Goal: Task Accomplishment & Management: Manage account settings

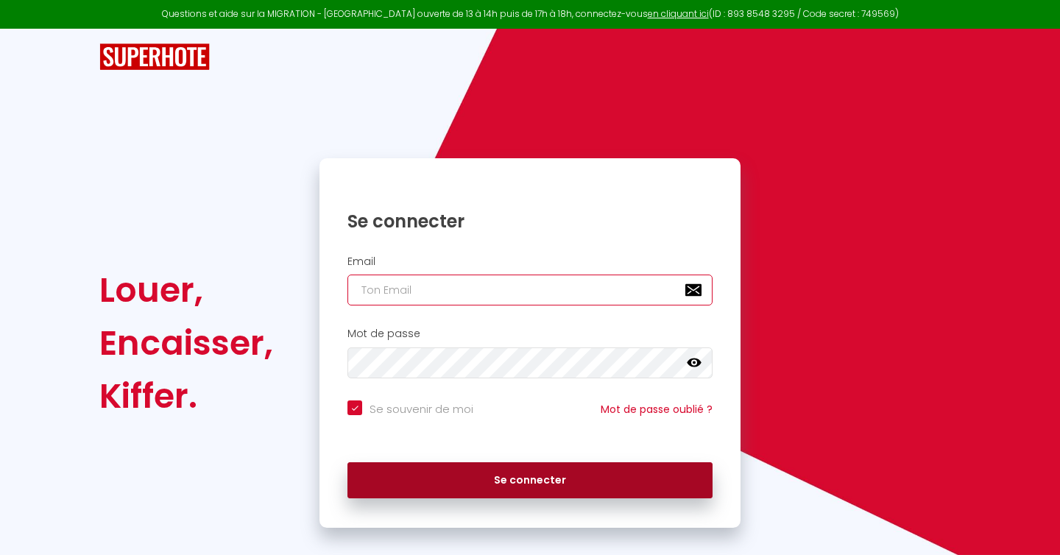
type input "[EMAIL_ADDRESS][DOMAIN_NAME]"
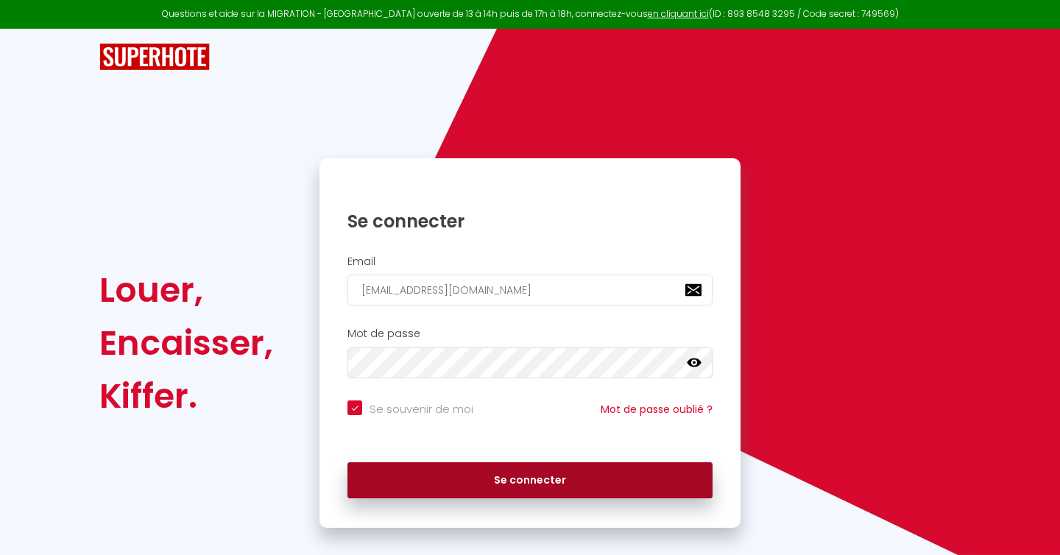
click at [495, 479] on button "Se connecter" at bounding box center [530, 480] width 365 height 37
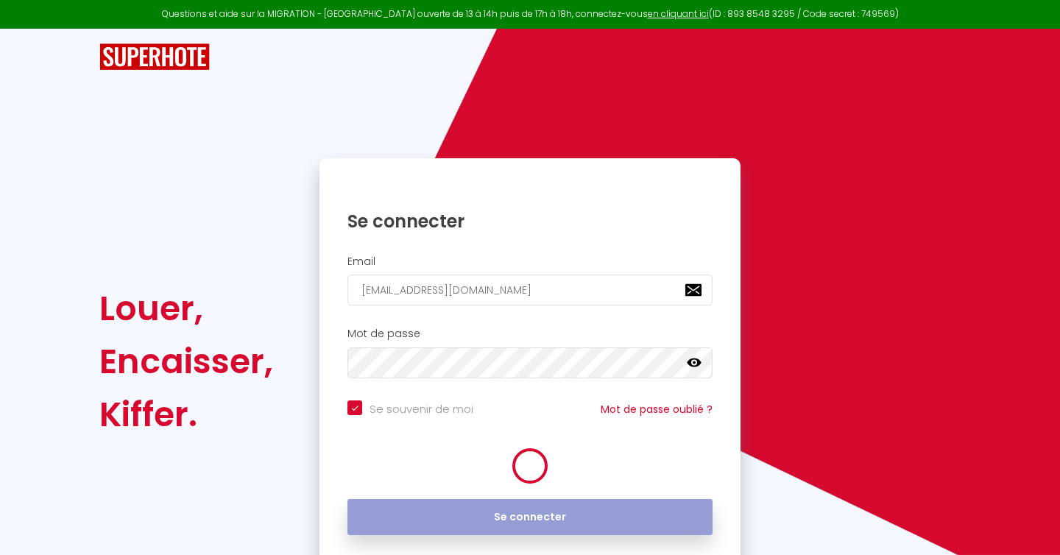
checkbox input "true"
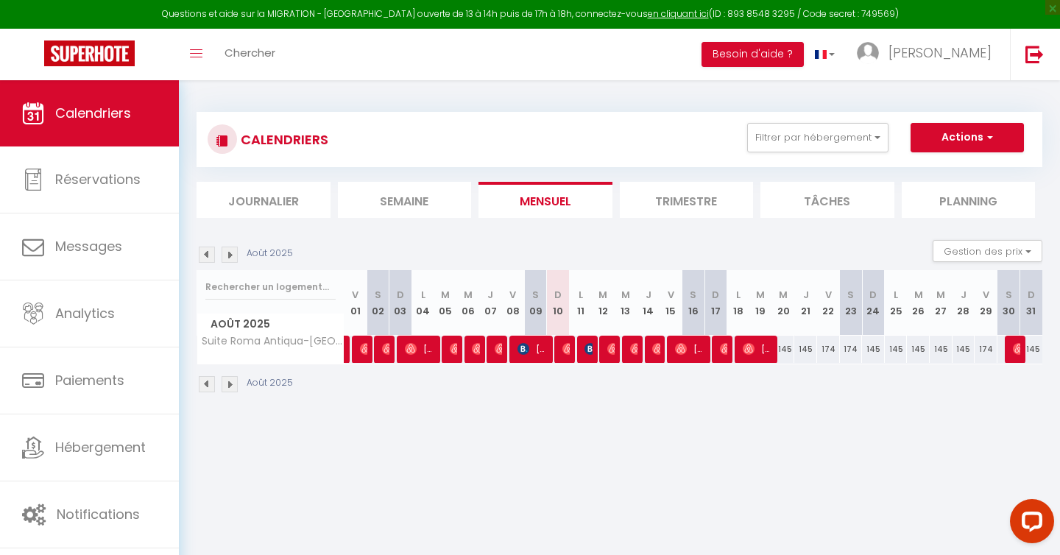
click at [788, 355] on div "145" at bounding box center [783, 349] width 23 height 27
type input "145"
type input "Mer 20 Août 2025"
type input "[DEMOGRAPHIC_DATA][DATE]"
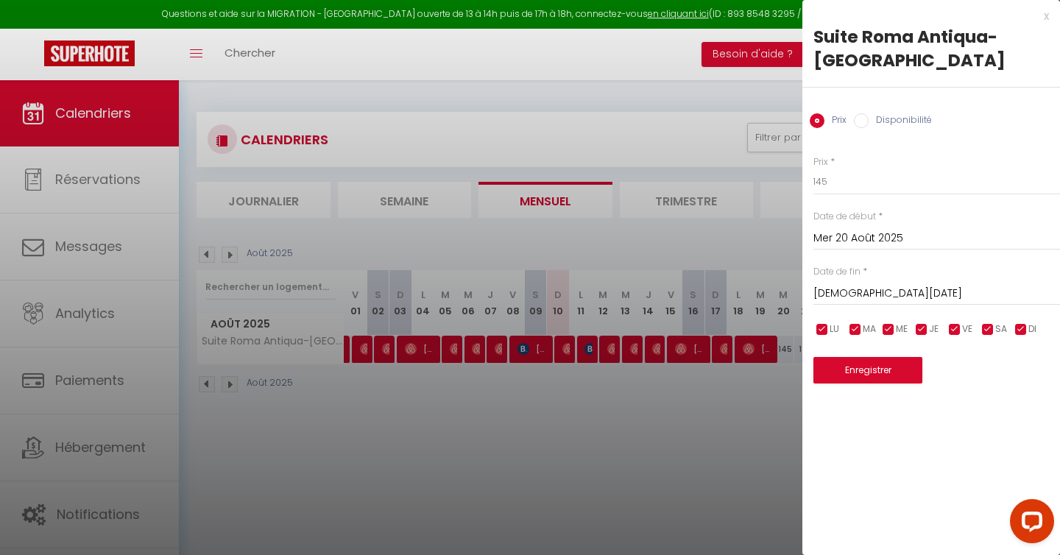
click at [956, 330] on input "checkbox" at bounding box center [955, 329] width 15 height 15
checkbox input "false"
click at [987, 331] on input "checkbox" at bounding box center [988, 329] width 15 height 15
checkbox input "false"
click at [864, 184] on input "145" at bounding box center [937, 182] width 247 height 27
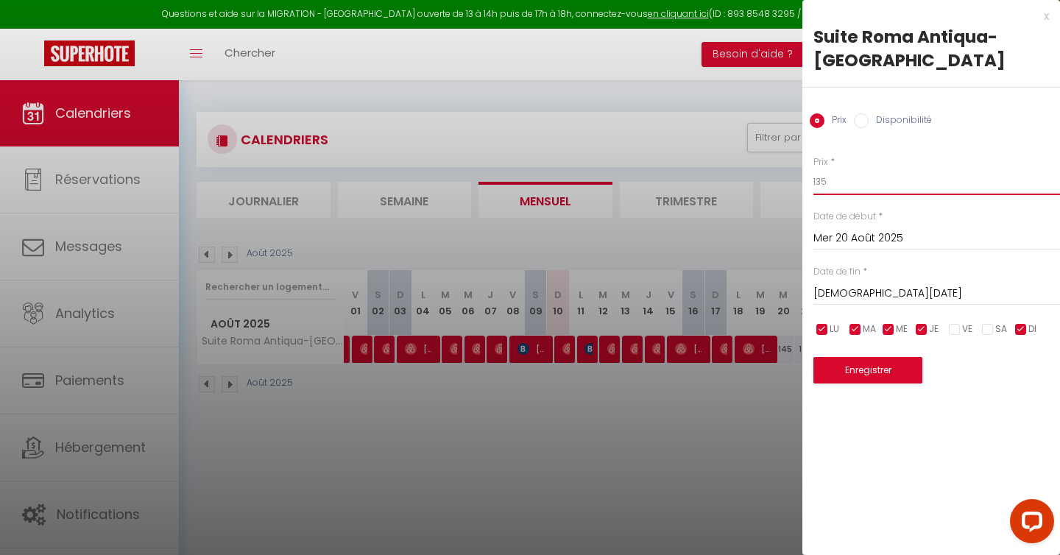
type input "135"
click at [872, 370] on button "Enregistrer" at bounding box center [868, 370] width 109 height 27
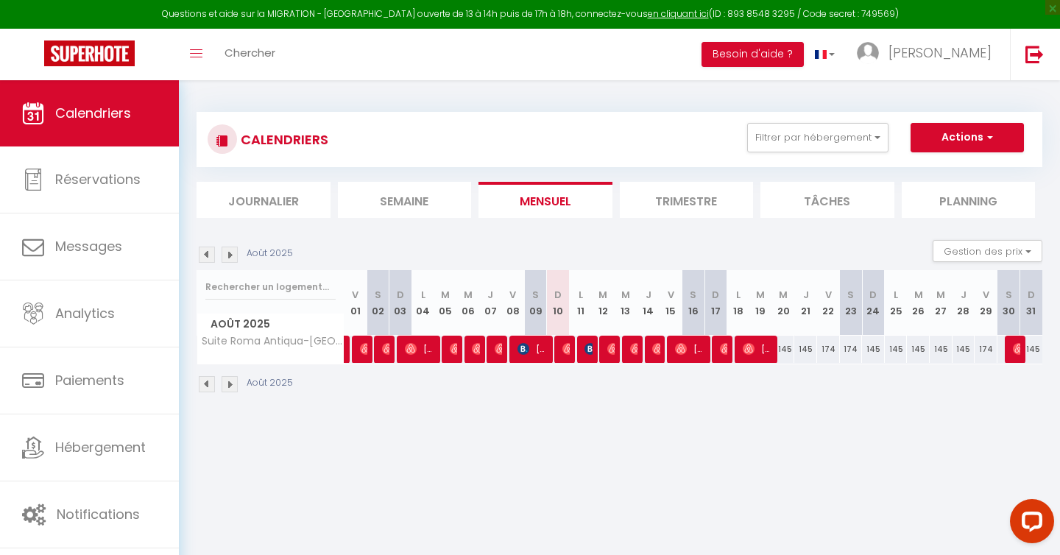
click at [229, 255] on img at bounding box center [230, 255] width 16 height 16
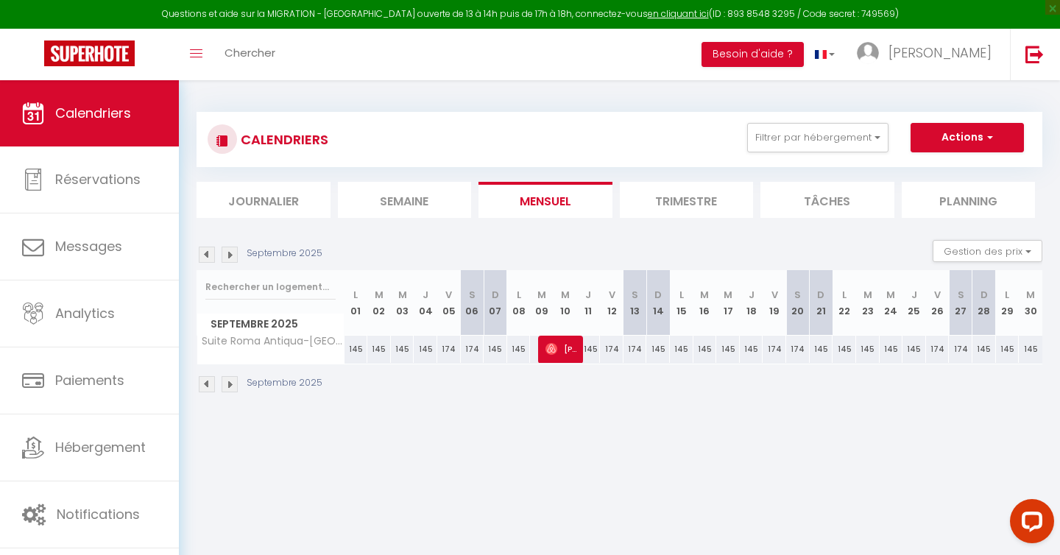
click at [204, 255] on img at bounding box center [207, 255] width 16 height 16
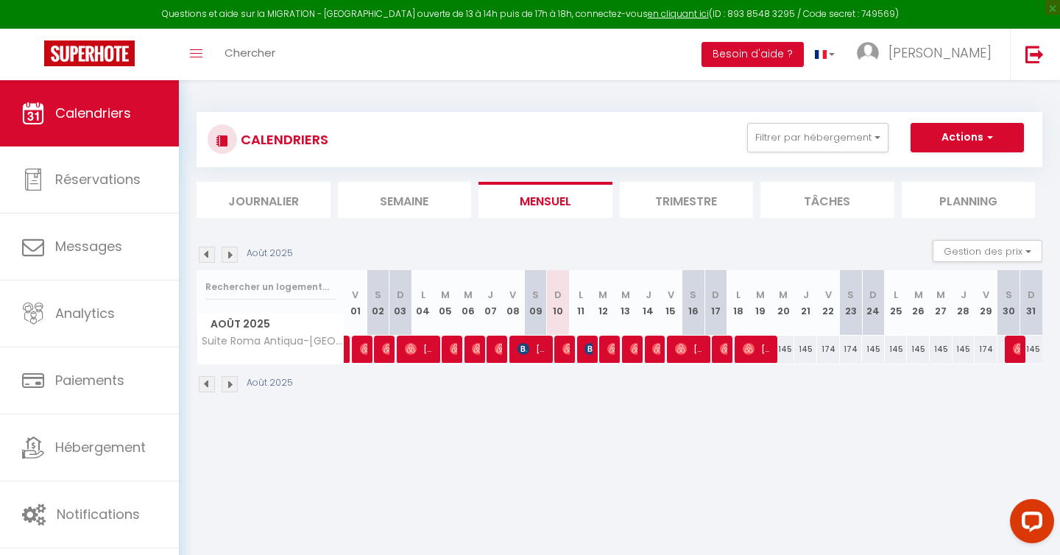
click at [787, 353] on div "145" at bounding box center [783, 349] width 23 height 27
type input "145"
type input "Mer 20 Août 2025"
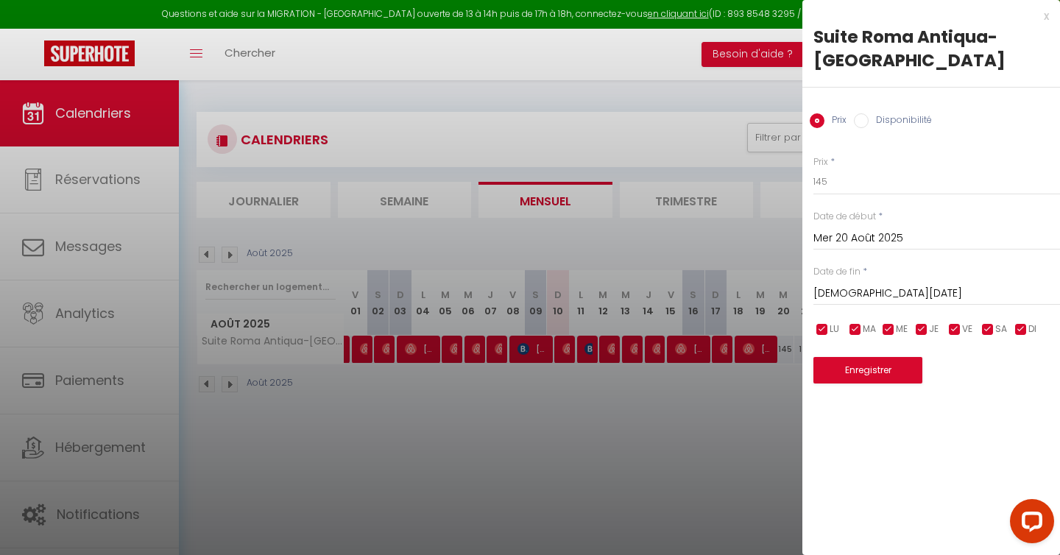
click at [923, 290] on input "[DEMOGRAPHIC_DATA][DATE]" at bounding box center [937, 293] width 247 height 19
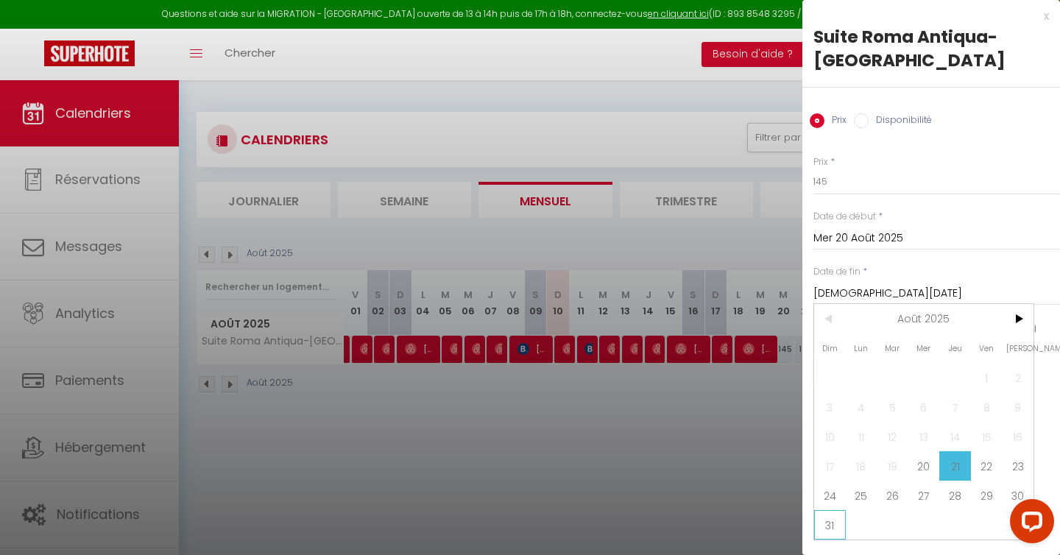
click at [835, 515] on span "31" at bounding box center [830, 524] width 32 height 29
type input "Dim 31 Août 2025"
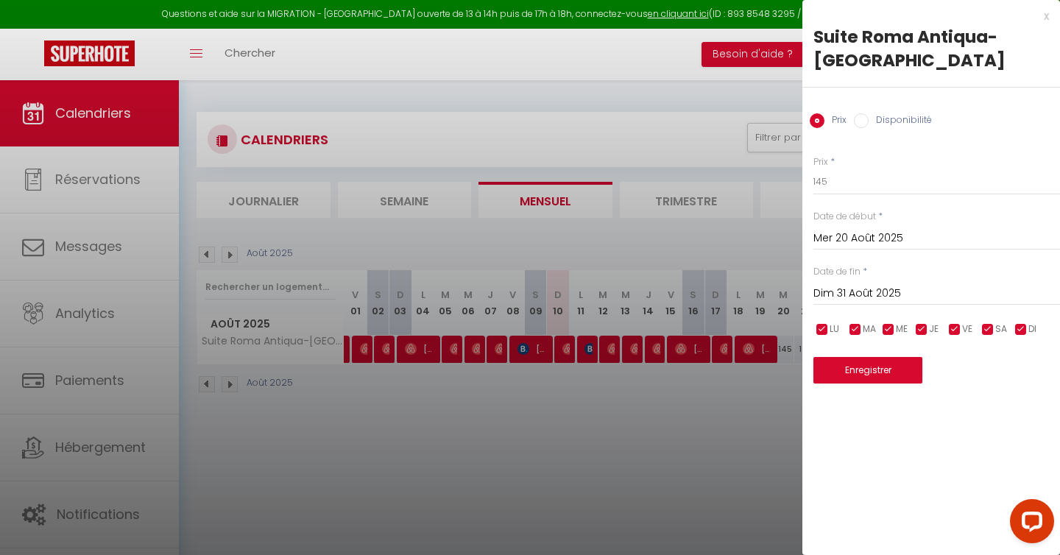
click at [958, 329] on input "checkbox" at bounding box center [955, 329] width 15 height 15
checkbox input "false"
click at [984, 330] on input "checkbox" at bounding box center [988, 329] width 15 height 15
checkbox input "false"
click at [859, 184] on input "145" at bounding box center [937, 182] width 247 height 27
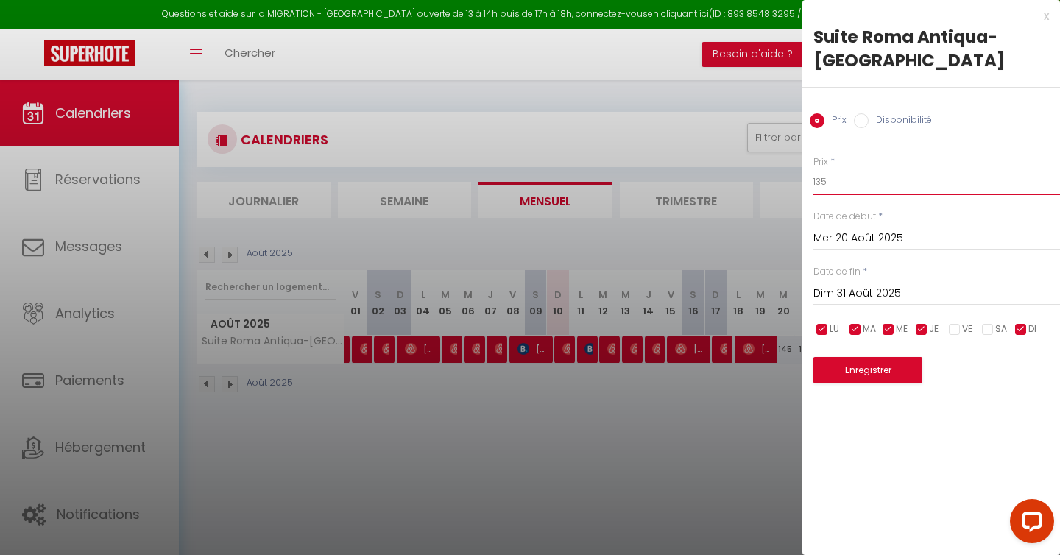
type input "135"
click at [961, 453] on div "x Suite Roma Antiqua-Balnéo-Centre Prix Disponibilité Prix * 135 Statut * Dispo…" at bounding box center [932, 277] width 258 height 555
click at [907, 380] on button "Enregistrer" at bounding box center [868, 370] width 109 height 27
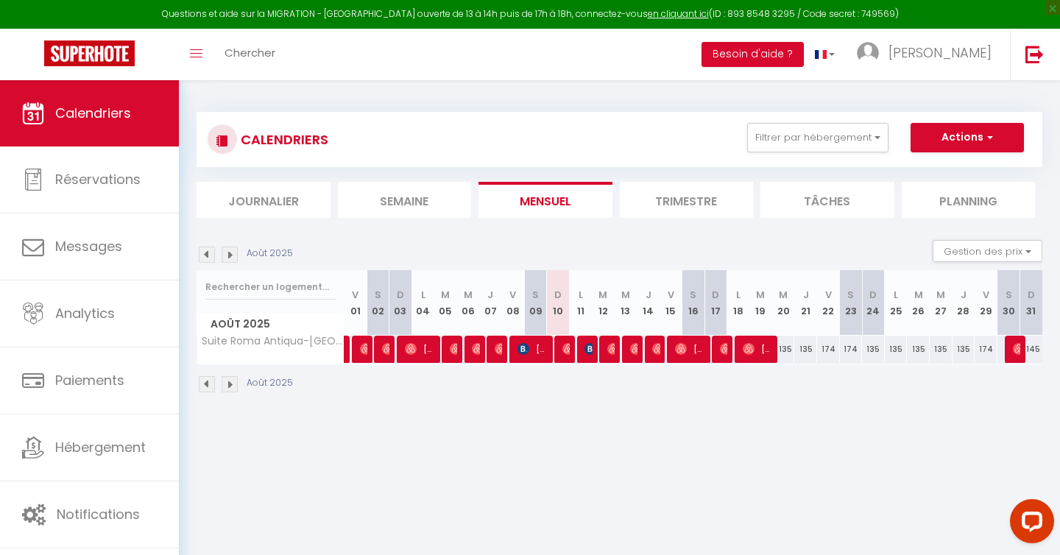
click at [826, 351] on div "174" at bounding box center [828, 349] width 23 height 27
type input "174"
type input "Ven 22 Août 2025"
type input "Sam 23 Août 2025"
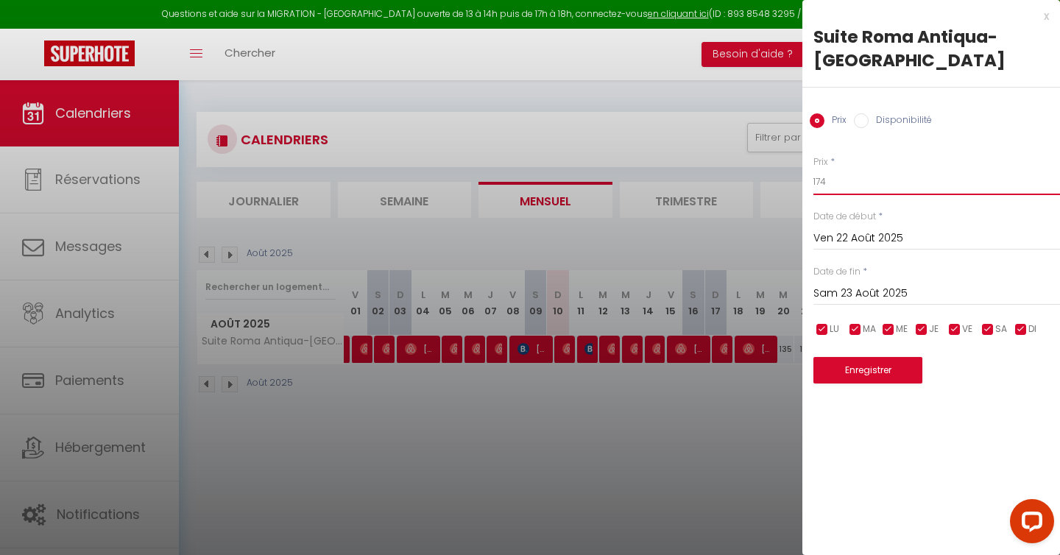
click at [875, 183] on input "174" at bounding box center [937, 182] width 247 height 27
type input "171"
click at [822, 331] on input "checkbox" at bounding box center [822, 329] width 15 height 15
checkbox input "false"
click at [855, 330] on input "checkbox" at bounding box center [855, 329] width 15 height 15
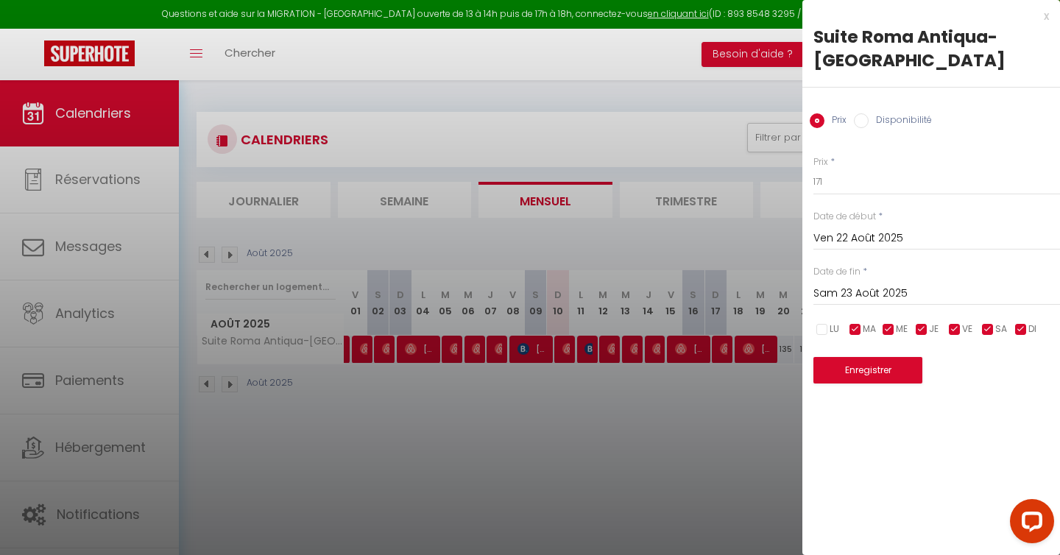
checkbox input "false"
click at [883, 326] on input "checkbox" at bounding box center [888, 329] width 15 height 15
checkbox input "false"
click at [919, 328] on input "checkbox" at bounding box center [921, 329] width 15 height 15
checkbox input "false"
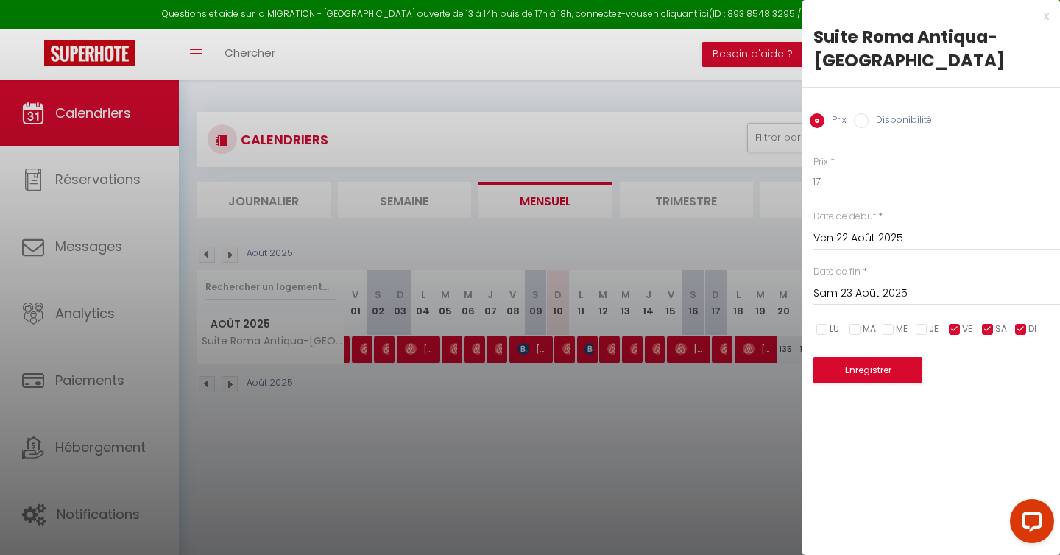
click at [1026, 331] on input "checkbox" at bounding box center [1021, 329] width 15 height 15
checkbox input "false"
click at [928, 263] on div "Prix * 171 Statut * Disponible Indisponible Date de début * [DATE] < [DATE] > D…" at bounding box center [932, 260] width 258 height 247
click at [919, 285] on input "Sam 23 Août 2025" at bounding box center [937, 293] width 247 height 19
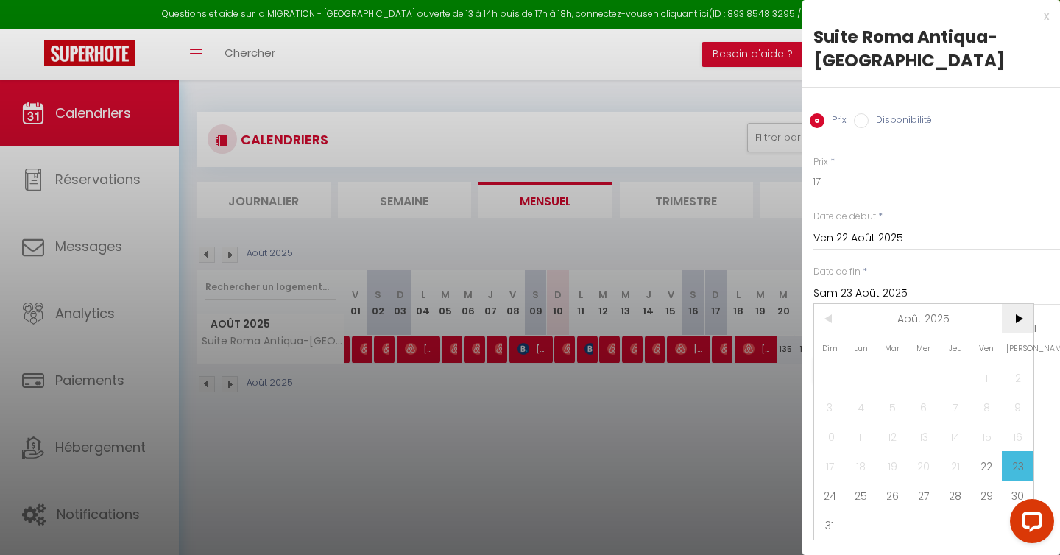
click at [1018, 324] on span ">" at bounding box center [1018, 318] width 32 height 29
click at [899, 493] on span "30" at bounding box center [893, 495] width 32 height 29
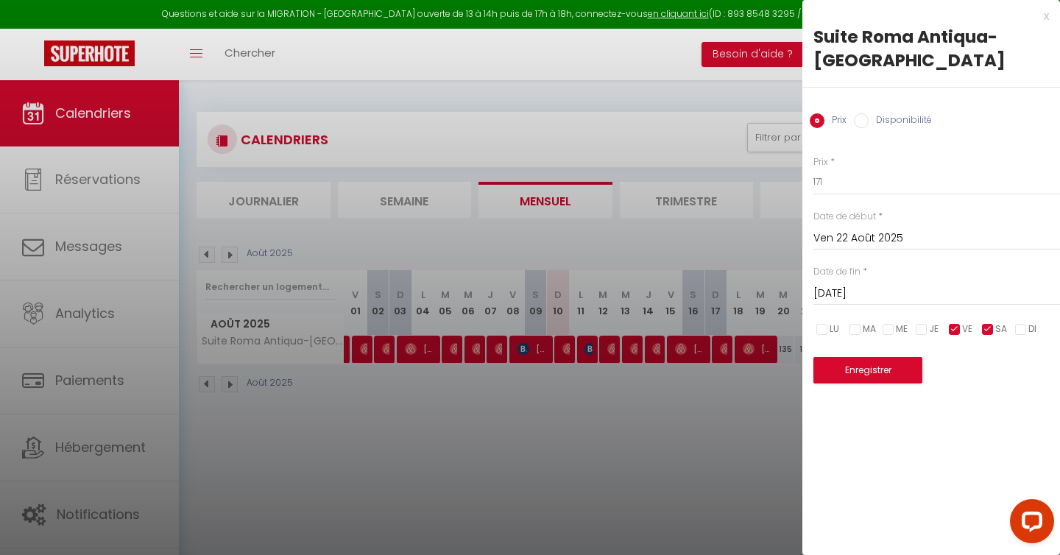
click at [1048, 288] on input "[DATE]" at bounding box center [937, 293] width 247 height 19
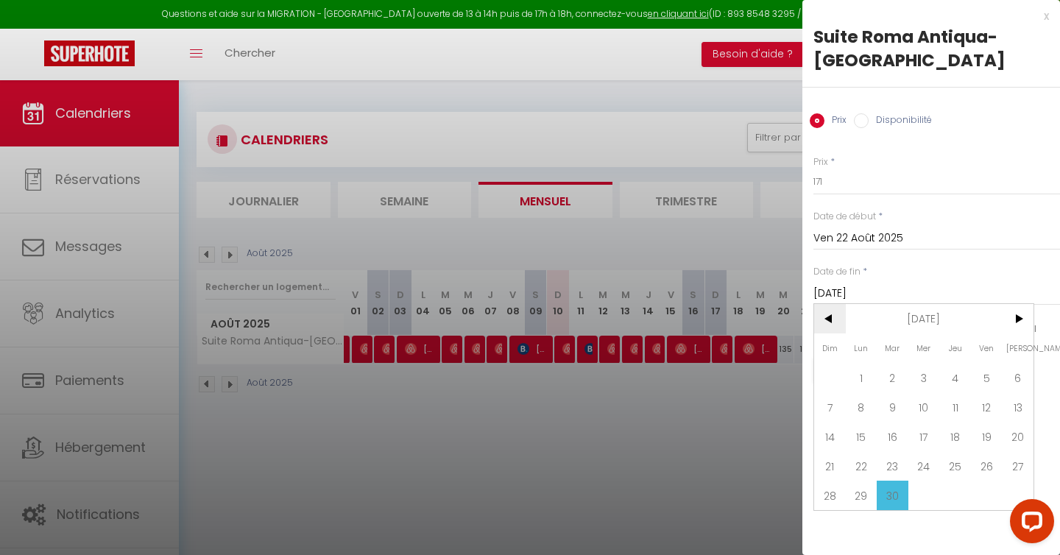
click at [828, 318] on span "<" at bounding box center [830, 318] width 32 height 29
click at [829, 529] on span "31" at bounding box center [830, 524] width 32 height 29
type input "Dim 31 Août 2025"
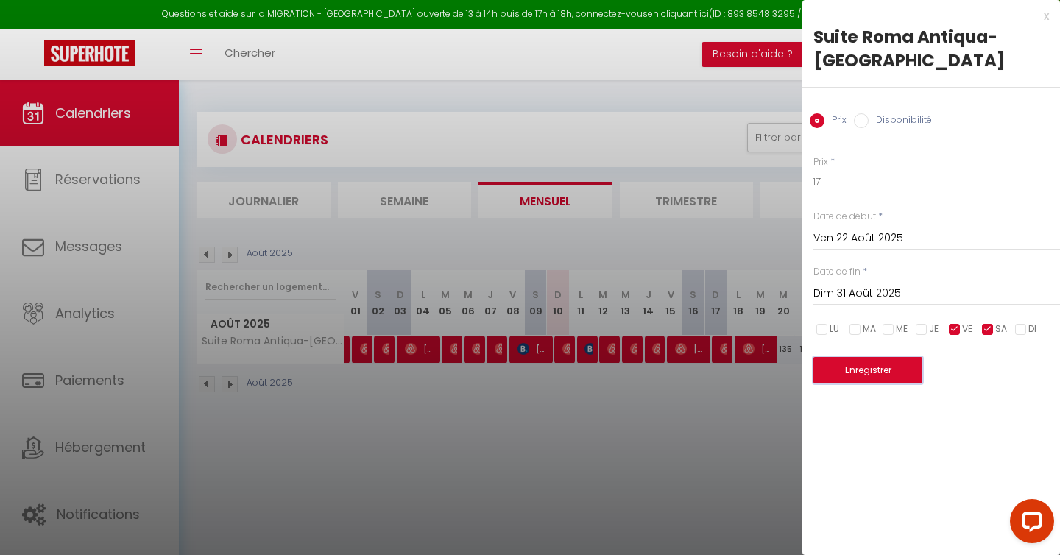
click at [875, 371] on button "Enregistrer" at bounding box center [868, 370] width 109 height 27
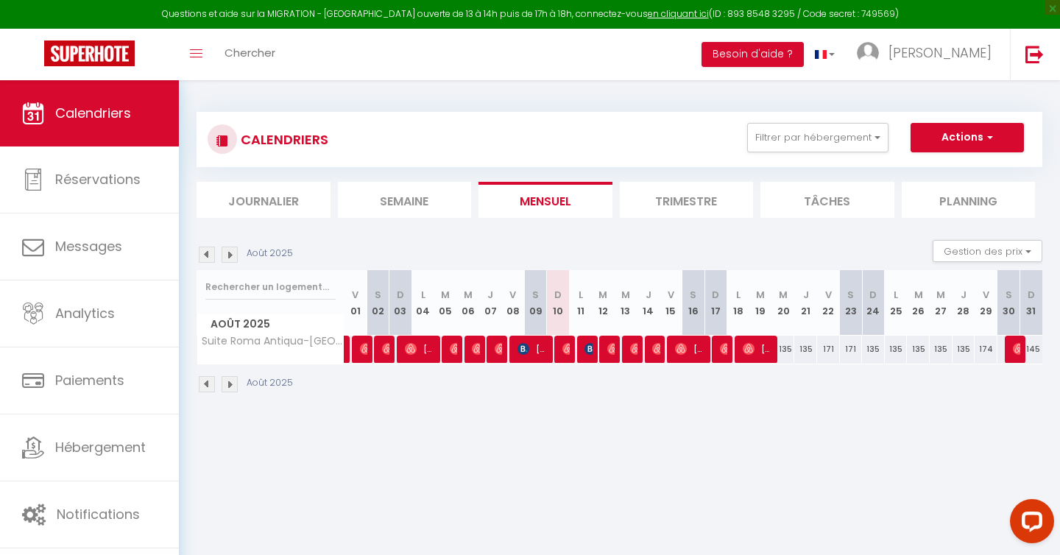
click at [1033, 349] on div "145" at bounding box center [1031, 349] width 23 height 27
type input "145"
type input "Dim 31 Août 2025"
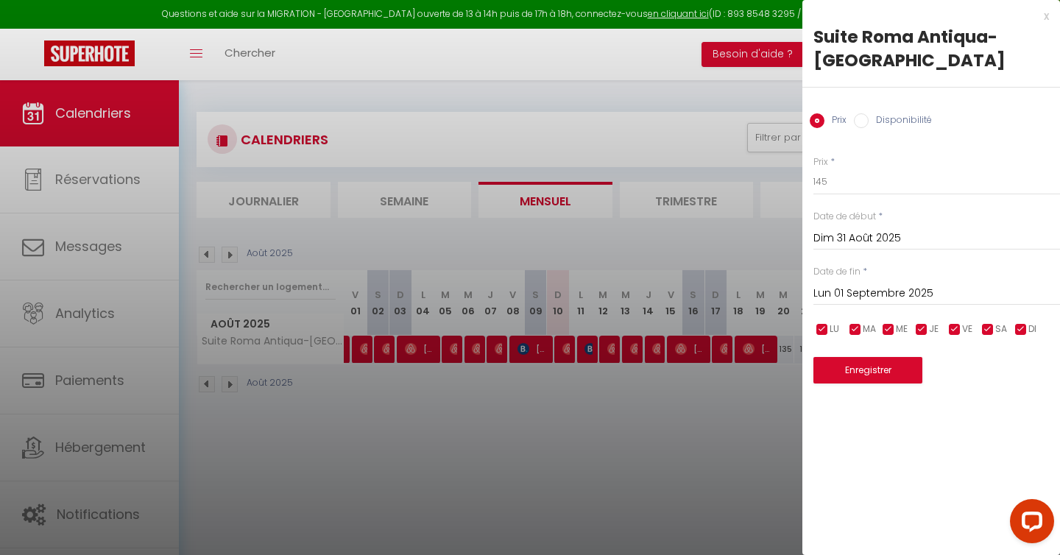
click at [975, 288] on input "Lun 01 Septembre 2025" at bounding box center [937, 293] width 247 height 19
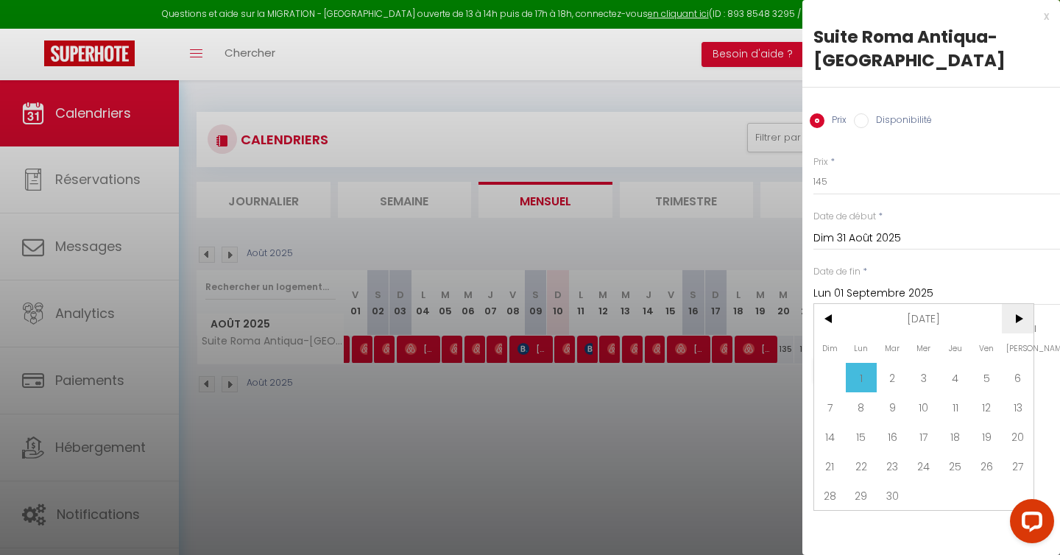
click at [1023, 319] on span ">" at bounding box center [1018, 318] width 32 height 29
click at [988, 487] on span "31" at bounding box center [987, 495] width 32 height 29
type input "Ven 31 Octobre 2025"
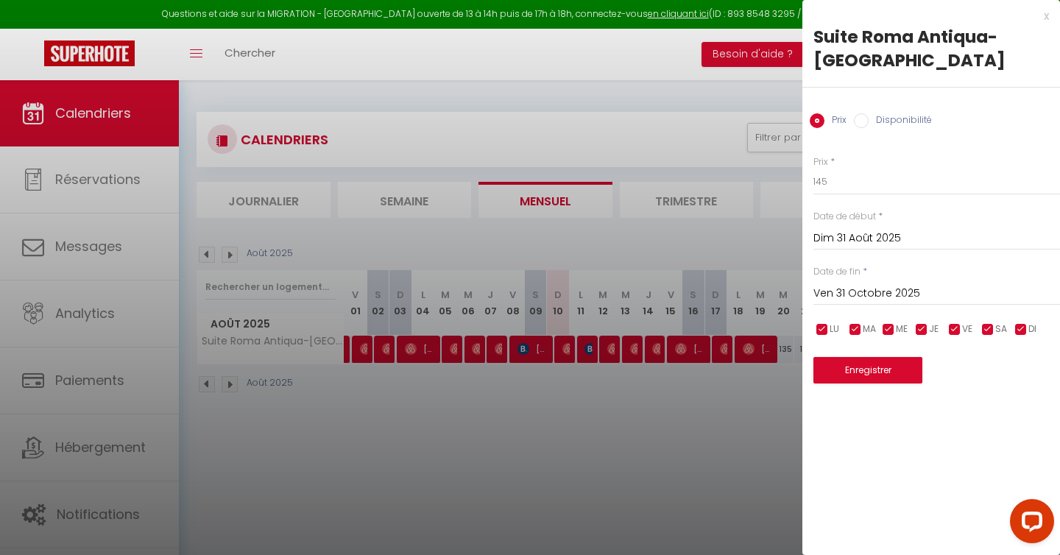
click at [953, 324] on input "checkbox" at bounding box center [955, 329] width 15 height 15
checkbox input "false"
click at [987, 332] on input "checkbox" at bounding box center [988, 329] width 15 height 15
checkbox input "false"
click at [869, 190] on input "145" at bounding box center [937, 182] width 247 height 27
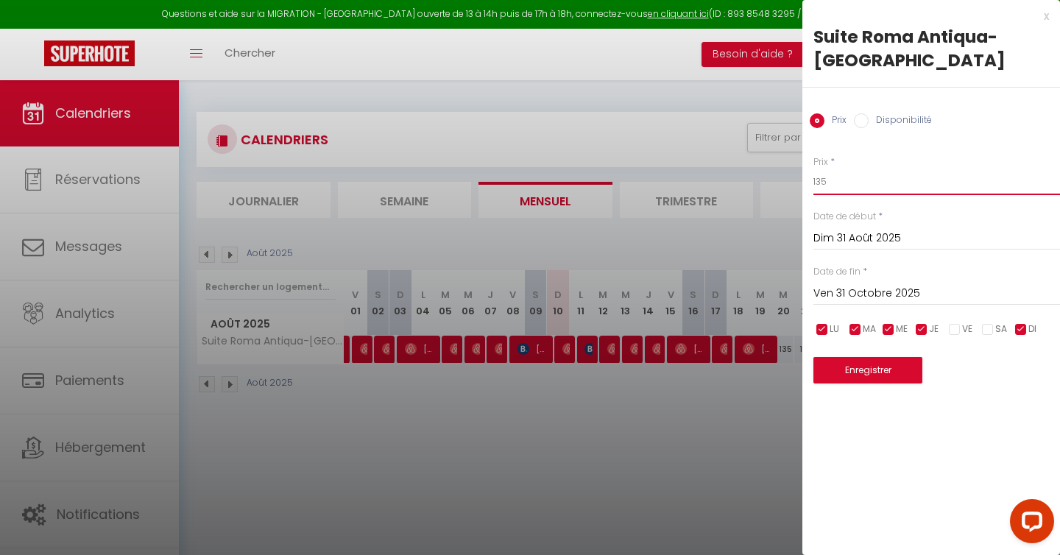
type input "135"
click at [859, 375] on button "Enregistrer" at bounding box center [868, 370] width 109 height 27
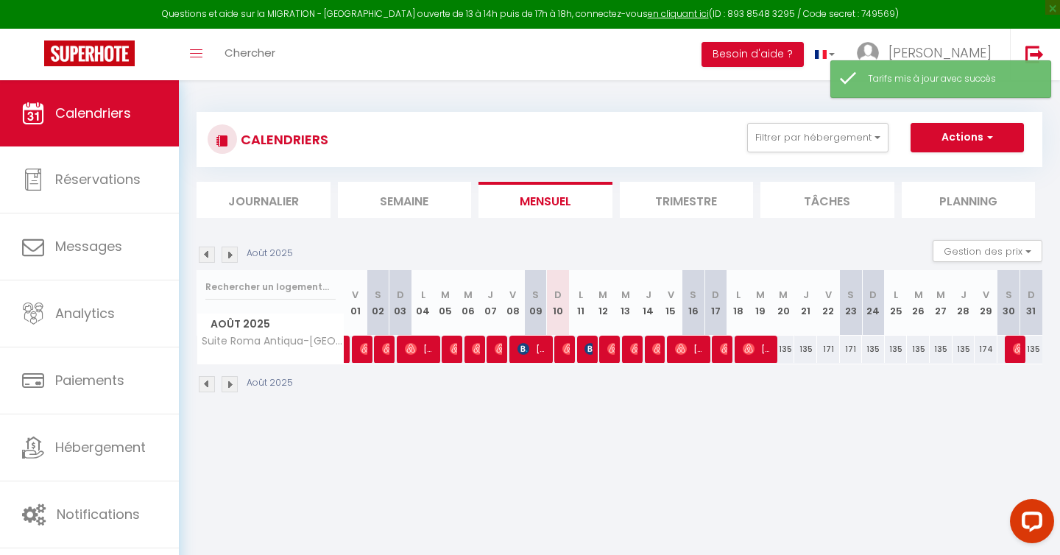
click at [1035, 353] on div "135" at bounding box center [1031, 349] width 23 height 27
type input "135"
type input "Dim 31 Août 2025"
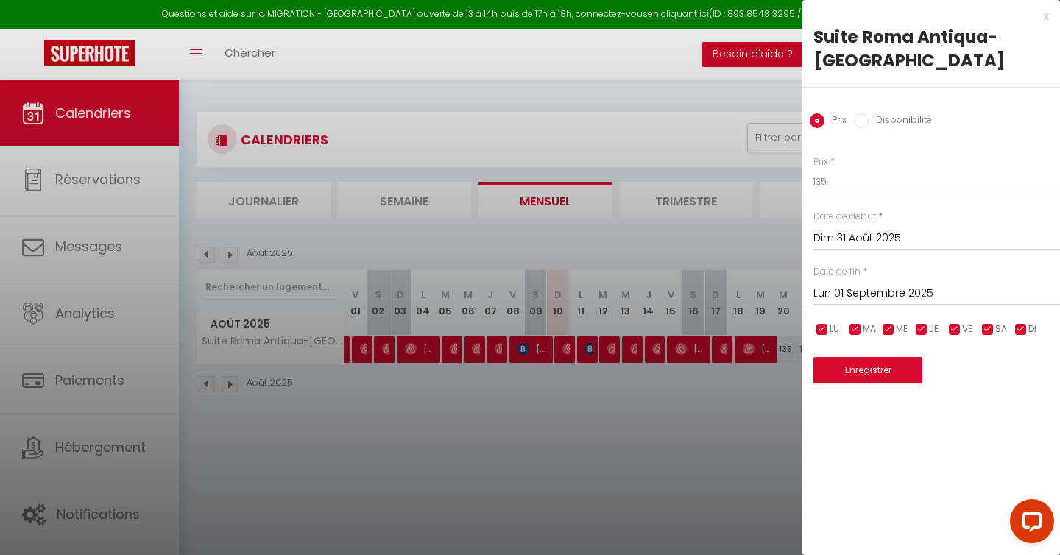
click at [977, 292] on input "Lun 01 Septembre 2025" at bounding box center [937, 293] width 247 height 19
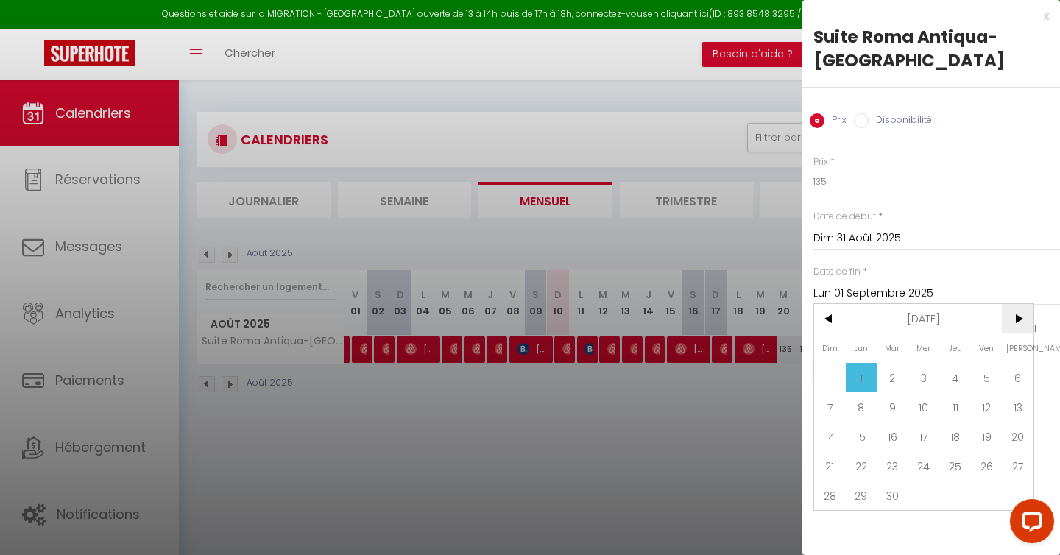
click at [1019, 317] on span ">" at bounding box center [1018, 318] width 32 height 29
click at [992, 493] on span "31" at bounding box center [987, 495] width 32 height 29
type input "Ven 31 Octobre 2025"
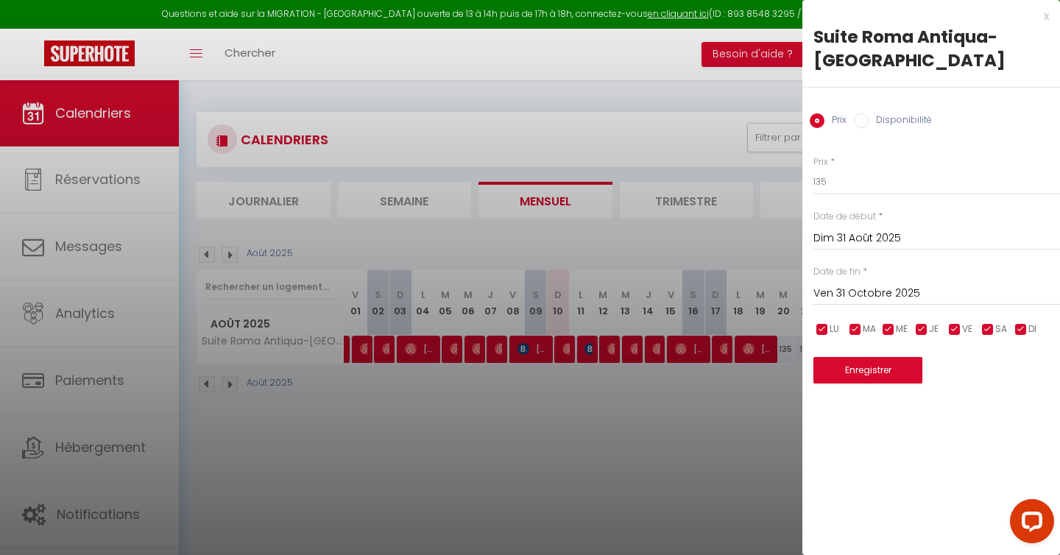
click at [825, 328] on input "checkbox" at bounding box center [822, 329] width 15 height 15
checkbox input "false"
click at [856, 331] on input "checkbox" at bounding box center [855, 329] width 15 height 15
checkbox input "false"
click at [884, 330] on input "checkbox" at bounding box center [888, 329] width 15 height 15
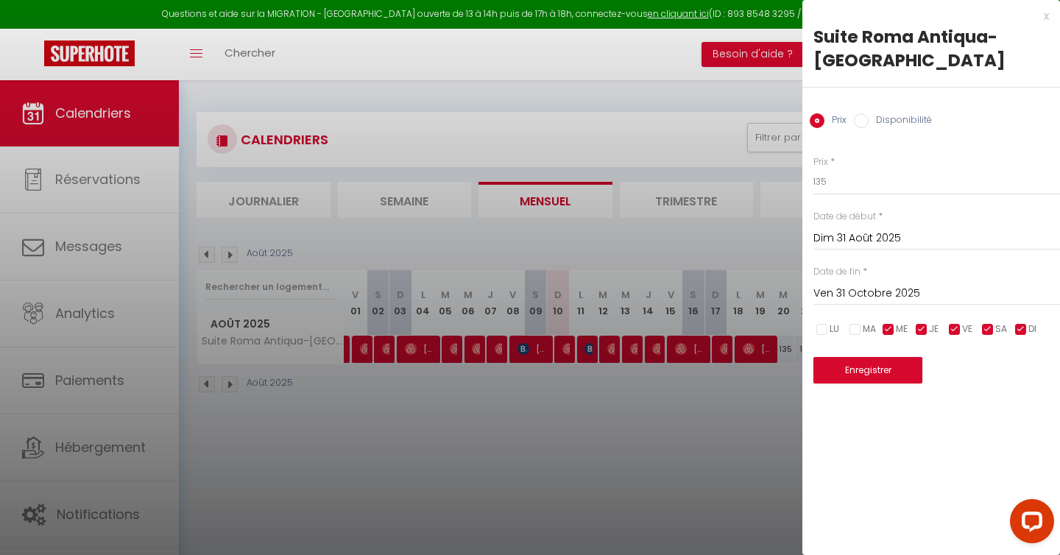
checkbox input "false"
click at [923, 329] on input "checkbox" at bounding box center [921, 329] width 15 height 15
checkbox input "false"
click at [1020, 330] on input "checkbox" at bounding box center [1021, 329] width 15 height 15
checkbox input "false"
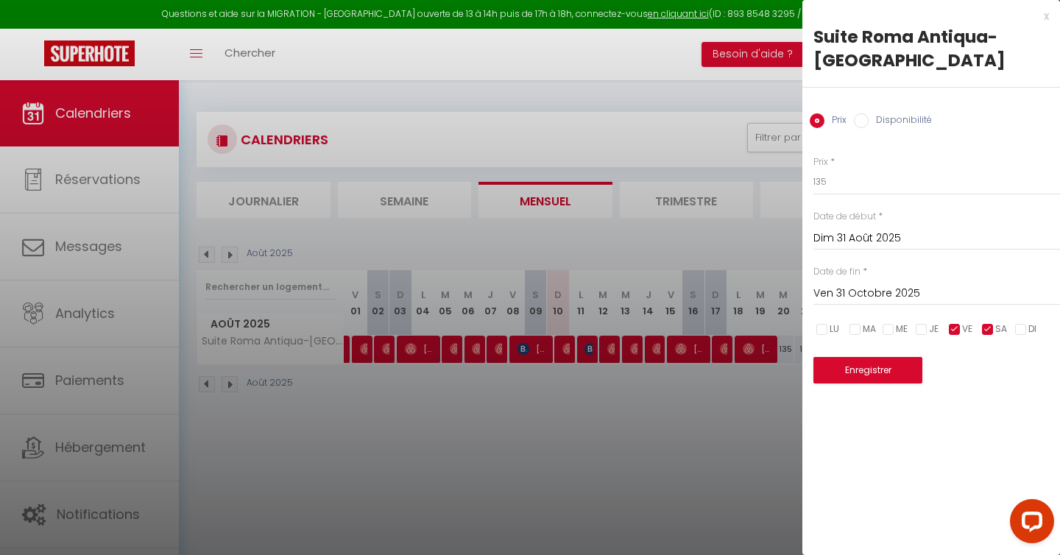
click at [1046, 18] on div "x" at bounding box center [926, 16] width 247 height 18
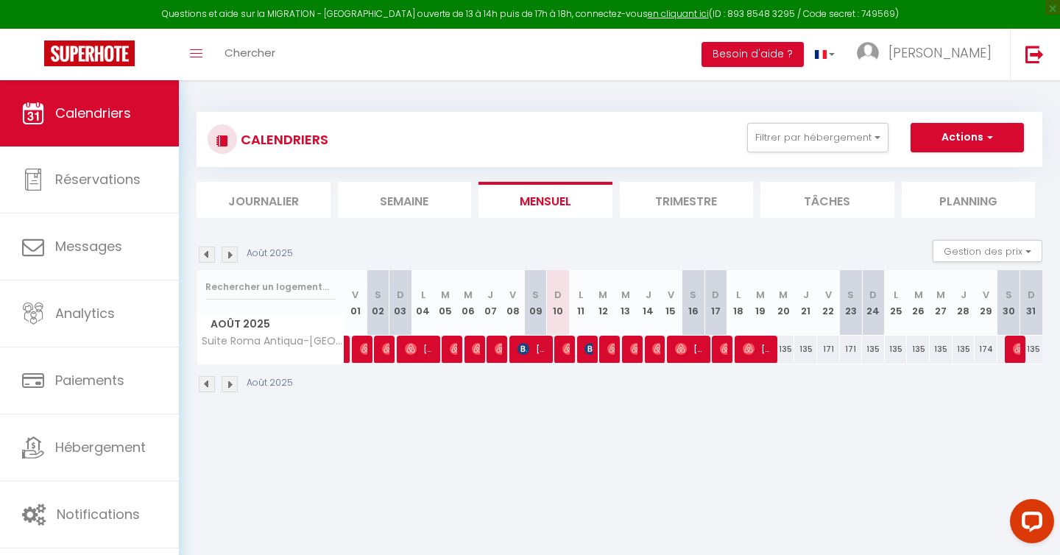
click at [231, 258] on img at bounding box center [230, 255] width 16 height 16
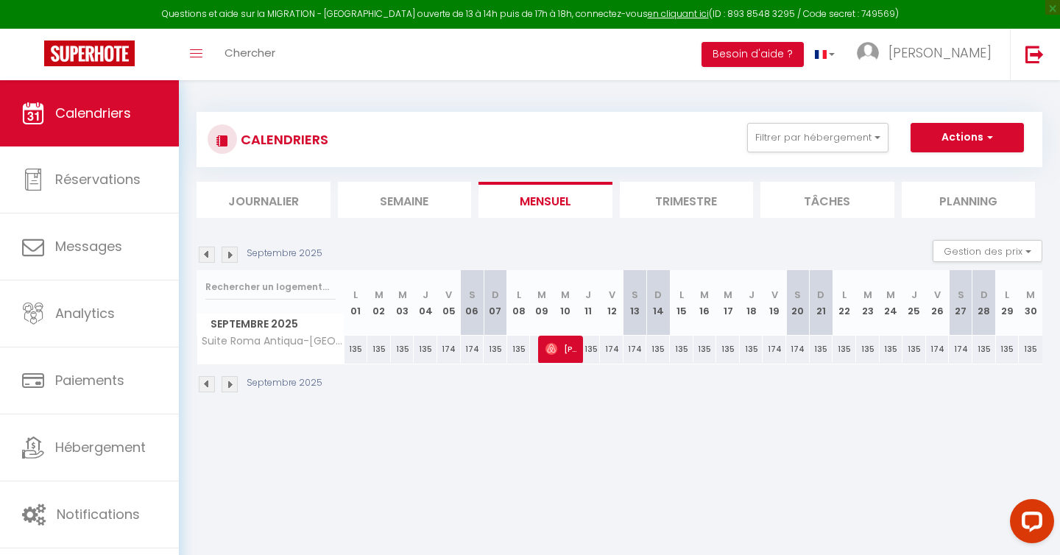
click at [205, 254] on img at bounding box center [207, 255] width 16 height 16
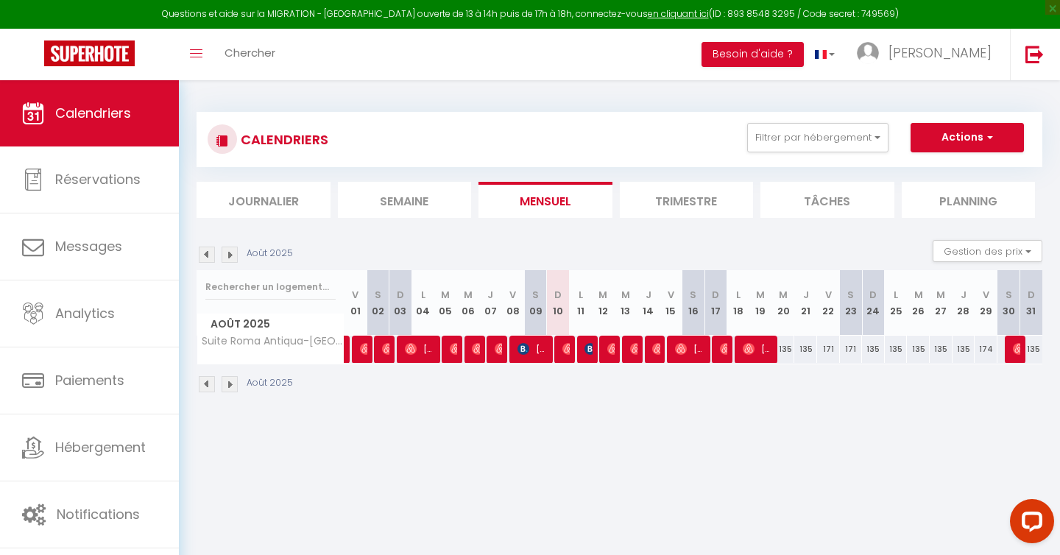
click at [987, 350] on div "174" at bounding box center [986, 349] width 23 height 27
type input "174"
type input "Ven 29 Août 2025"
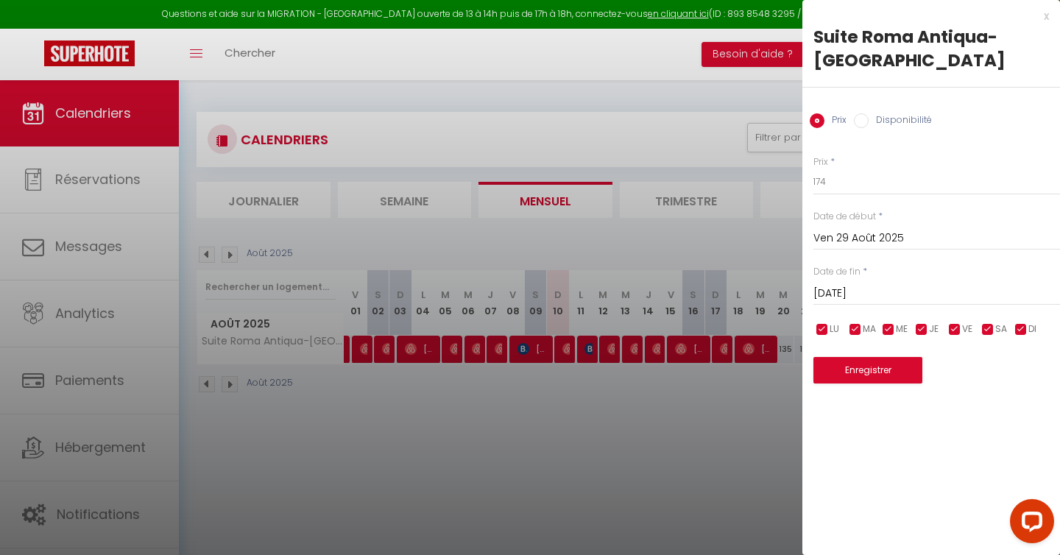
click at [1029, 289] on input "[DATE]" at bounding box center [937, 293] width 247 height 19
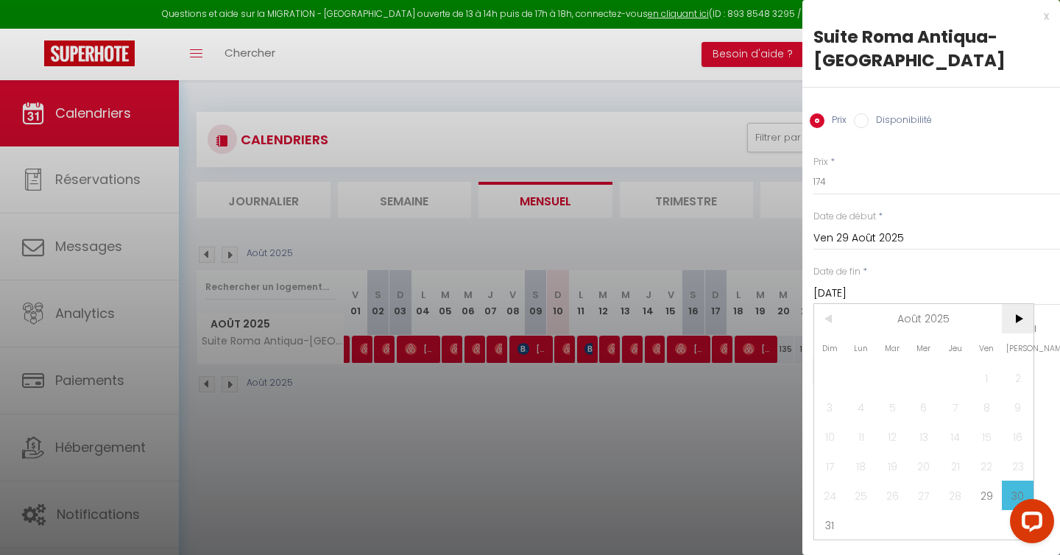
click at [1019, 318] on span ">" at bounding box center [1018, 318] width 32 height 29
click at [985, 494] on span "31" at bounding box center [987, 495] width 32 height 29
type input "Ven 31 Octobre 2025"
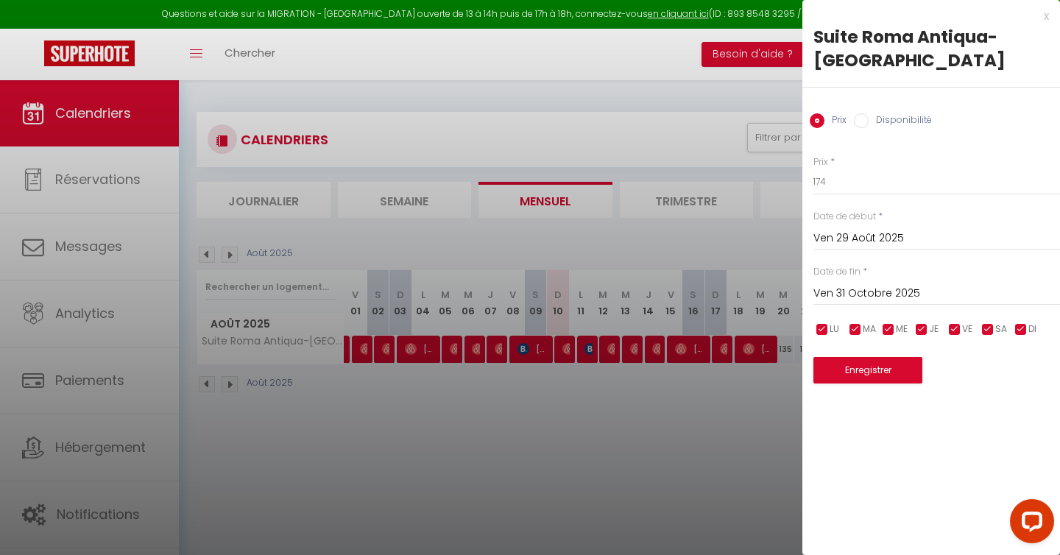
click at [919, 329] on input "checkbox" at bounding box center [921, 329] width 15 height 15
checkbox input "false"
click at [893, 328] on input "checkbox" at bounding box center [888, 329] width 15 height 15
checkbox input "false"
click at [856, 325] on input "checkbox" at bounding box center [855, 329] width 15 height 15
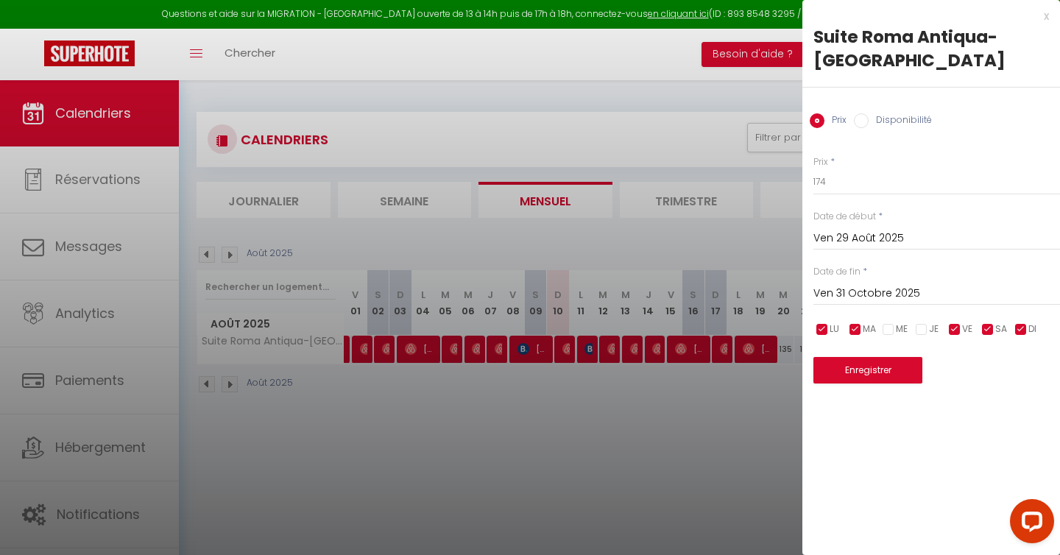
checkbox input "false"
click at [827, 326] on input "checkbox" at bounding box center [822, 329] width 15 height 15
checkbox input "false"
click at [967, 295] on input "Ven 31 Octobre 2025" at bounding box center [937, 293] width 247 height 19
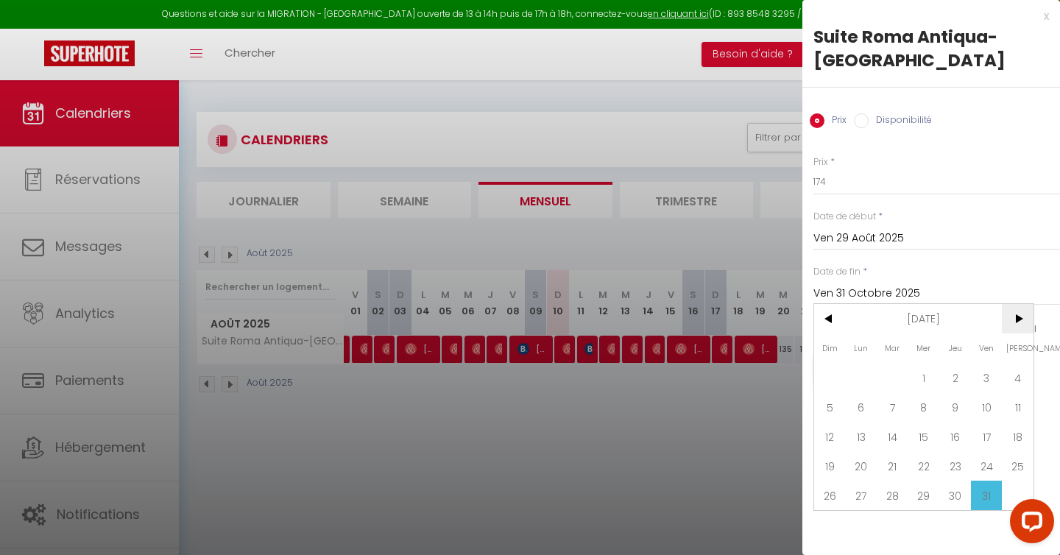
click at [1014, 314] on span ">" at bounding box center [1018, 318] width 32 height 29
click at [1010, 377] on span "1" at bounding box center [1018, 377] width 32 height 29
type input "[DATE]"
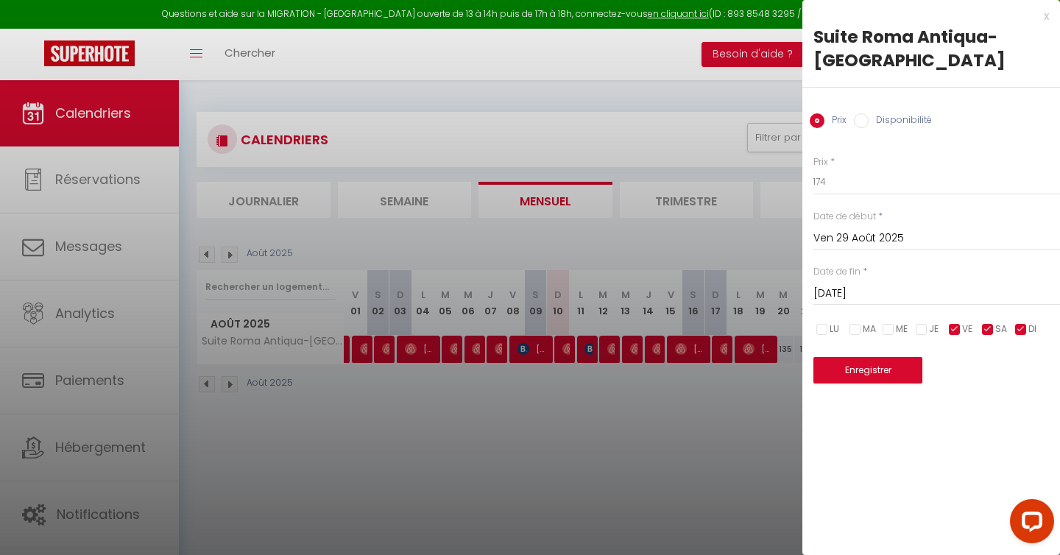
click at [1021, 334] on input "checkbox" at bounding box center [1021, 329] width 15 height 15
checkbox input "false"
click at [884, 370] on button "Enregistrer" at bounding box center [868, 370] width 109 height 27
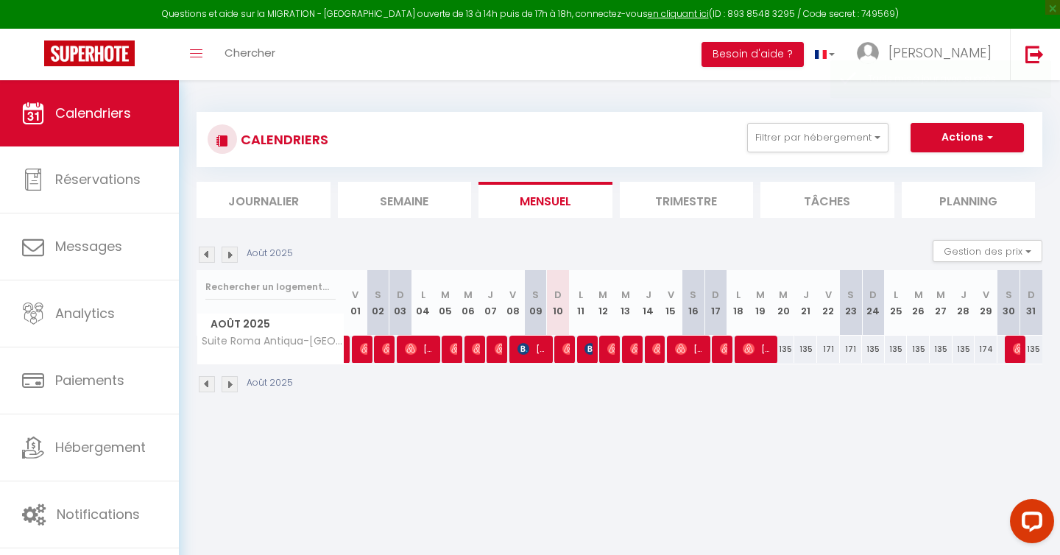
click at [985, 348] on div "174" at bounding box center [986, 349] width 23 height 27
type input "174"
type input "Ven 29 Août 2025"
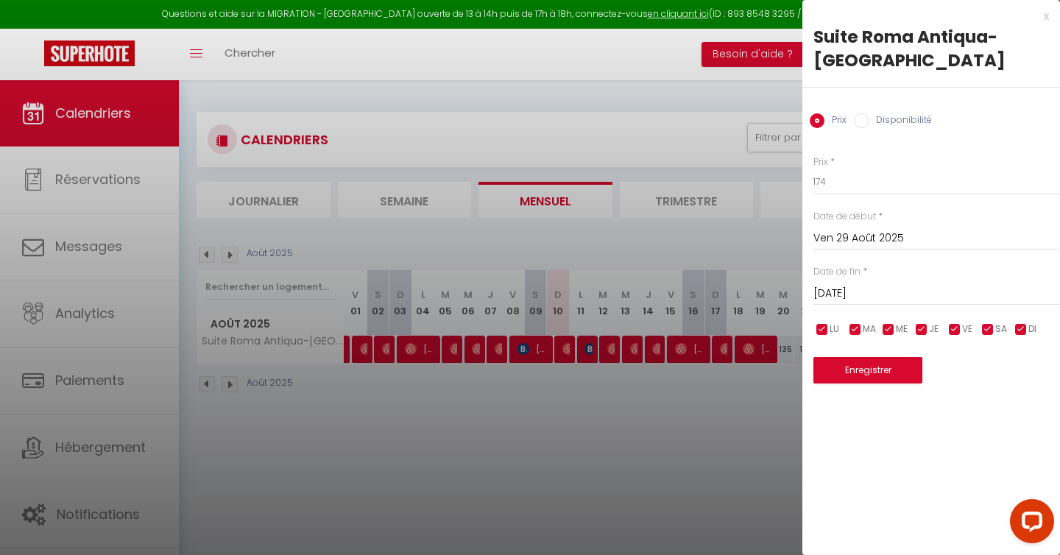
click at [917, 290] on input "[DATE]" at bounding box center [937, 293] width 247 height 19
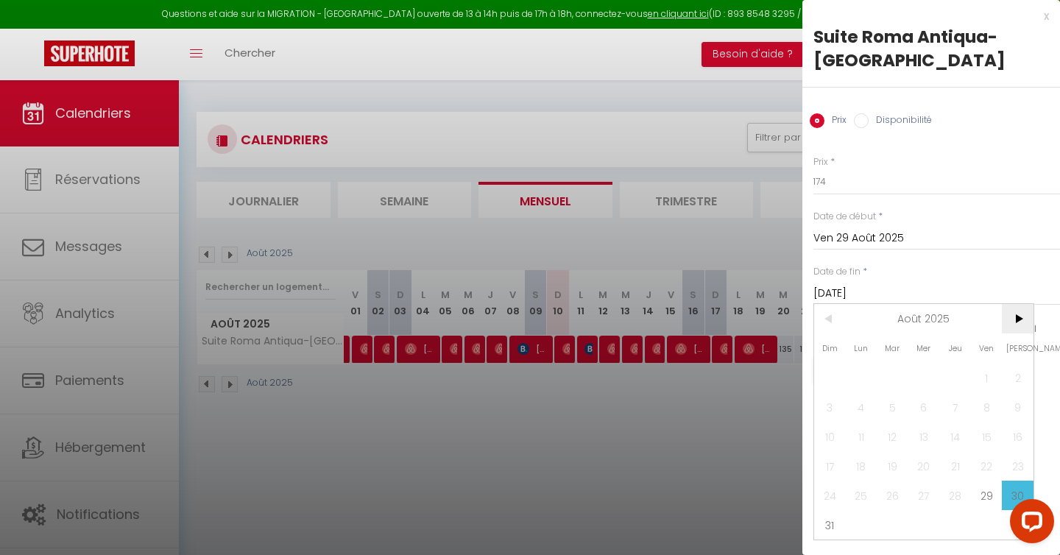
click at [1020, 325] on span ">" at bounding box center [1018, 318] width 32 height 29
click at [1020, 378] on span "1" at bounding box center [1018, 377] width 32 height 29
type input "[DATE]"
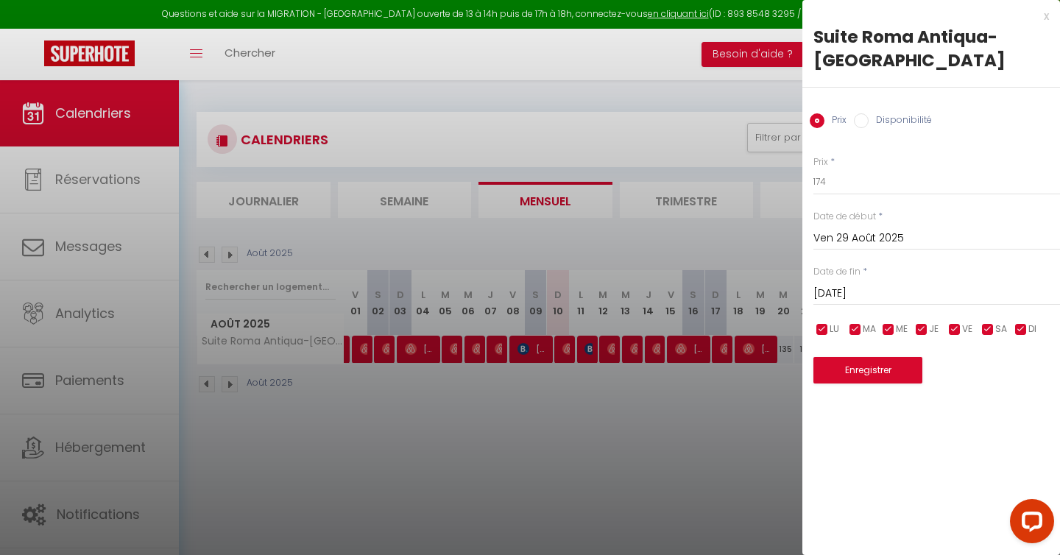
click at [819, 323] on input "checkbox" at bounding box center [822, 329] width 15 height 15
checkbox input "false"
click at [861, 332] on input "checkbox" at bounding box center [855, 329] width 15 height 15
checkbox input "false"
click at [886, 331] on input "checkbox" at bounding box center [888, 329] width 15 height 15
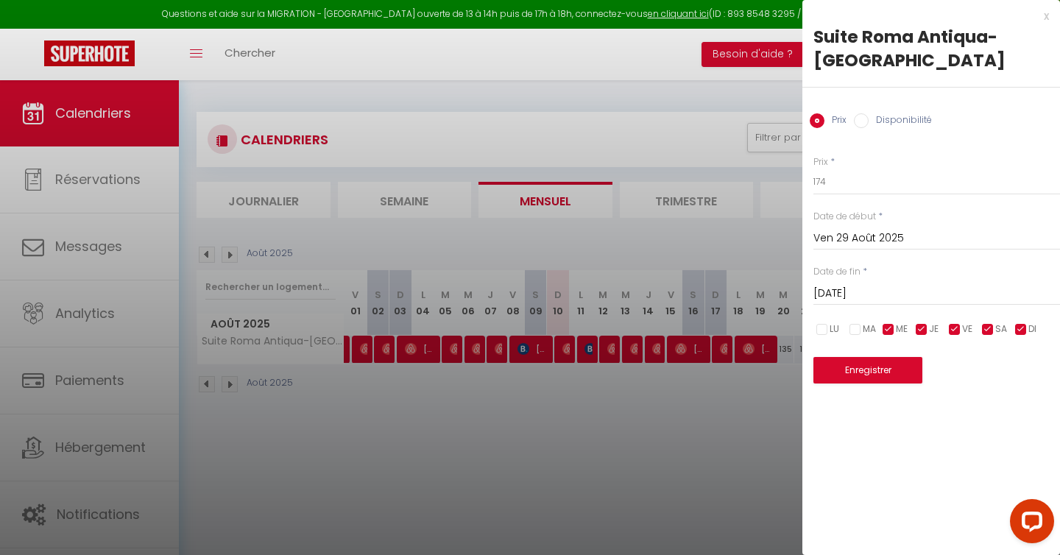
checkbox input "false"
click at [923, 331] on input "checkbox" at bounding box center [921, 329] width 15 height 15
checkbox input "false"
click at [1025, 330] on input "checkbox" at bounding box center [1021, 329] width 15 height 15
checkbox input "false"
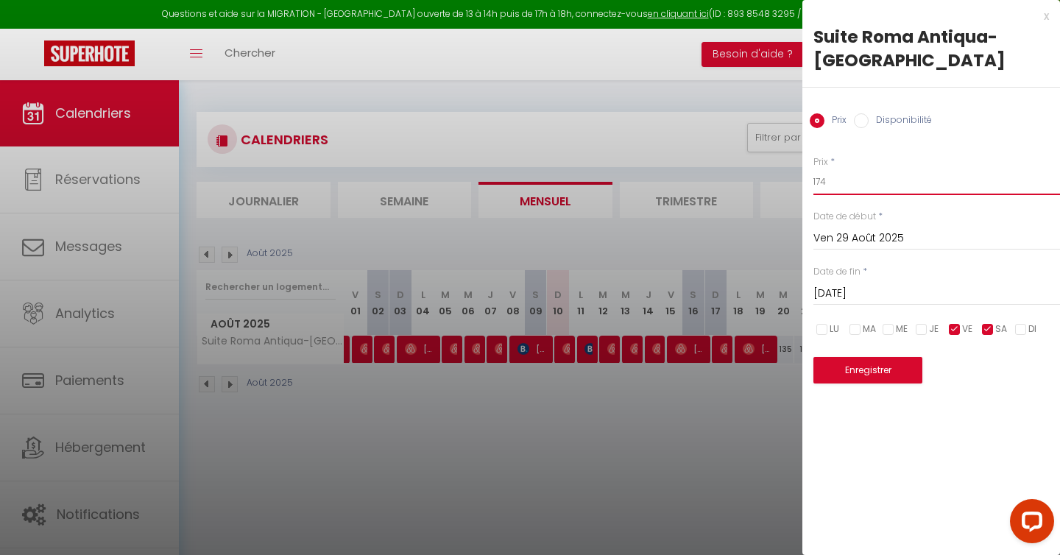
click at [853, 180] on input "174" at bounding box center [937, 182] width 247 height 27
type input "161"
click at [861, 373] on button "Enregistrer" at bounding box center [868, 370] width 109 height 27
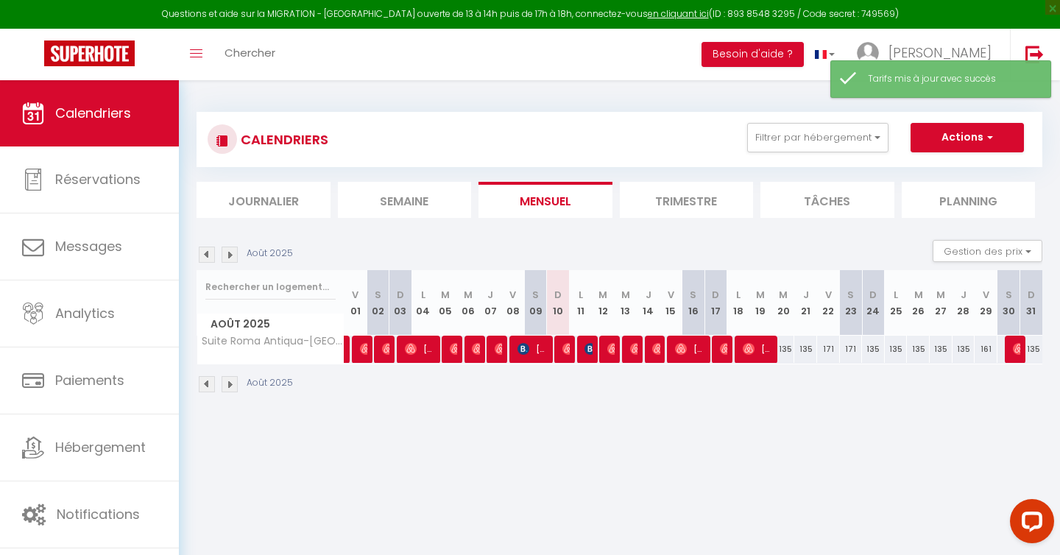
click at [230, 255] on img at bounding box center [230, 255] width 16 height 16
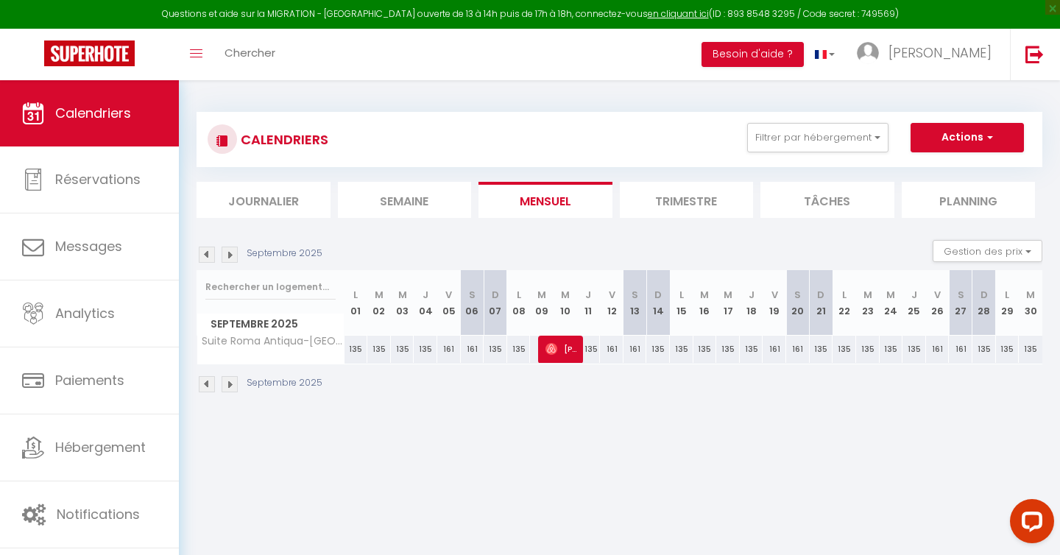
click at [230, 255] on img at bounding box center [230, 255] width 16 height 16
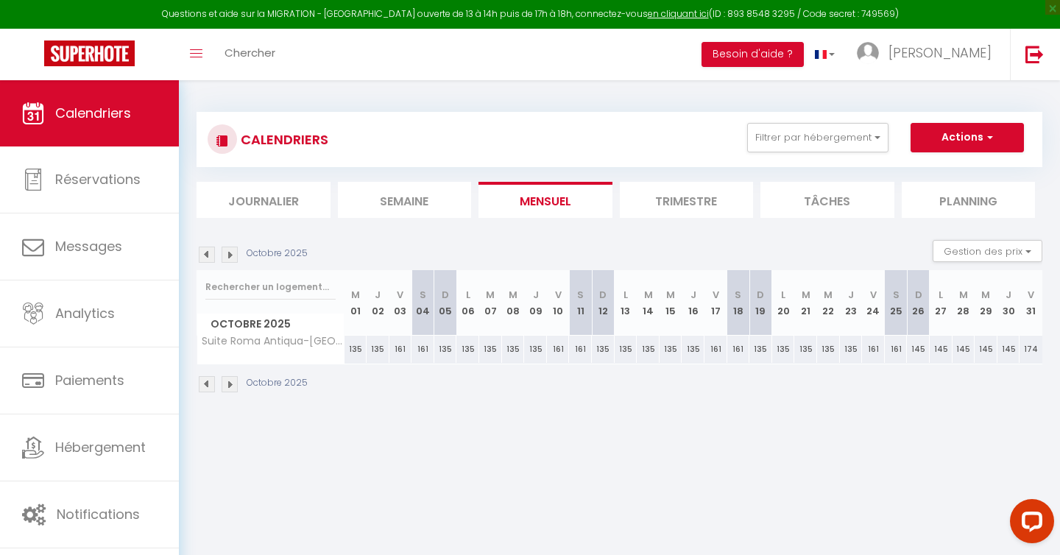
click at [537, 350] on div "135" at bounding box center [535, 349] width 23 height 27
type input "135"
type input "Jeu 09 Octobre 2025"
type input "Ven 10 Octobre 2025"
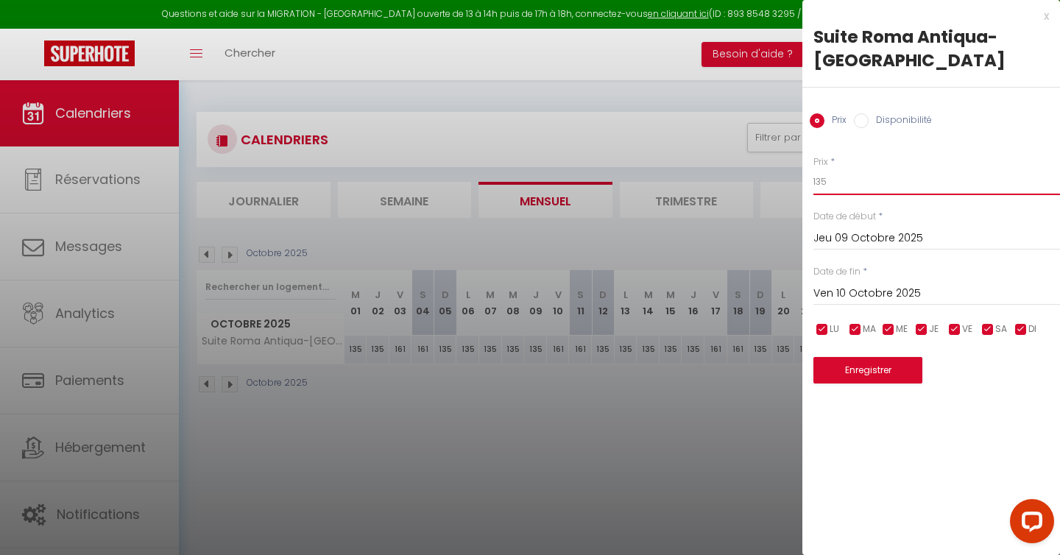
click at [871, 187] on input "135" at bounding box center [937, 182] width 247 height 27
type input "161"
click at [875, 373] on button "Enregistrer" at bounding box center [868, 370] width 109 height 27
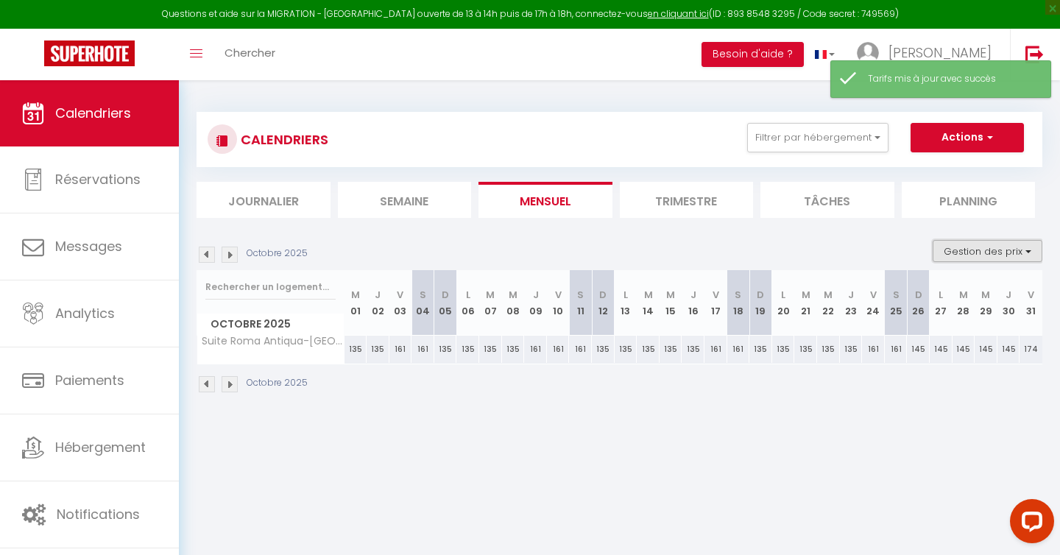
click at [1021, 247] on button "Gestion des prix" at bounding box center [988, 251] width 110 height 22
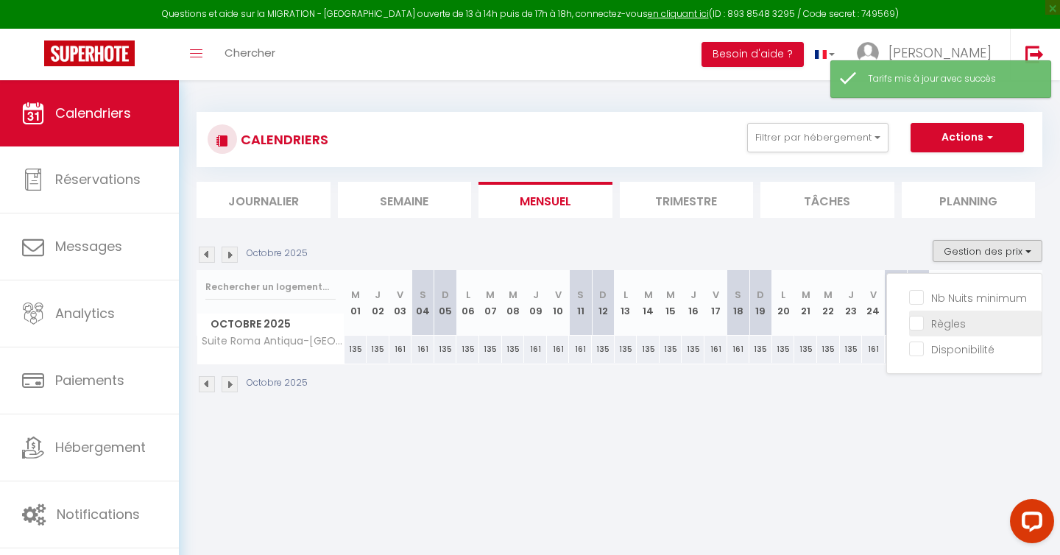
click at [955, 322] on input "Règles" at bounding box center [975, 322] width 133 height 15
checkbox input "true"
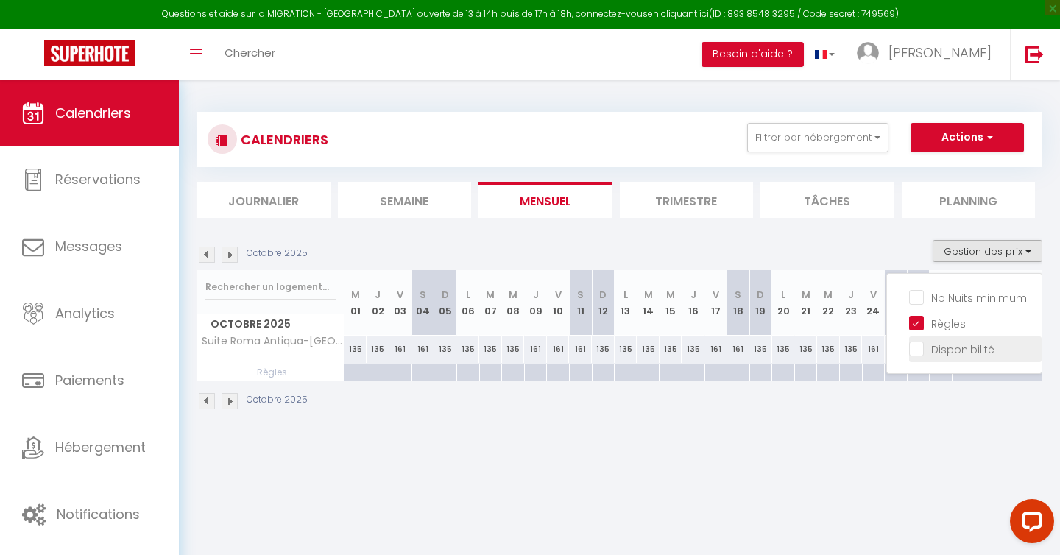
click at [917, 350] on input "Disponibilité" at bounding box center [975, 348] width 133 height 15
checkbox input "true"
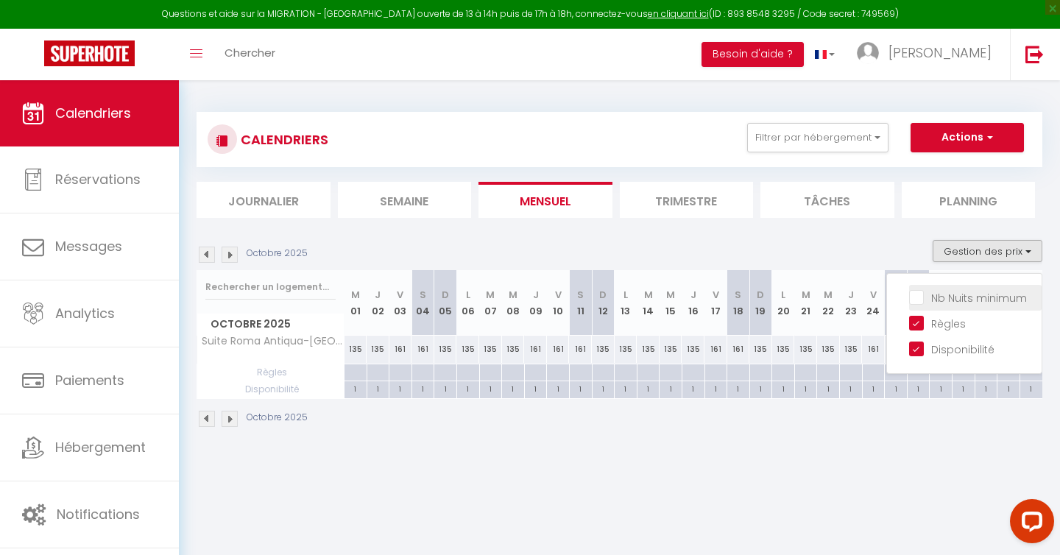
click at [919, 298] on input "Nb Nuits minimum" at bounding box center [975, 296] width 133 height 15
checkbox input "true"
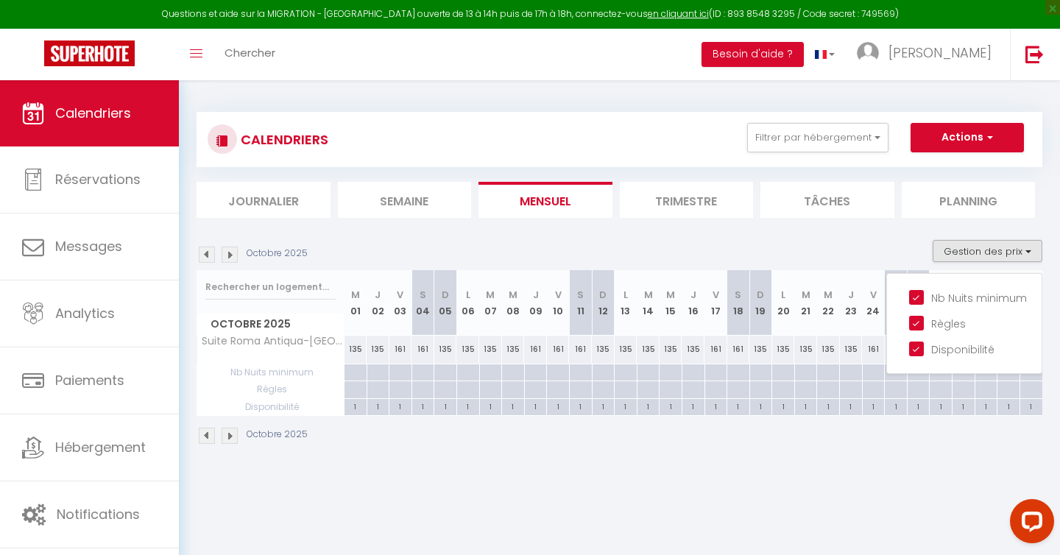
click at [823, 461] on div "CALENDRIERS Filtrer par hébergement Tous Suite Roma Antiqua-Balnéo-Centre Effac…" at bounding box center [619, 278] width 881 height 397
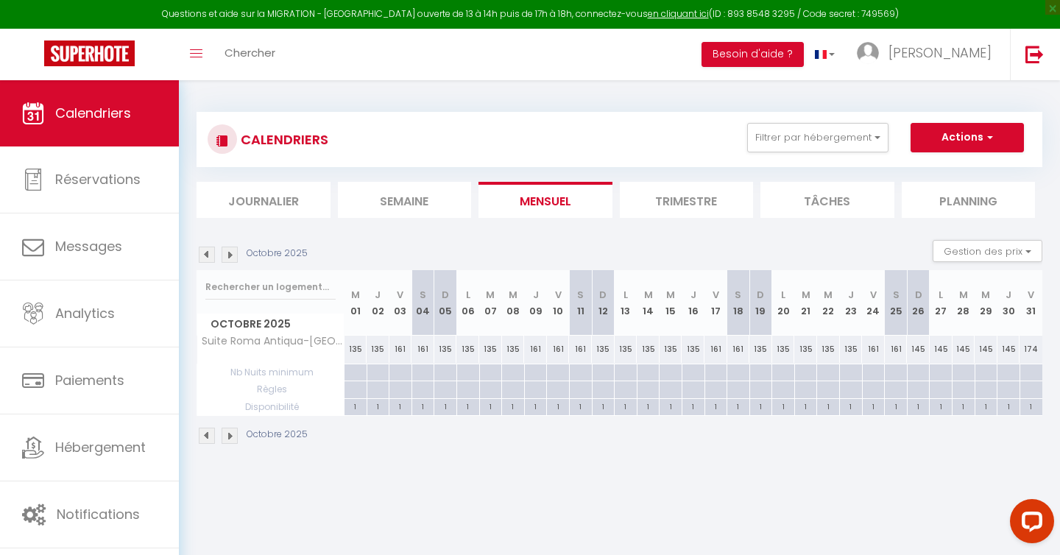
click at [536, 381] on div at bounding box center [535, 372] width 23 height 17
type input "Jeu 09 Octobre 2025"
type input "Ven 10 Octobre 2025"
select select
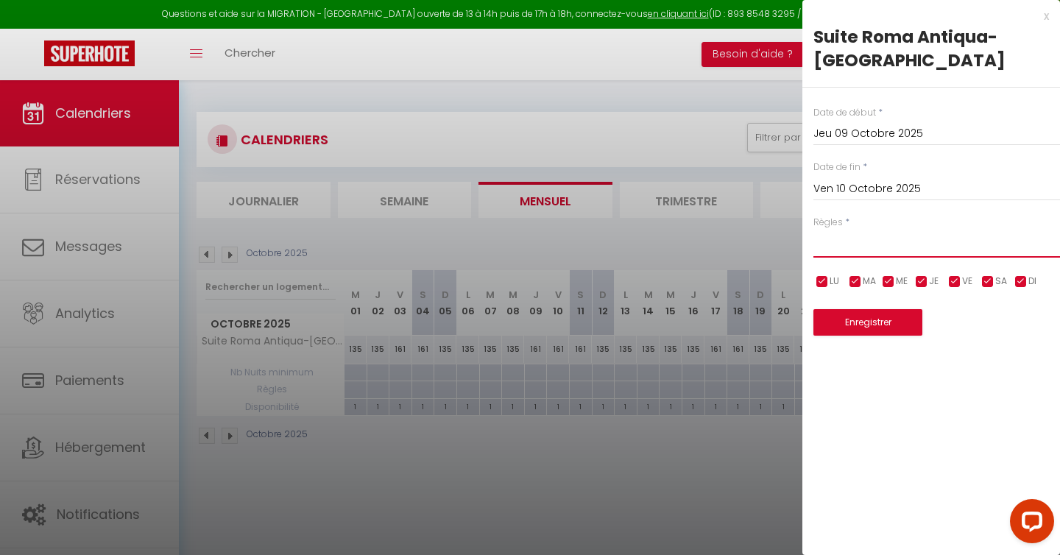
click at [924, 244] on select "Aucun No Checkin No Checkout Pas d'arrivée / Pas de départ" at bounding box center [937, 244] width 247 height 28
click at [1046, 16] on div "x" at bounding box center [926, 16] width 247 height 18
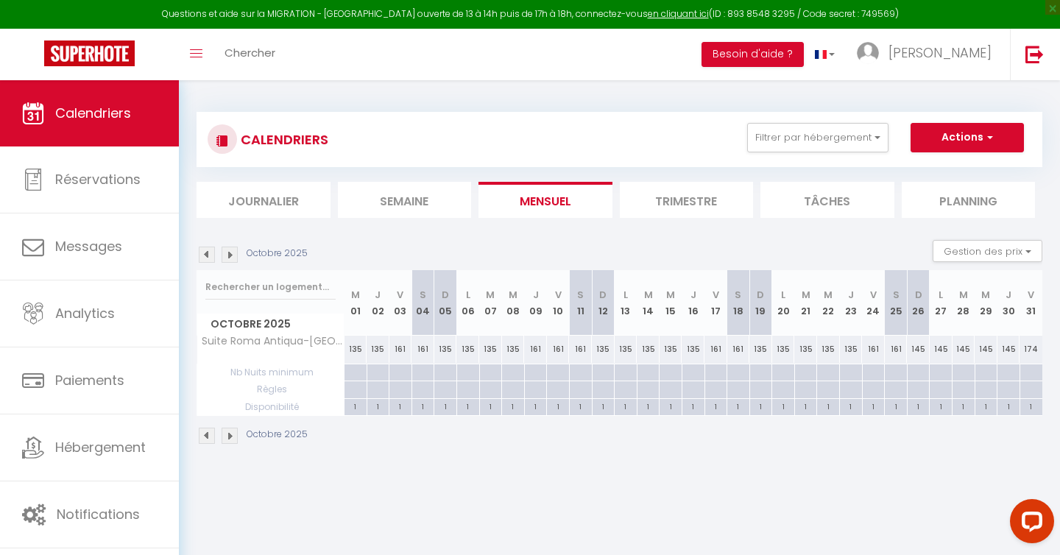
click at [582, 375] on div at bounding box center [580, 372] width 23 height 17
type input "[DATE]"
type input "Dim 12 Octobre 2025"
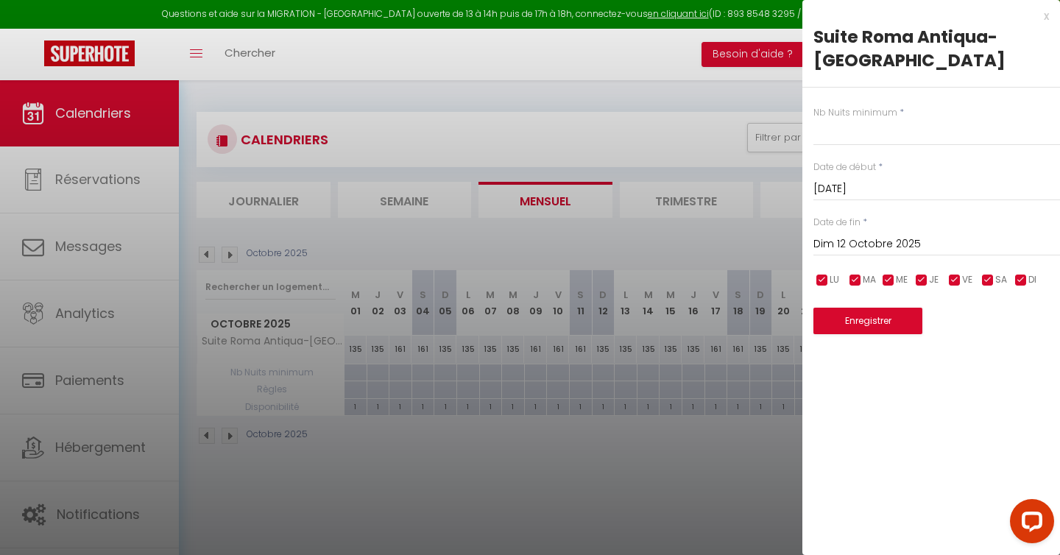
click at [1044, 16] on div "x" at bounding box center [926, 16] width 247 height 18
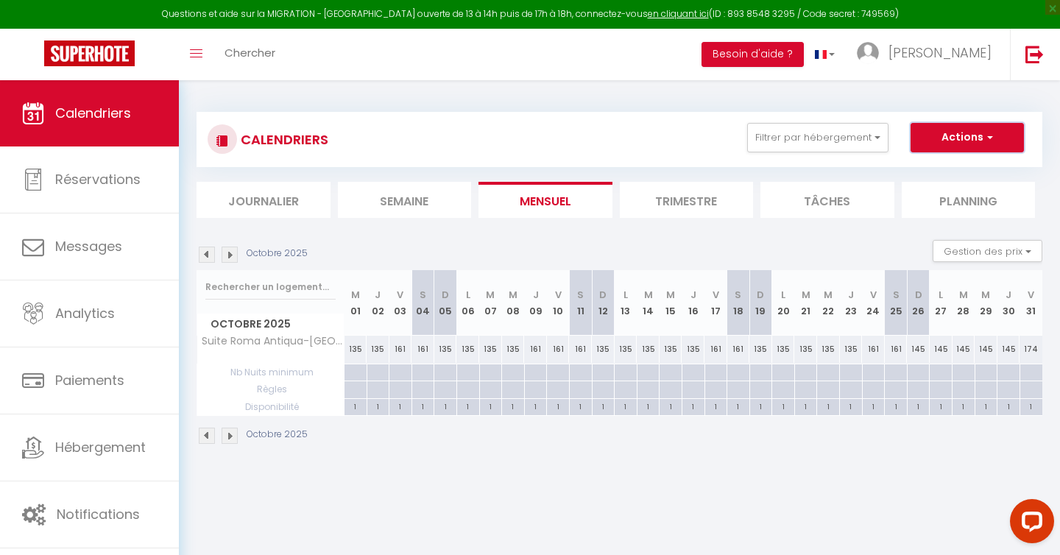
click at [998, 137] on button "Actions" at bounding box center [967, 137] width 113 height 29
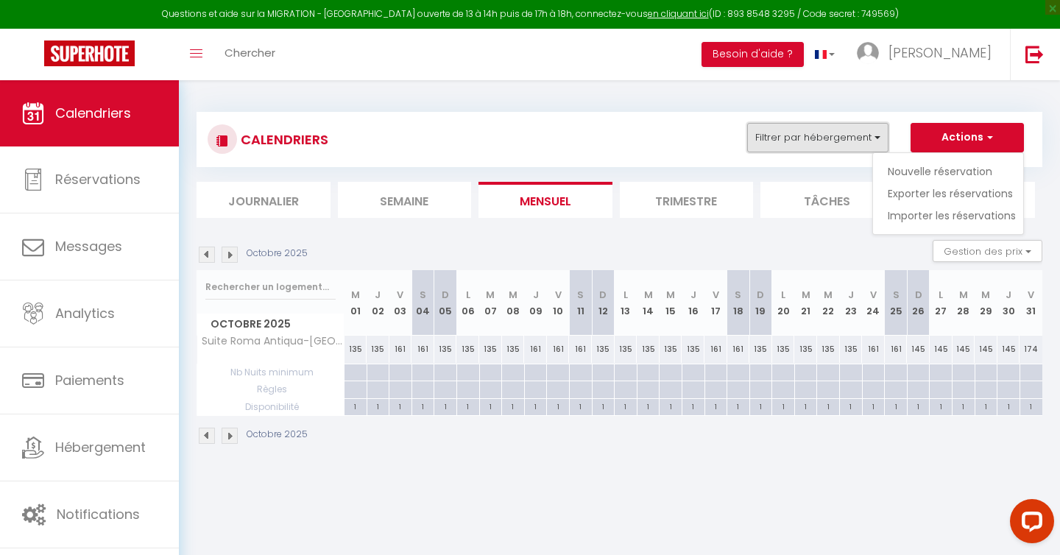
click at [868, 142] on button "Filtrer par hébergement" at bounding box center [817, 137] width 141 height 29
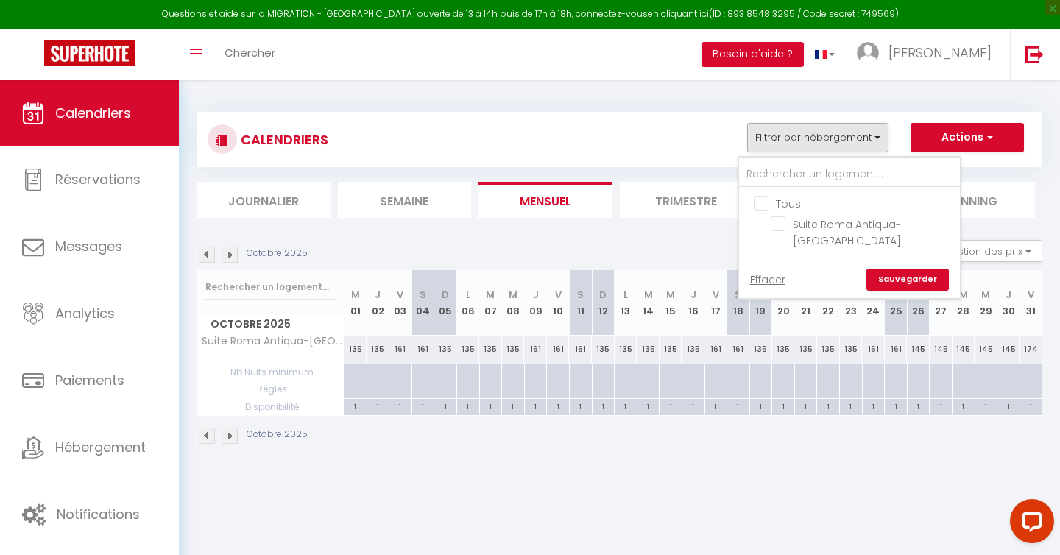
click at [663, 123] on div "CALENDRIERS Filtrer par hébergement Tous Suite Roma Antiqua-Balnéo-Centre Effac…" at bounding box center [620, 139] width 824 height 33
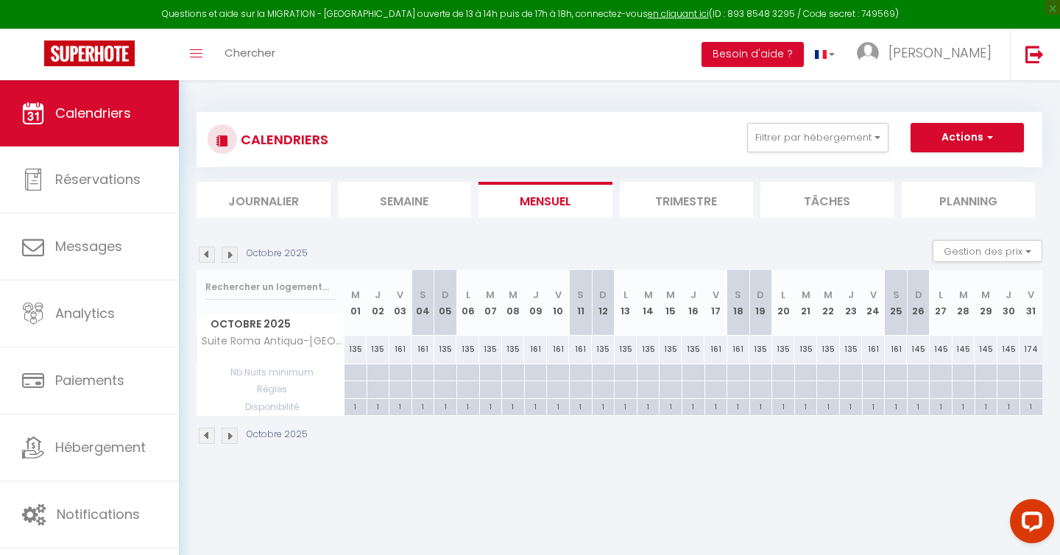
click at [540, 350] on div "161" at bounding box center [535, 349] width 23 height 27
type input "161"
type input "Jeu 09 Octobre 2025"
type input "Ven 10 Octobre 2025"
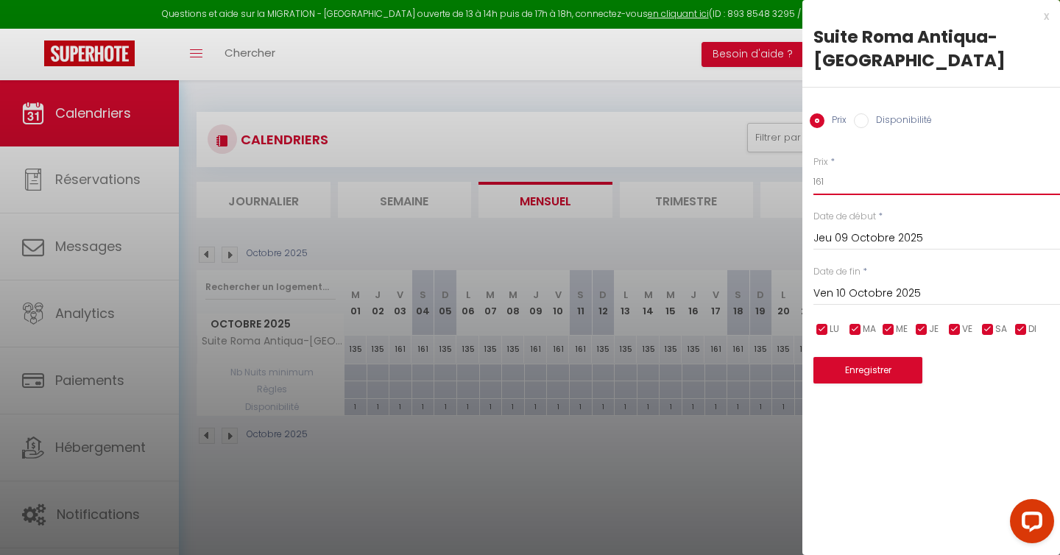
click at [836, 180] on input "161" at bounding box center [937, 182] width 247 height 27
type input "135"
click at [861, 373] on button "Enregistrer" at bounding box center [868, 370] width 109 height 27
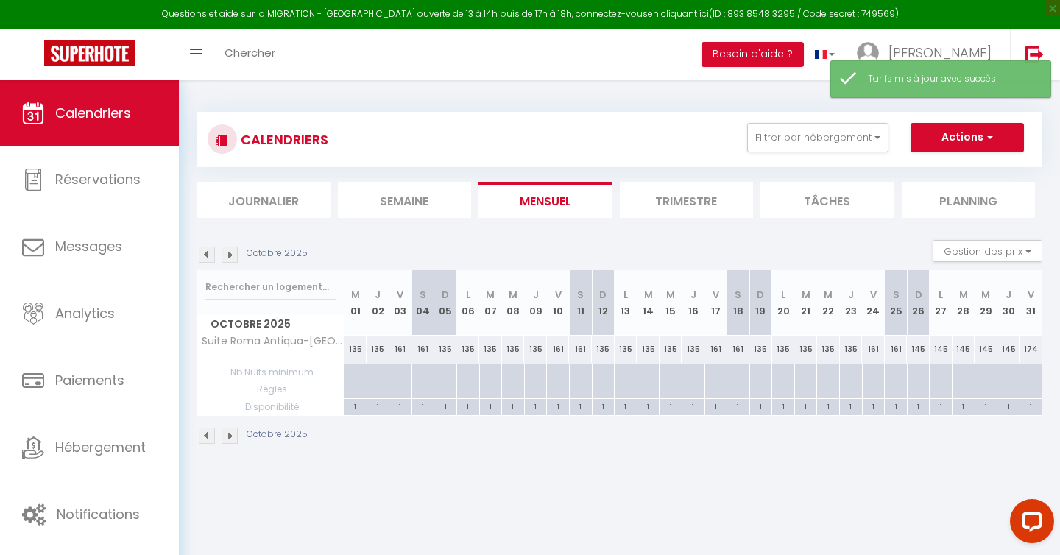
click at [230, 255] on img at bounding box center [230, 255] width 16 height 16
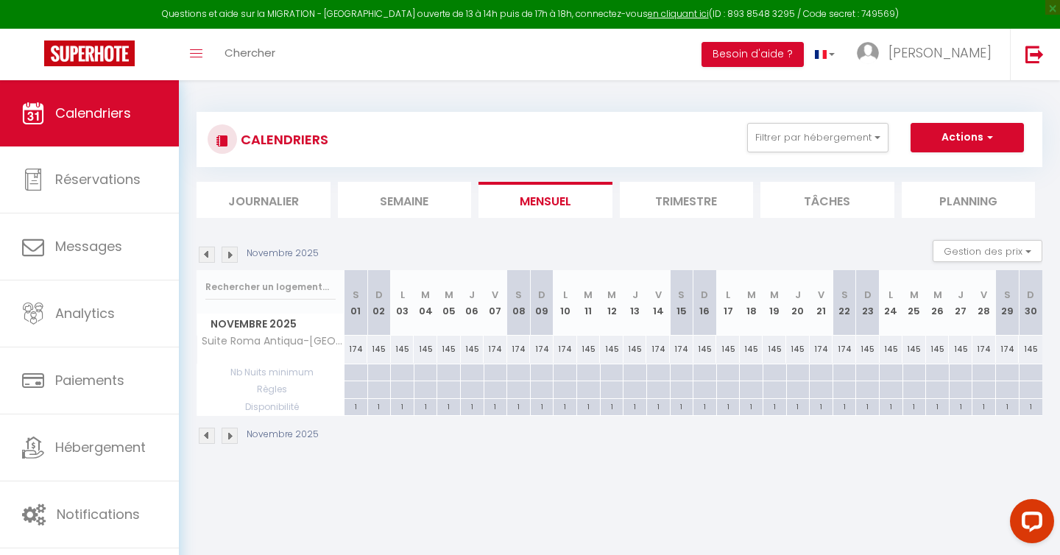
click at [227, 253] on img at bounding box center [230, 255] width 16 height 16
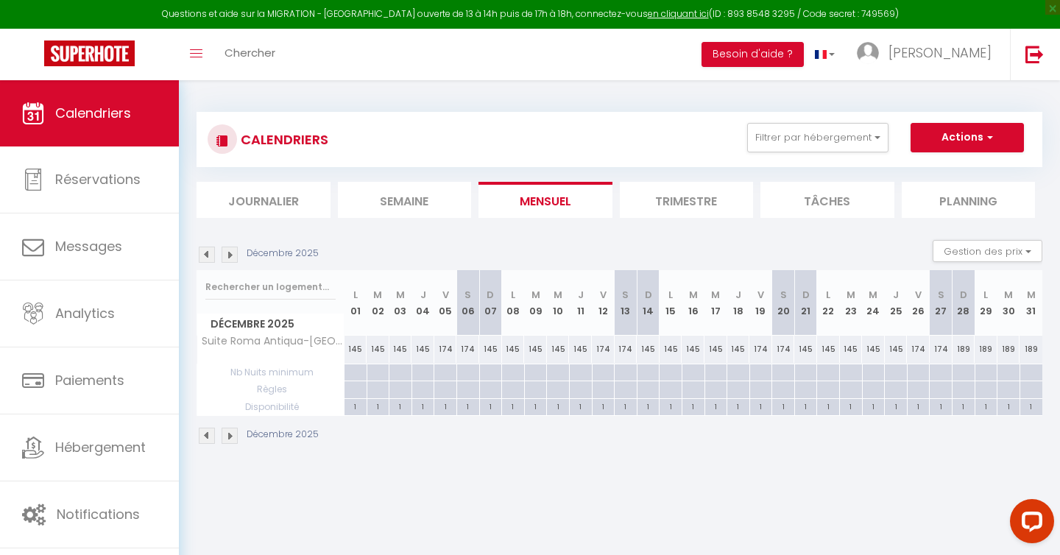
click at [873, 350] on div "145" at bounding box center [873, 349] width 23 height 27
type input "145"
type input "Mer 24 Décembre 2025"
type input "Jeu 25 Décembre 2025"
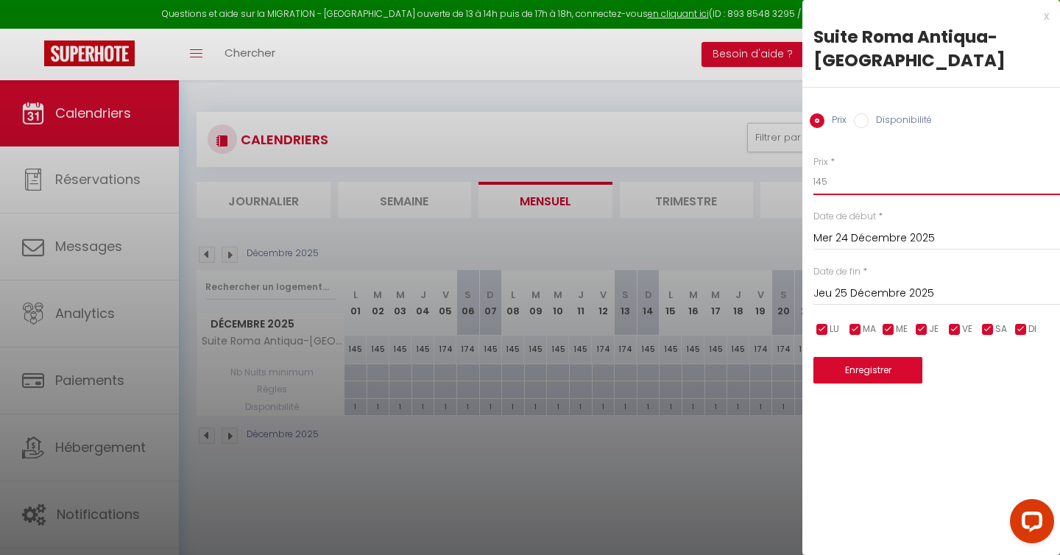
click at [853, 180] on input "145" at bounding box center [937, 182] width 247 height 27
click at [853, 180] on input "171" at bounding box center [937, 182] width 247 height 27
type input "171"
click at [886, 374] on button "Enregistrer" at bounding box center [868, 370] width 109 height 27
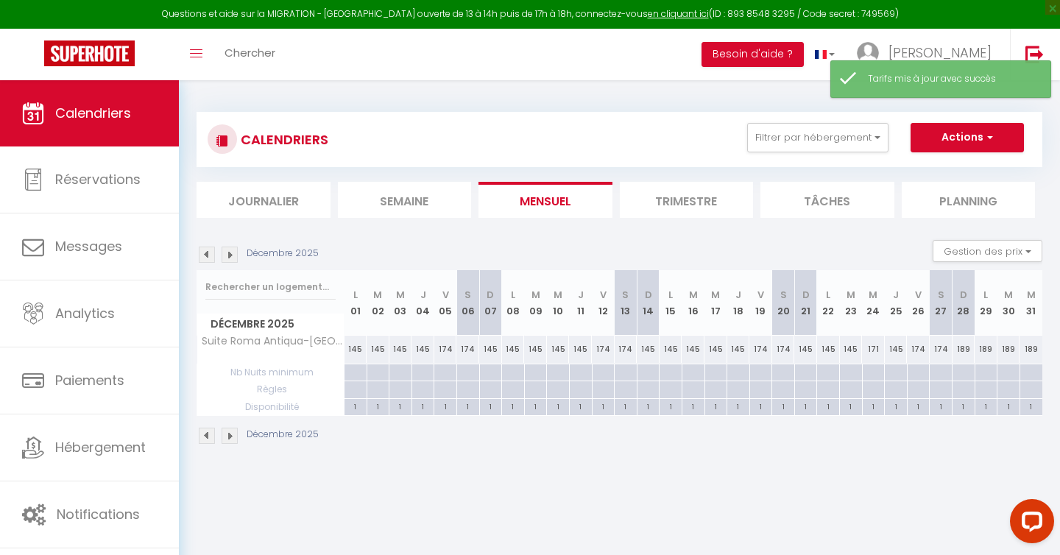
click at [894, 352] on div "145" at bounding box center [896, 349] width 23 height 27
type input "145"
type input "Jeu 25 Décembre 2025"
type input "Ven 26 Décembre 2025"
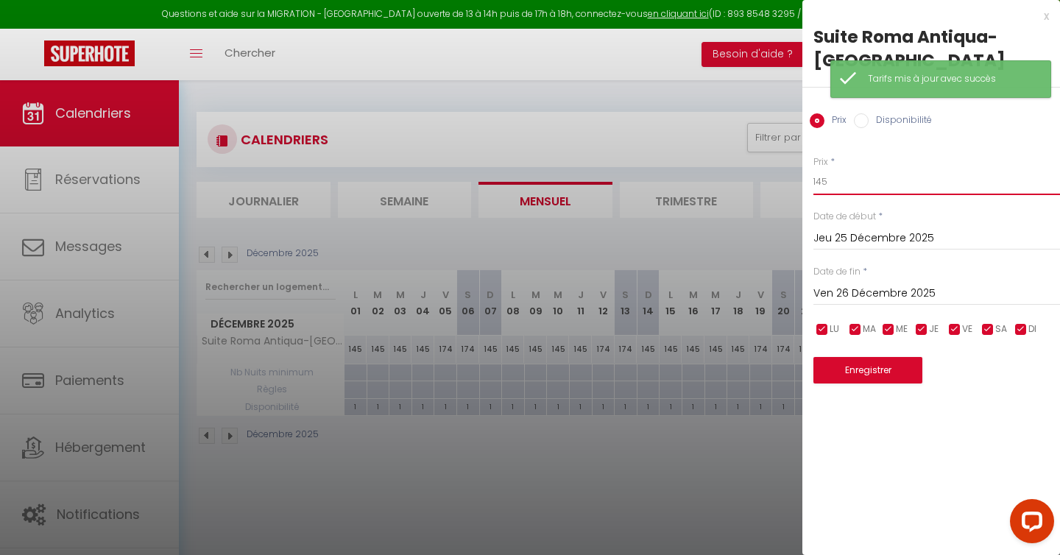
click at [857, 180] on input "145" at bounding box center [937, 182] width 247 height 27
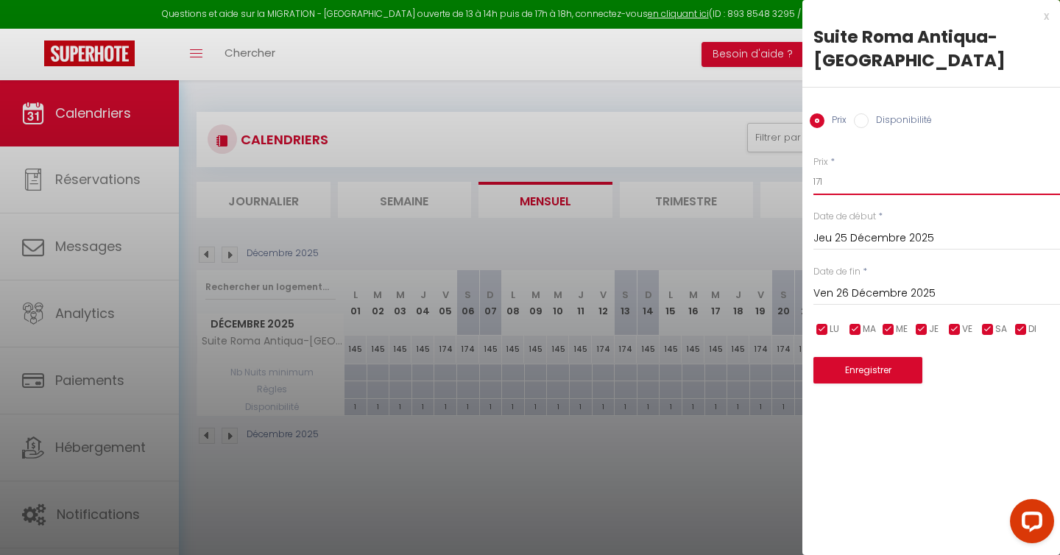
type input "171"
click at [837, 370] on button "Enregistrer" at bounding box center [868, 370] width 109 height 27
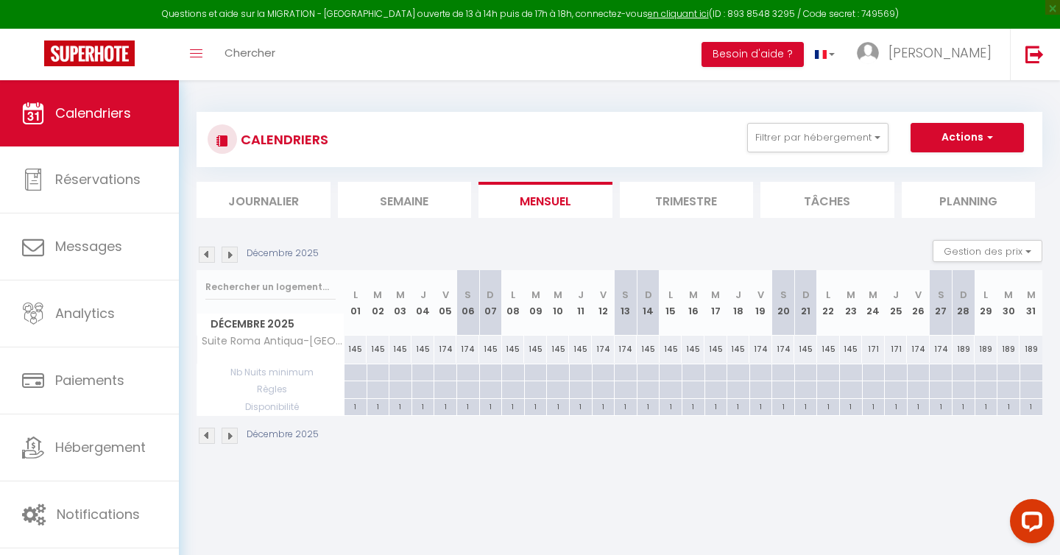
click at [1032, 352] on div "189" at bounding box center [1031, 349] width 23 height 27
type input "189"
type input "Mer 31 Décembre 2025"
type input "Jeu 01 Janvier 2026"
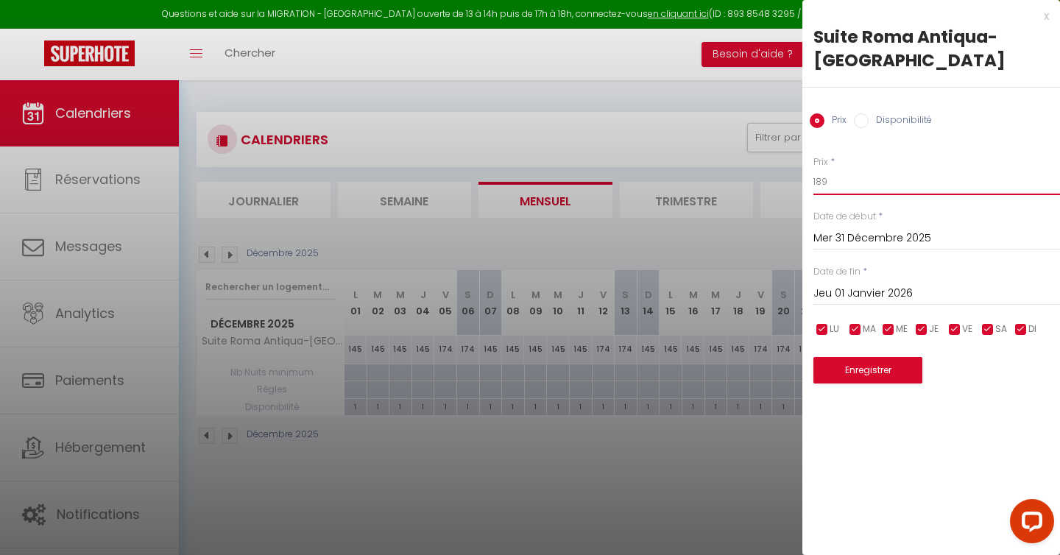
click at [861, 186] on input "189" at bounding box center [937, 182] width 247 height 27
type input "1"
type input "209"
click at [861, 367] on button "Enregistrer" at bounding box center [868, 370] width 109 height 27
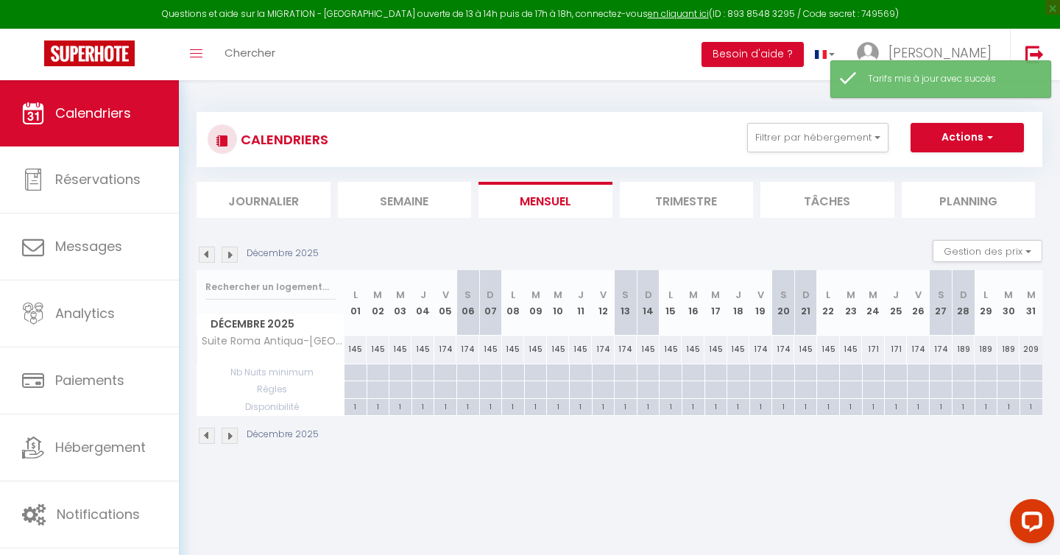
click at [230, 259] on img at bounding box center [230, 255] width 16 height 16
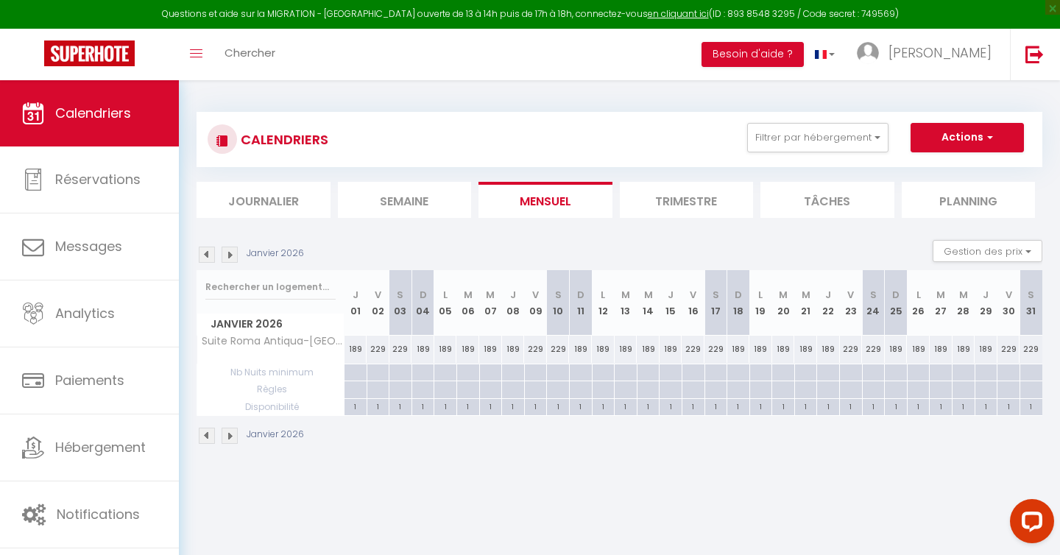
click at [205, 255] on img at bounding box center [207, 255] width 16 height 16
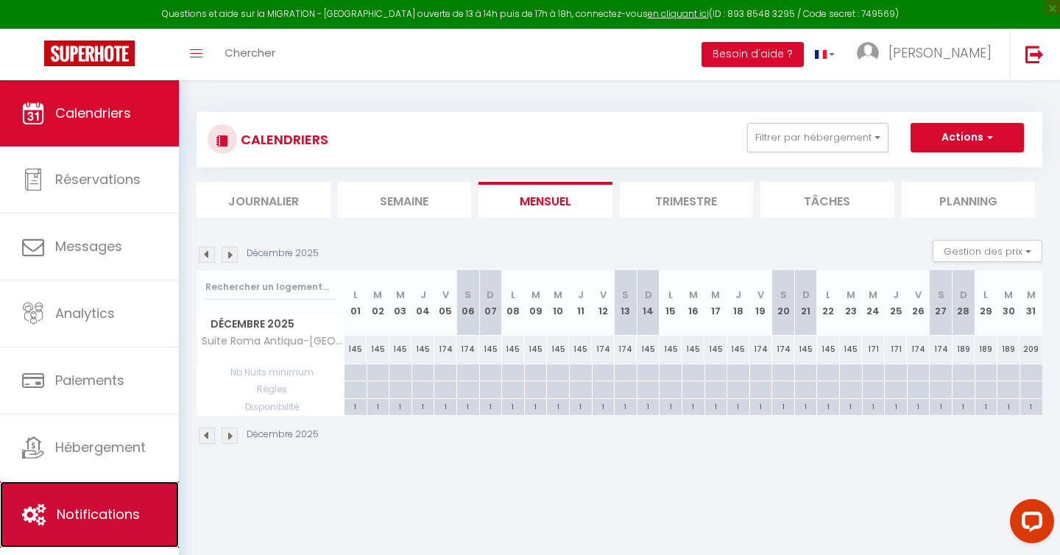
click at [75, 493] on link "Notifications" at bounding box center [89, 515] width 179 height 66
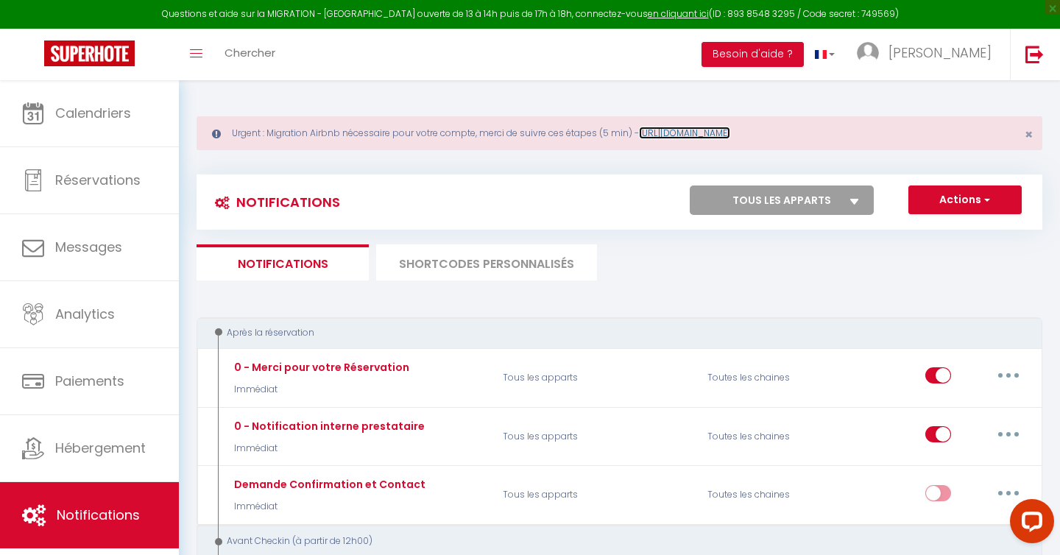
click at [674, 134] on link "[URL][DOMAIN_NAME]" at bounding box center [684, 133] width 91 height 13
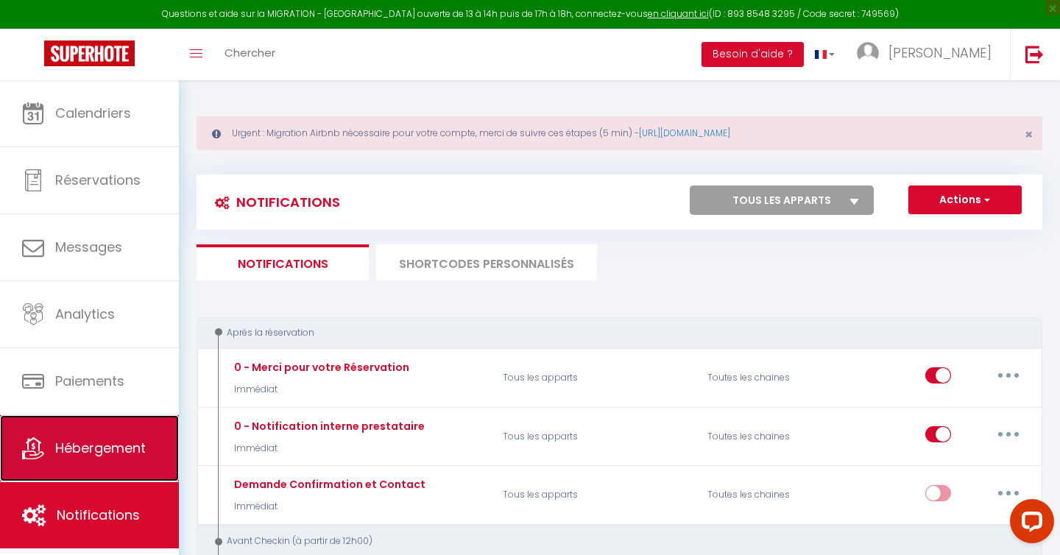
click at [82, 430] on link "Hébergement" at bounding box center [89, 448] width 179 height 66
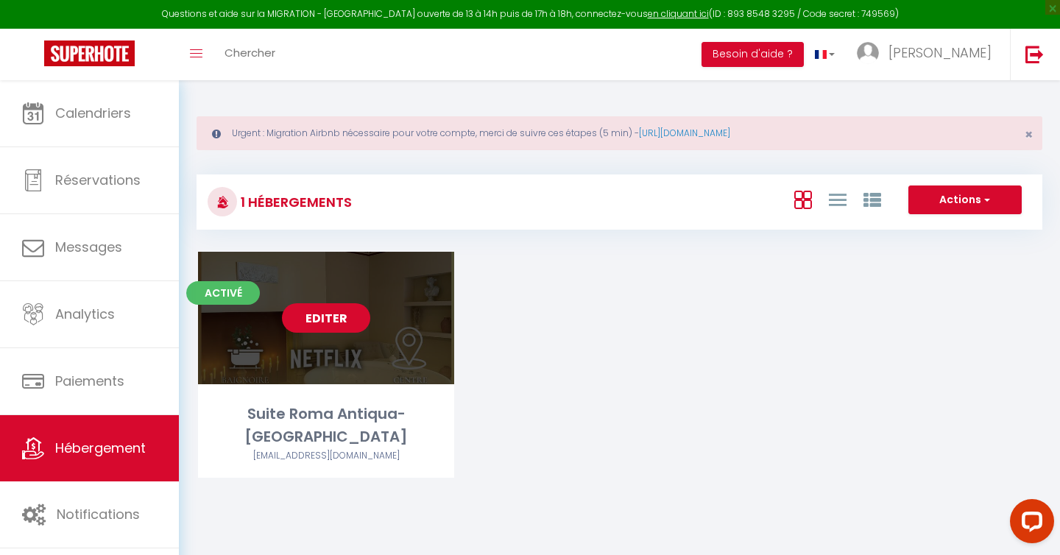
click at [356, 317] on link "Editer" at bounding box center [326, 317] width 88 height 29
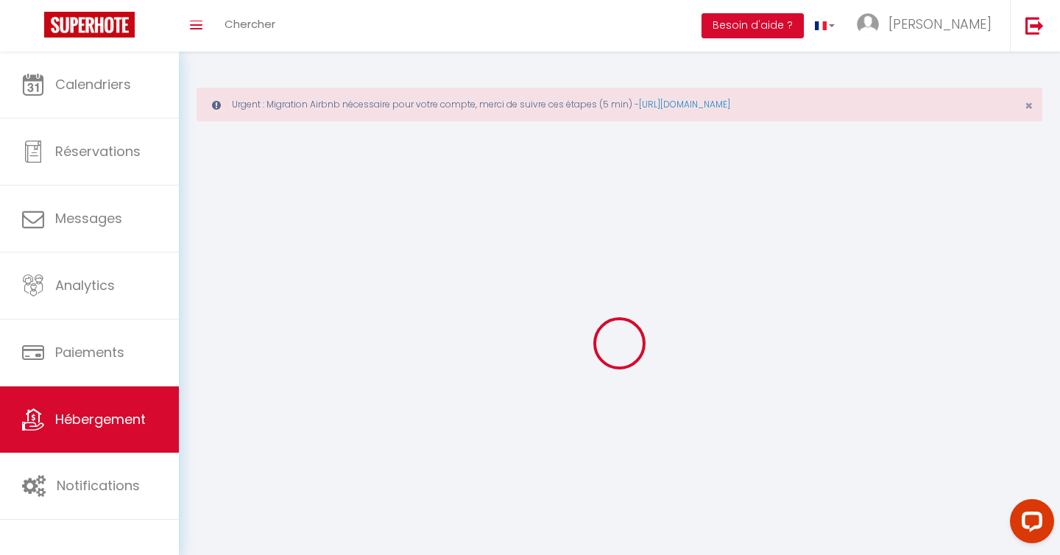
select select
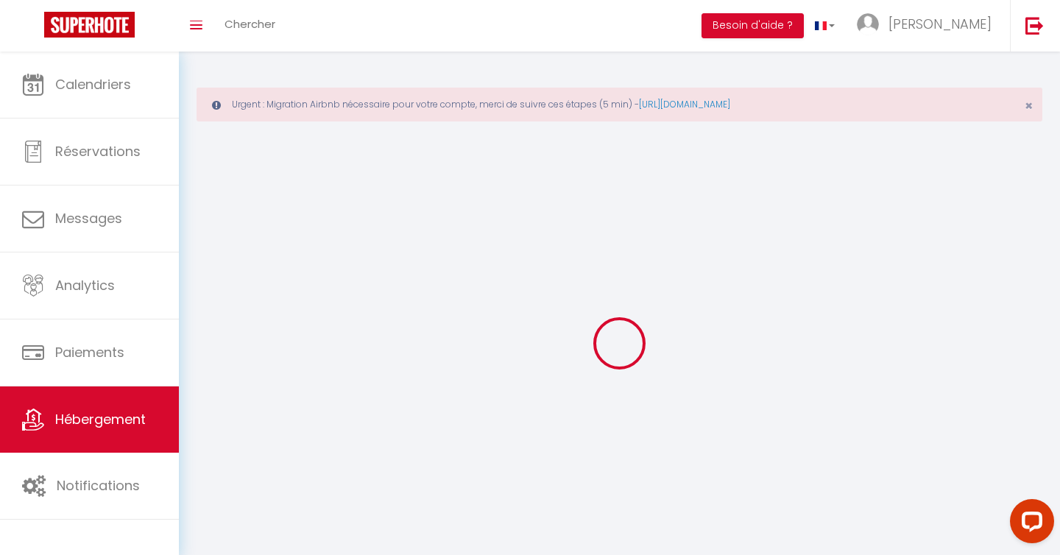
select select "1"
select select
checkbox input "false"
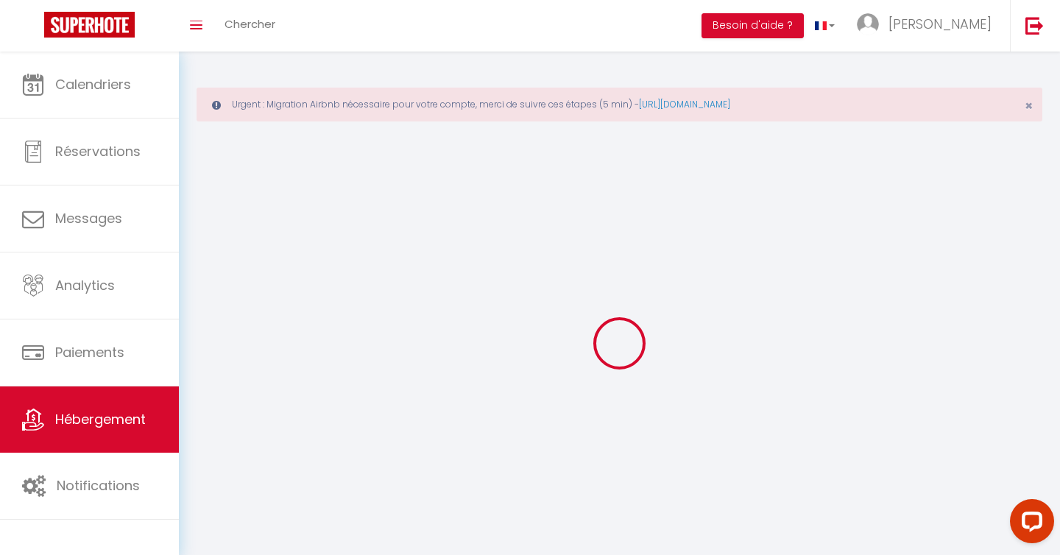
checkbox input "false"
select select "28"
select select
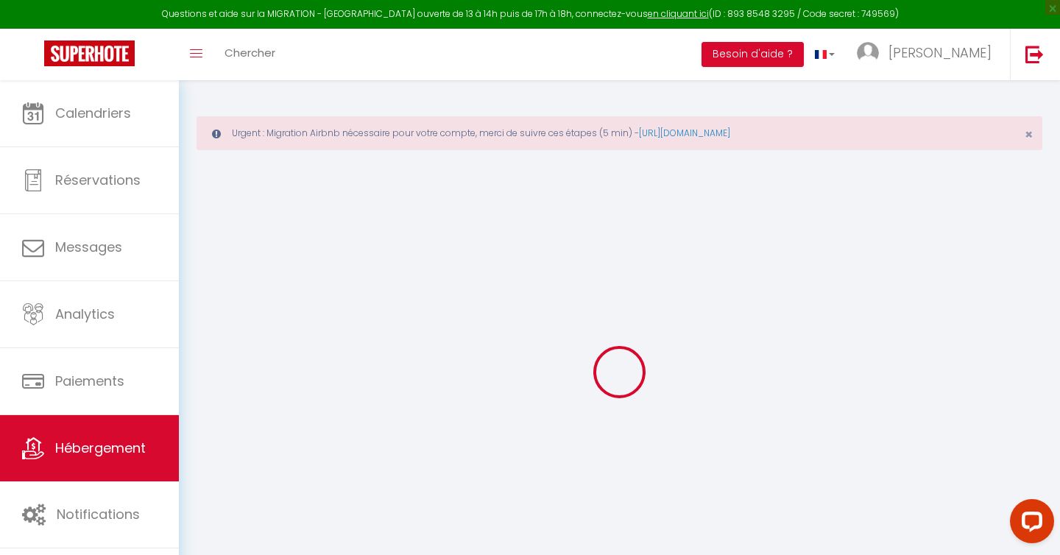
select select
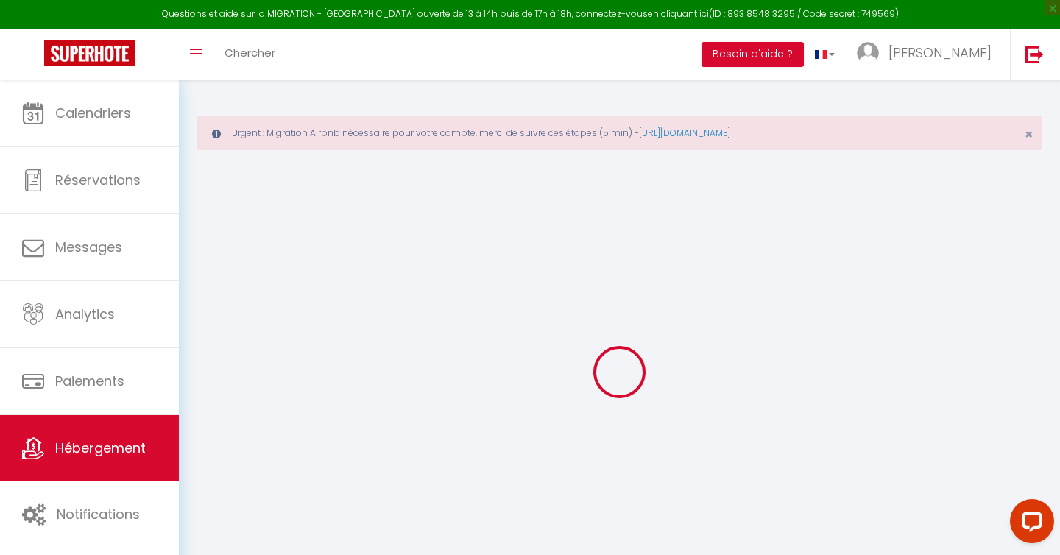
select select
checkbox input "false"
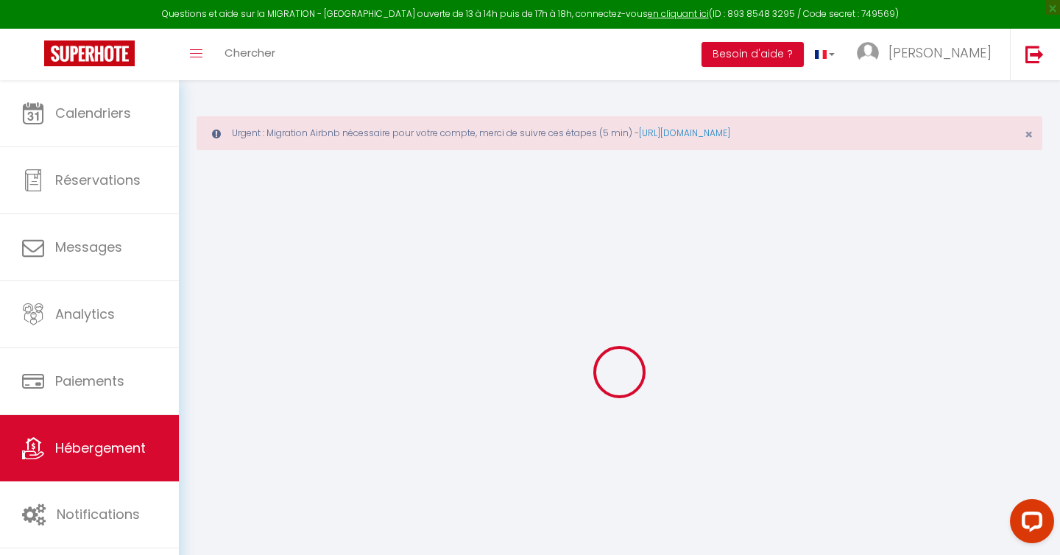
select select
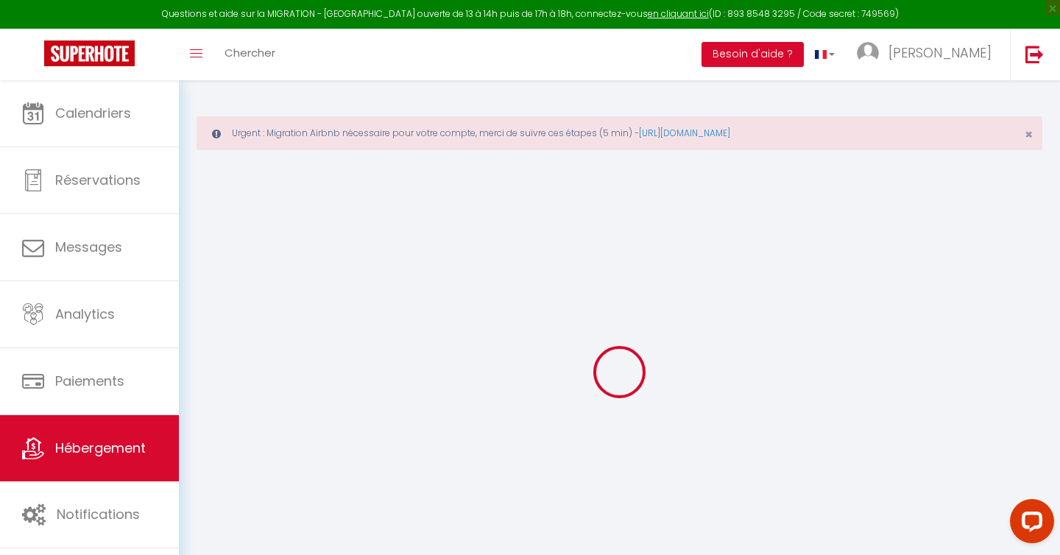
select select
checkbox input "false"
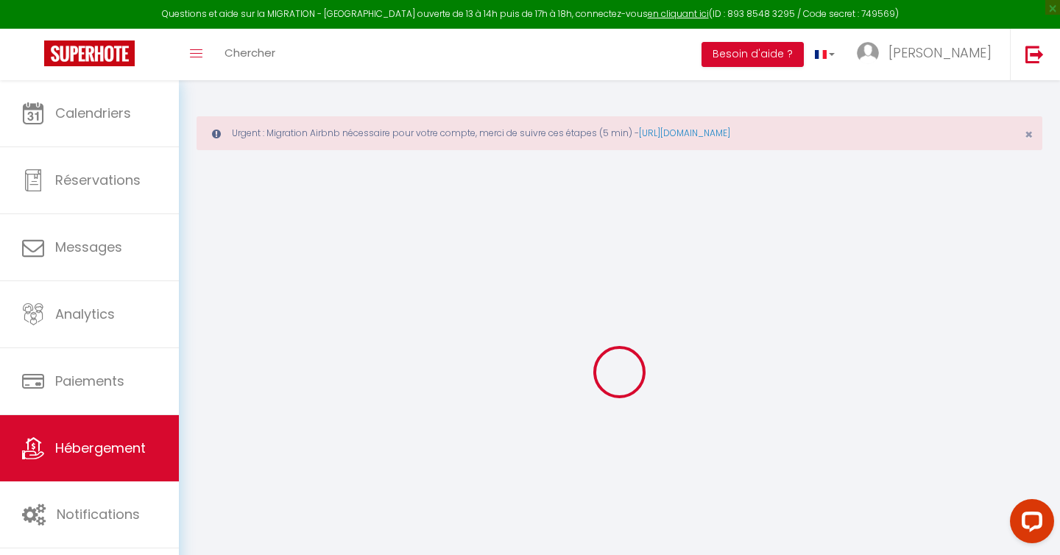
checkbox input "false"
select select
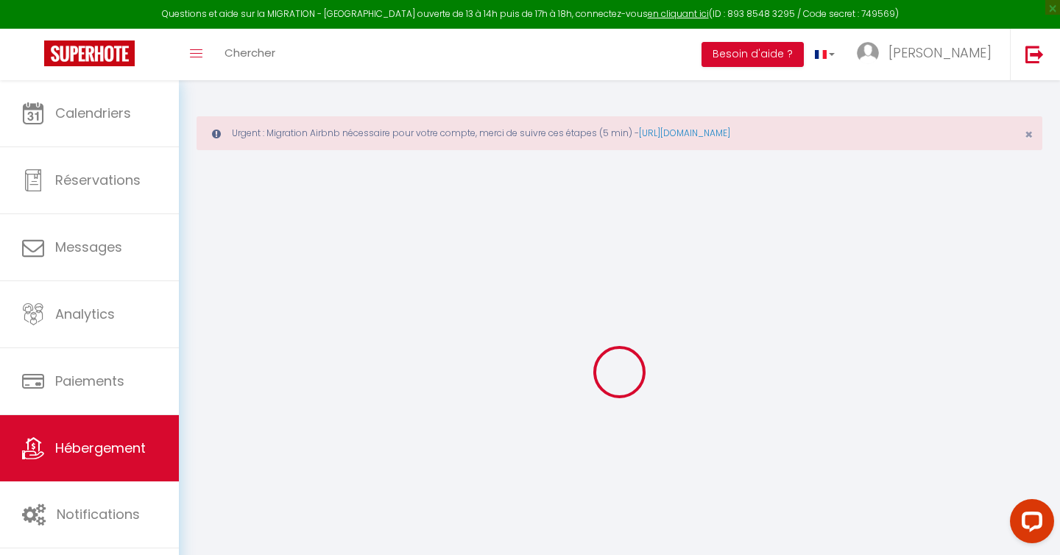
select select
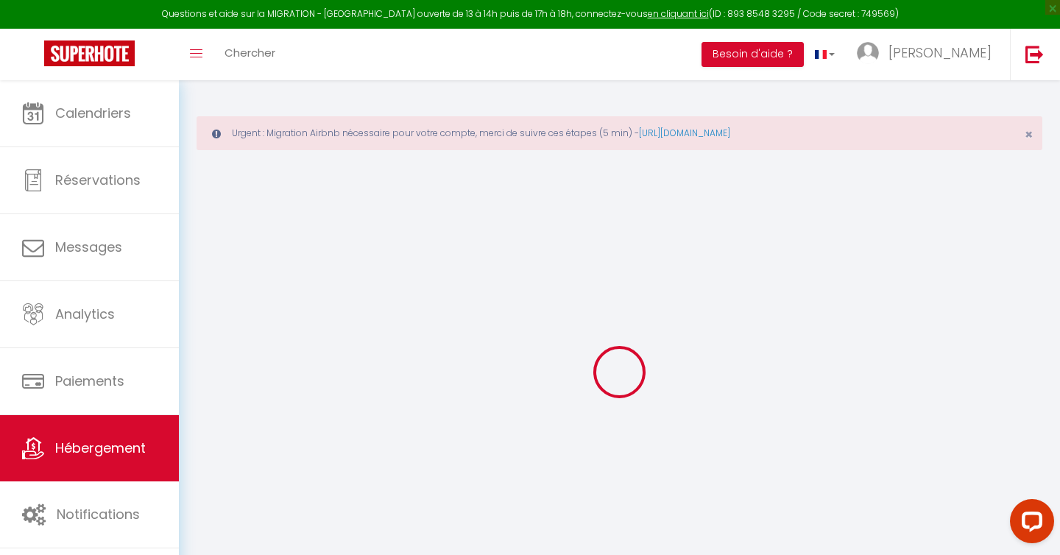
checkbox input "false"
select select
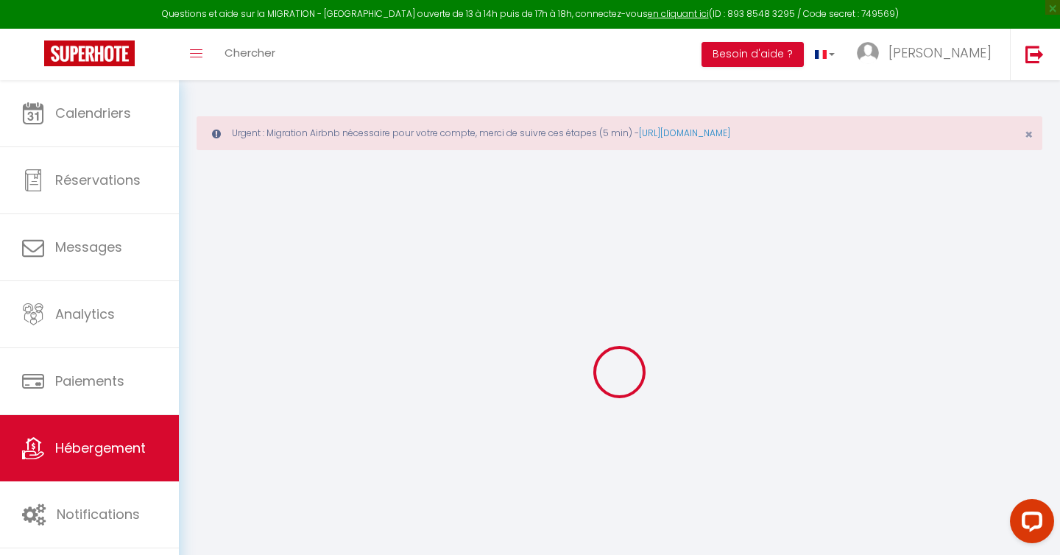
select select
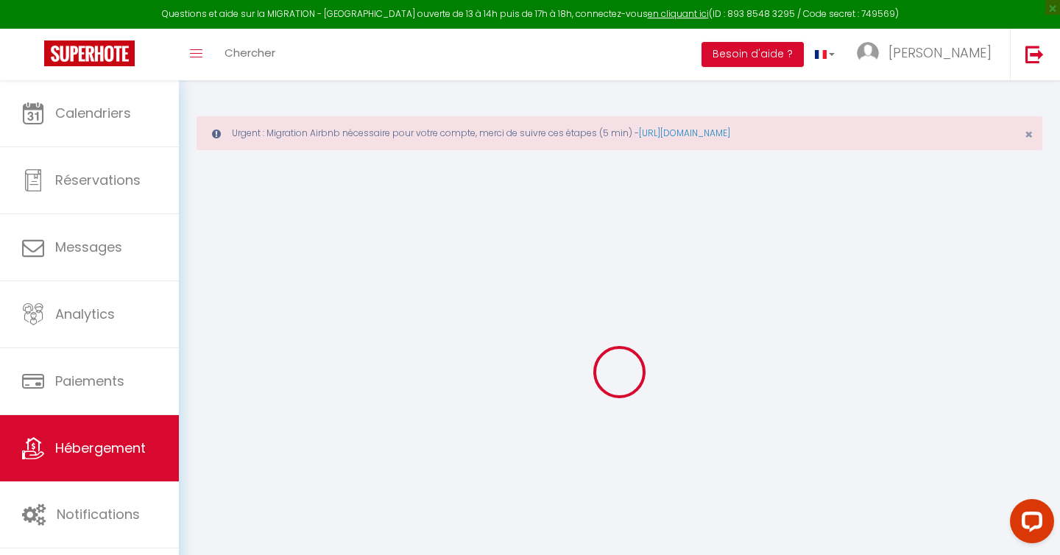
select select
checkbox input "false"
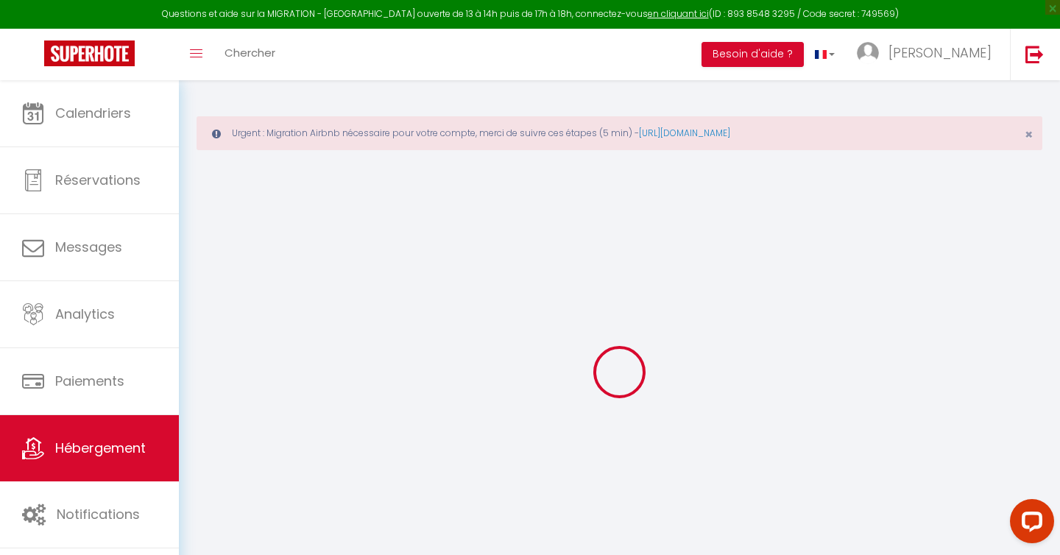
checkbox input "false"
select select
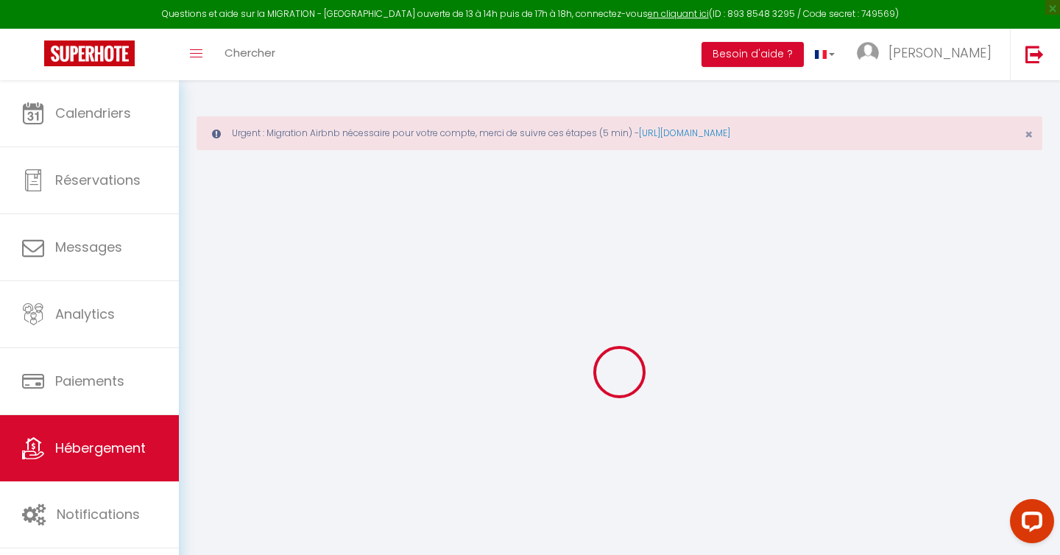
select select
checkbox input "false"
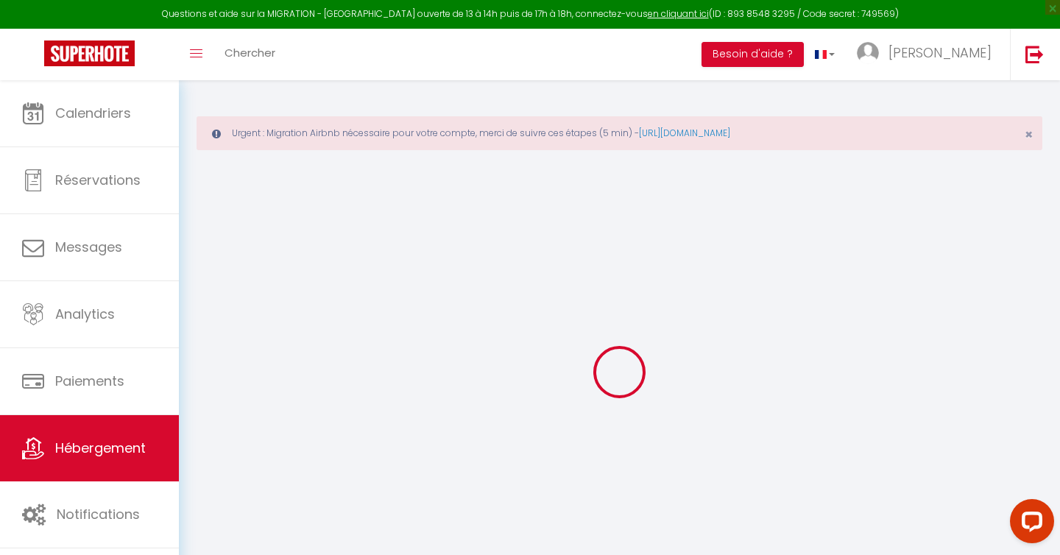
checkbox input "false"
select select
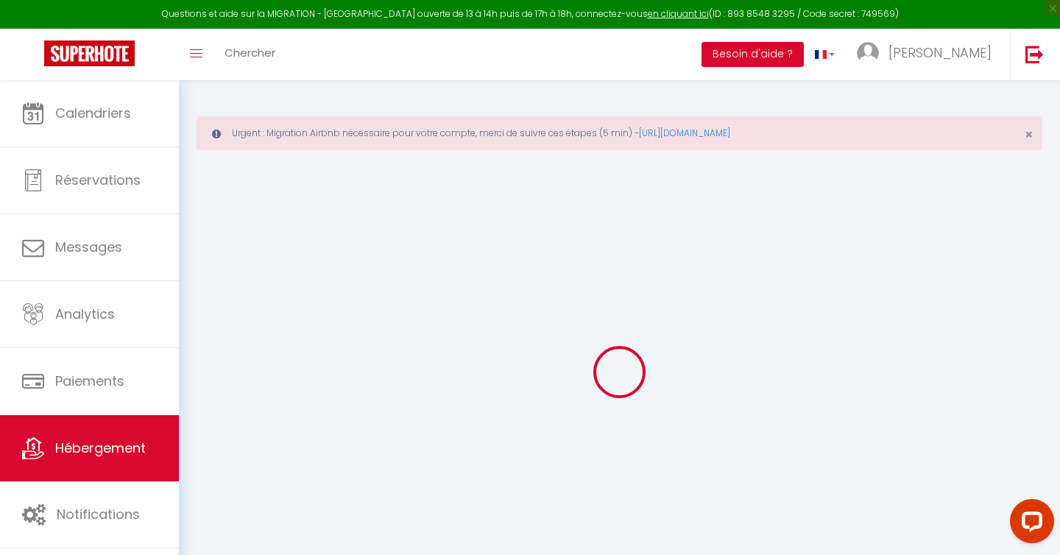
type input "Suite Roma Antiqua-[GEOGRAPHIC_DATA]"
type input "[PERSON_NAME]"
select select "2"
type input "189"
select select
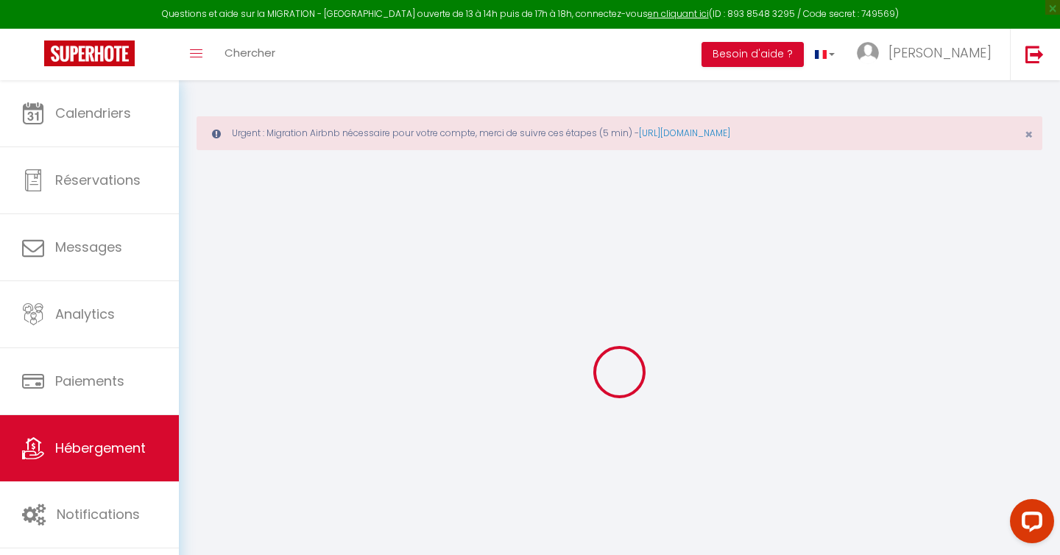
select select
type input "[STREET_ADDRESS]"
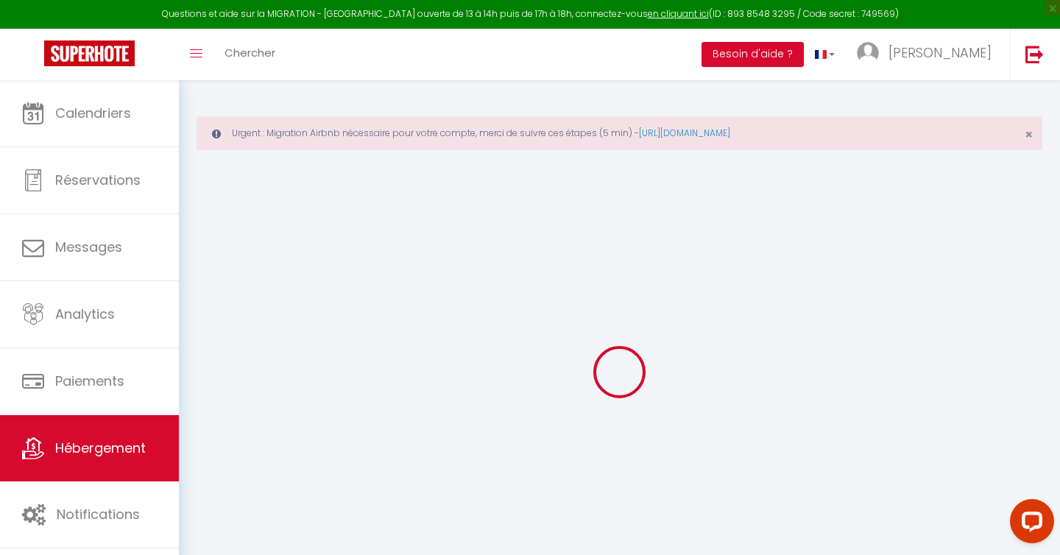
type input "22100"
type input "Dinan"
type input "[EMAIL_ADDRESS][DOMAIN_NAME]"
select select
checkbox input "true"
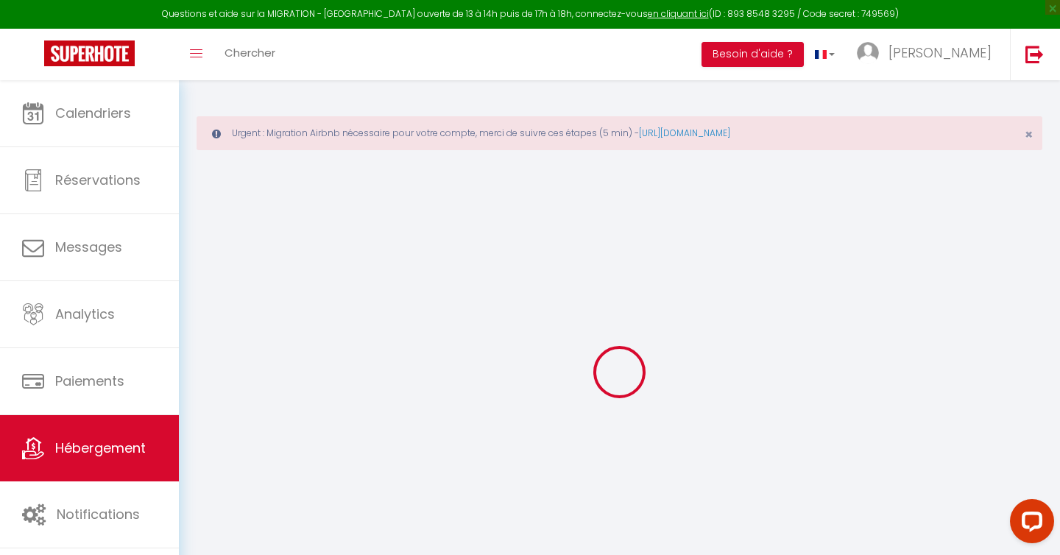
checkbox input "false"
type input "0"
type input "40"
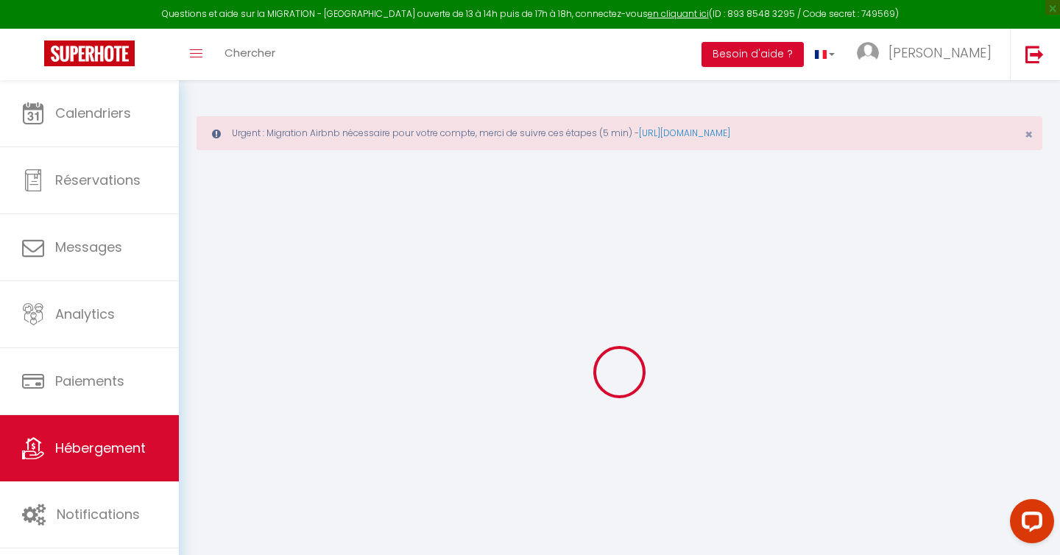
type input "0"
select select
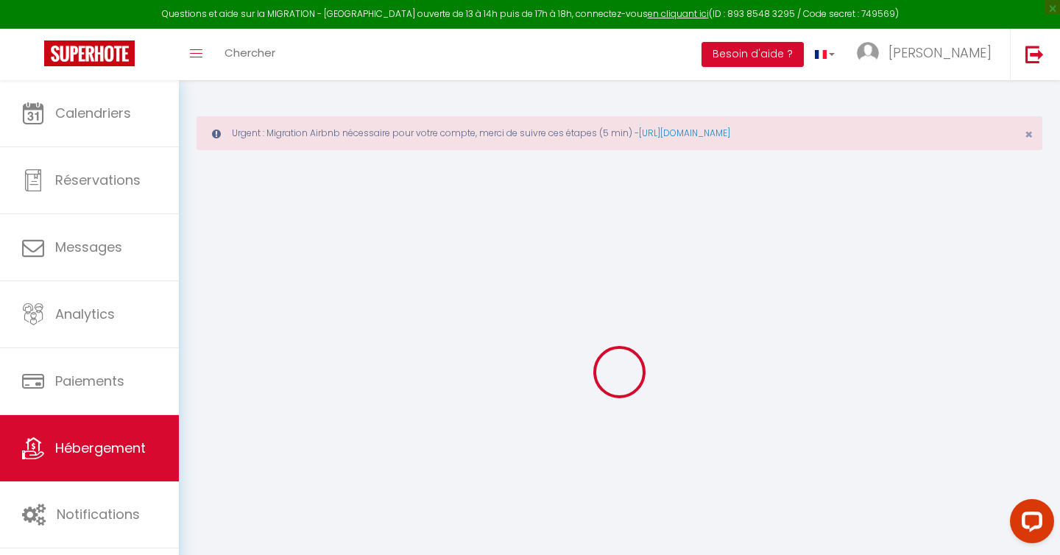
select select
checkbox input "true"
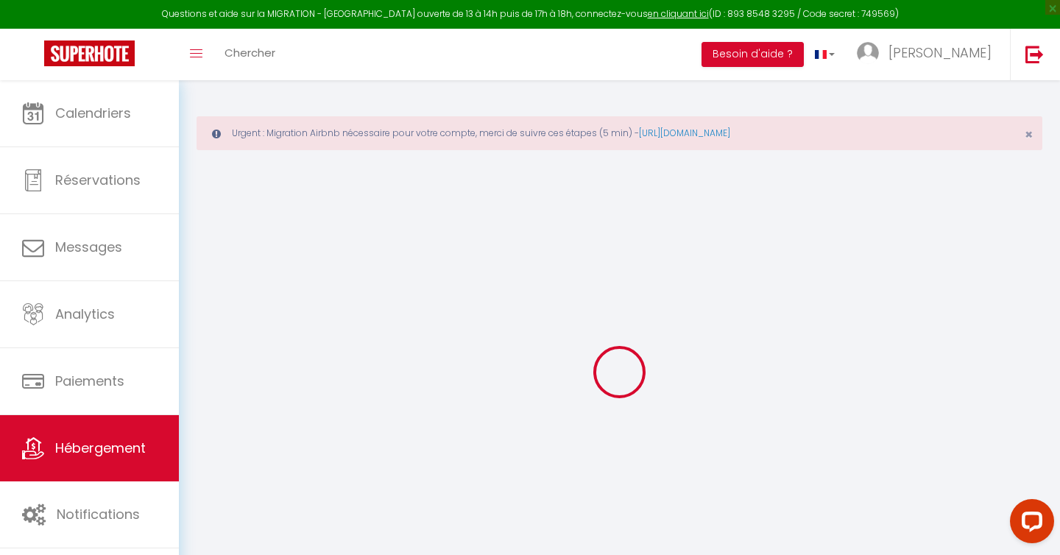
checkbox input "false"
select select "48600"
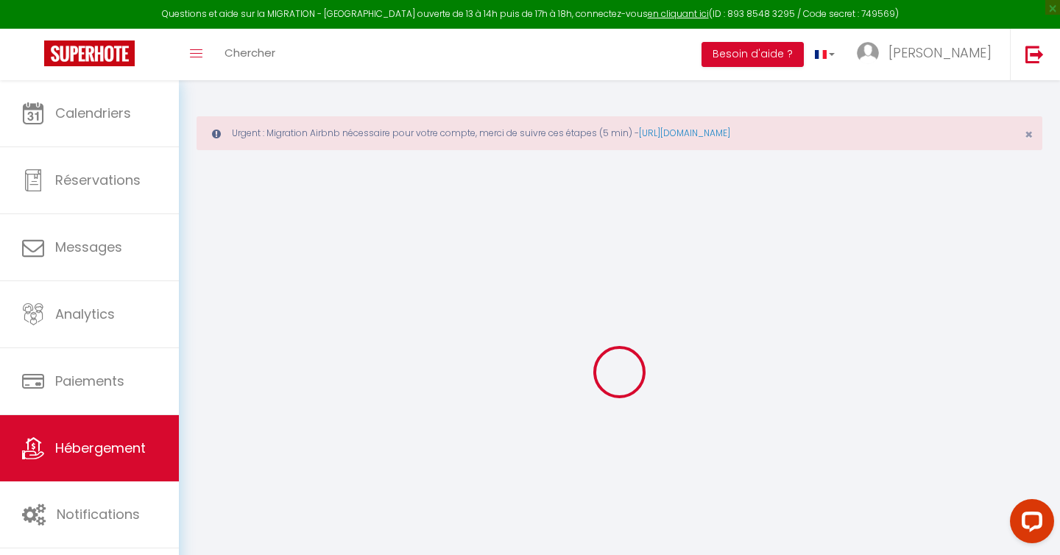
select select
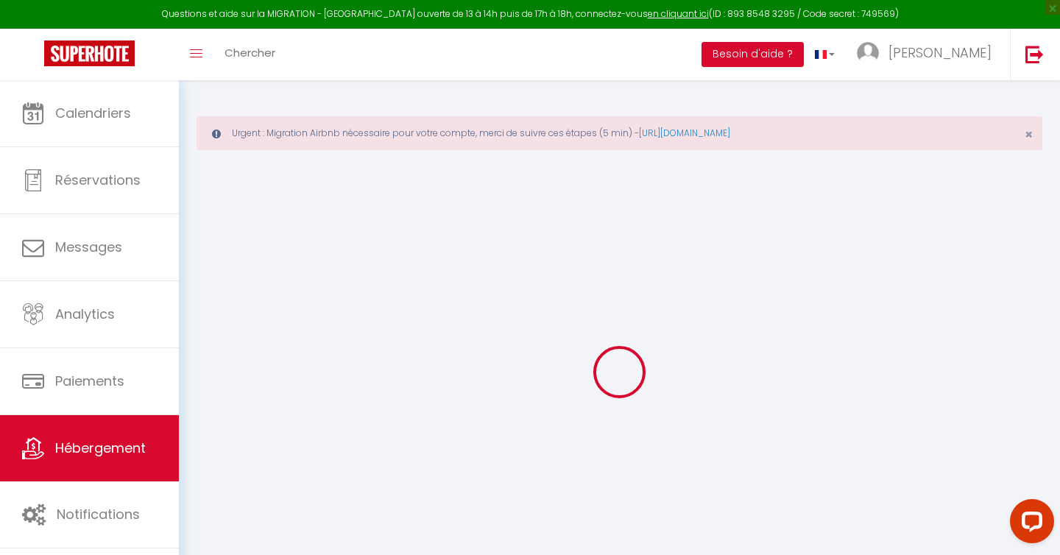
select select
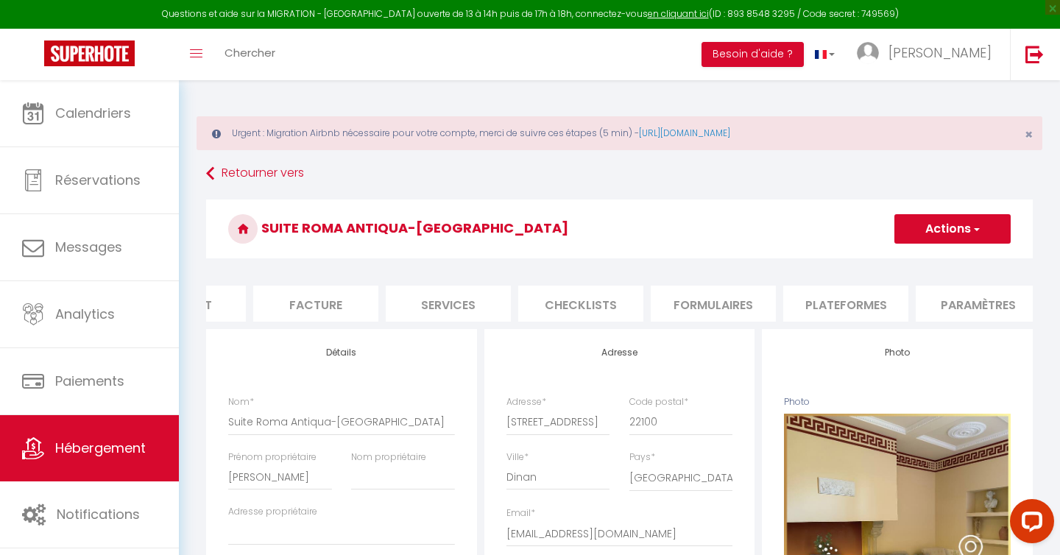
scroll to position [0, 219]
click at [850, 304] on li "Plateformes" at bounding box center [845, 304] width 125 height 36
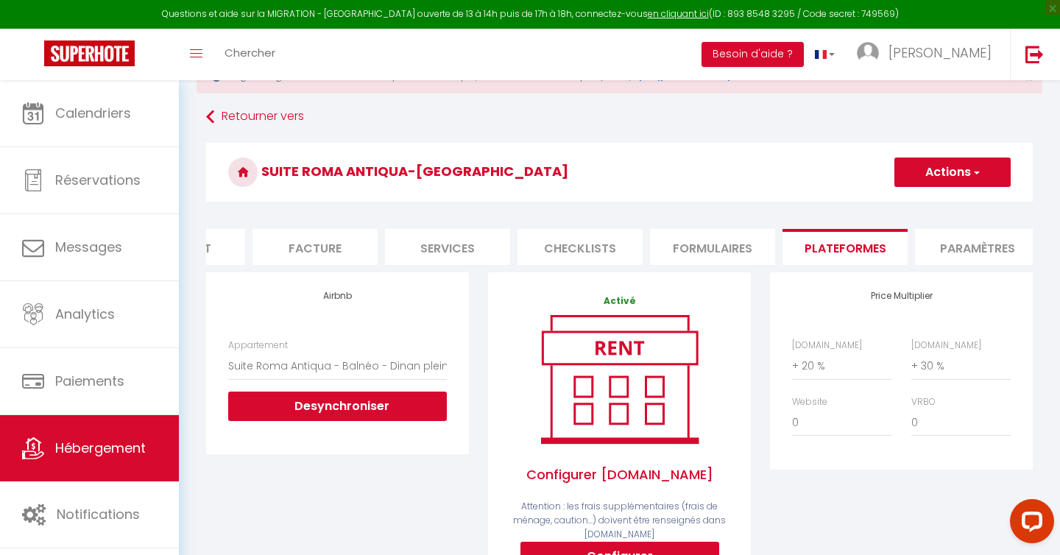
scroll to position [74, 0]
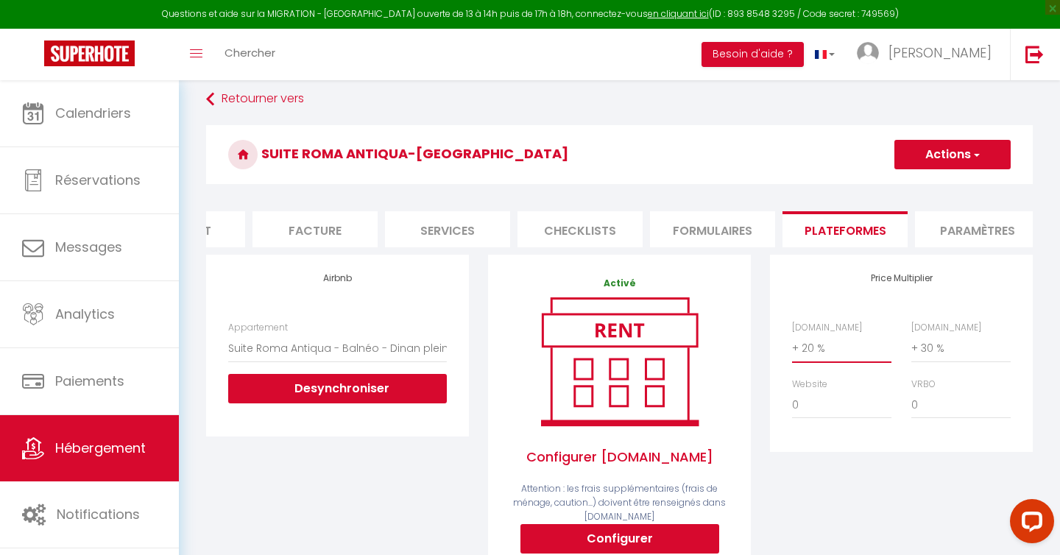
click at [812, 349] on select "0 + 1 % + 2 % + 3 % + 4 % + 5 % + 6 % + 7 % + 8 % + 9 %" at bounding box center [841, 348] width 99 height 28
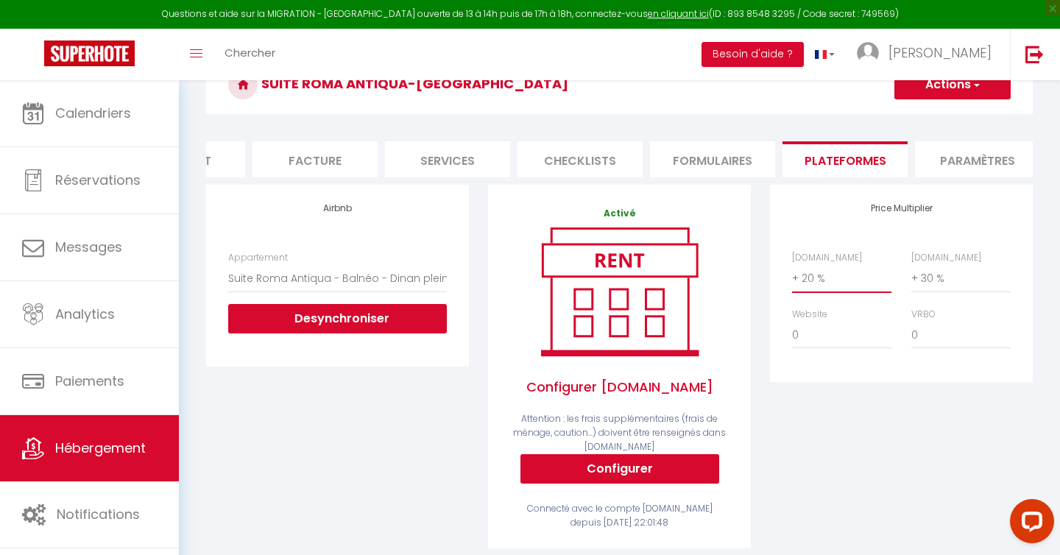
scroll to position [0, 0]
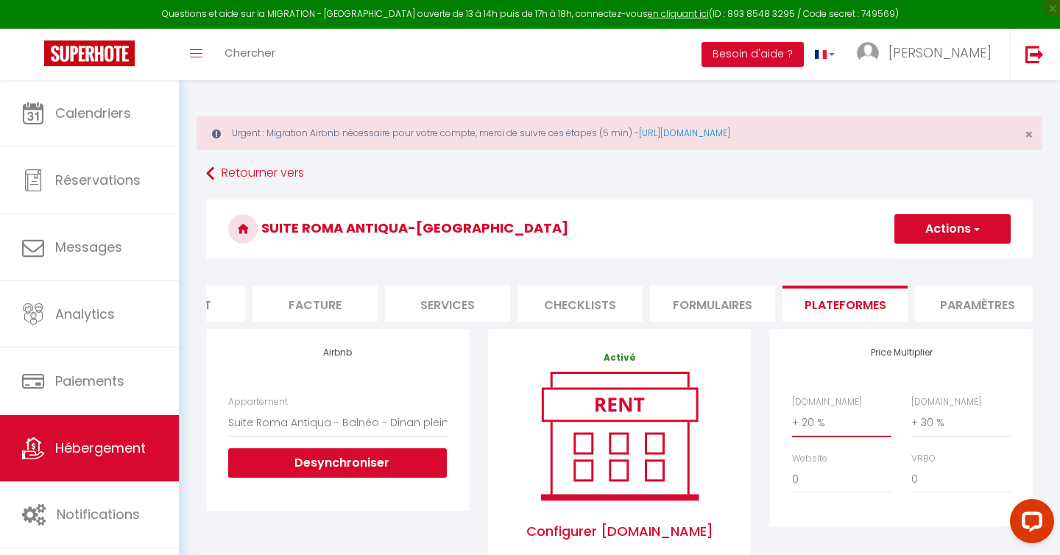
click at [808, 423] on select "0 + 1 % + 2 % + 3 % + 4 % + 5 % + 6 % + 7 % + 8 % + 9 %" at bounding box center [841, 423] width 99 height 28
click at [920, 221] on button "Actions" at bounding box center [953, 228] width 116 height 29
click at [917, 257] on link "Enregistrer" at bounding box center [952, 261] width 116 height 19
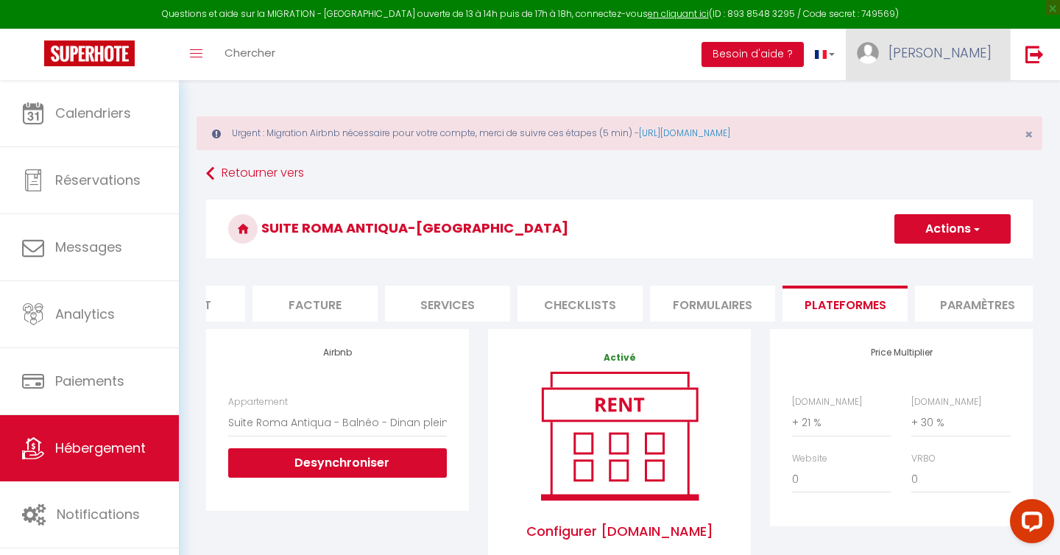
click at [974, 54] on span "[PERSON_NAME]" at bounding box center [940, 52] width 103 height 18
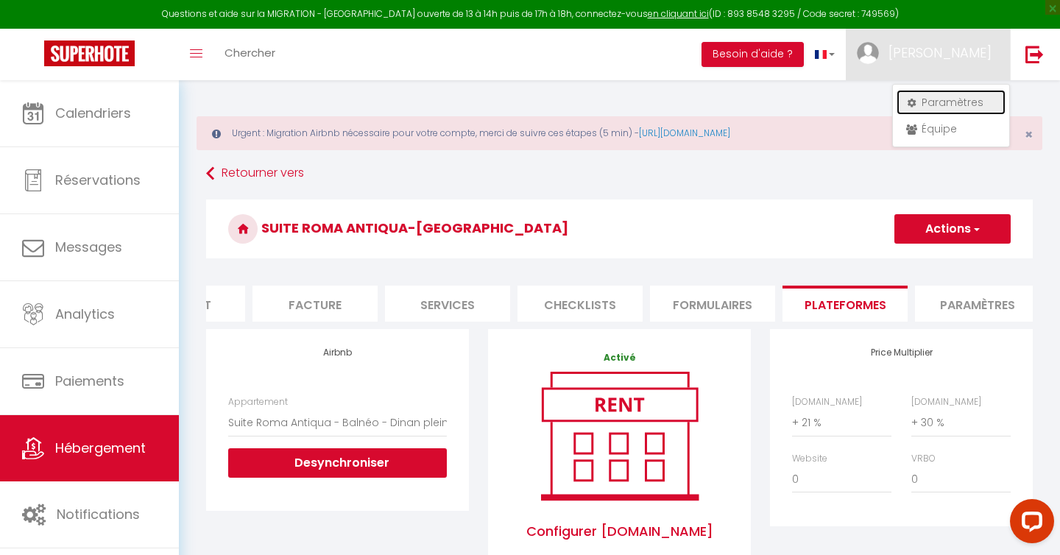
click at [954, 99] on link "Paramètres" at bounding box center [951, 102] width 109 height 25
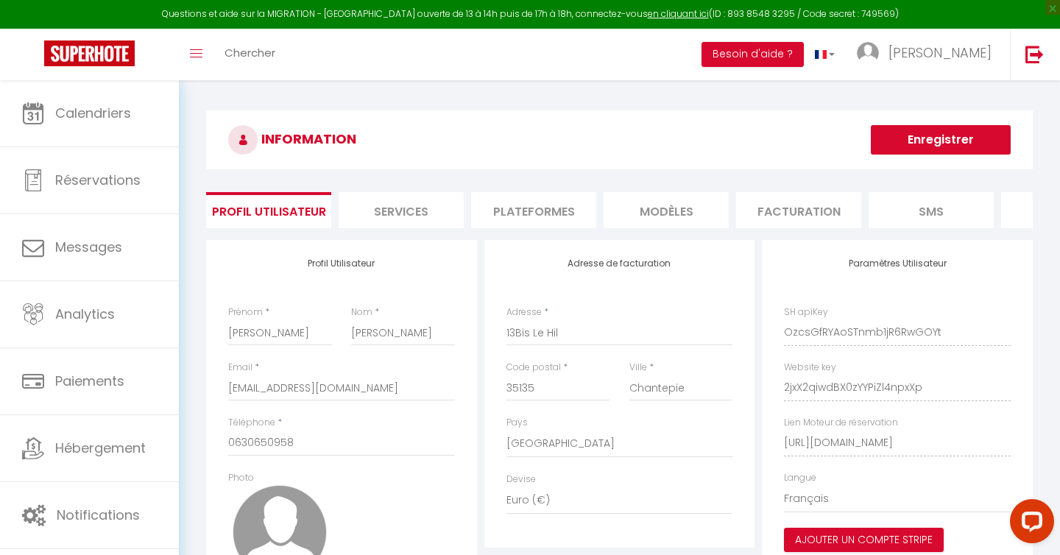
click at [547, 212] on li "Plateformes" at bounding box center [533, 210] width 125 height 36
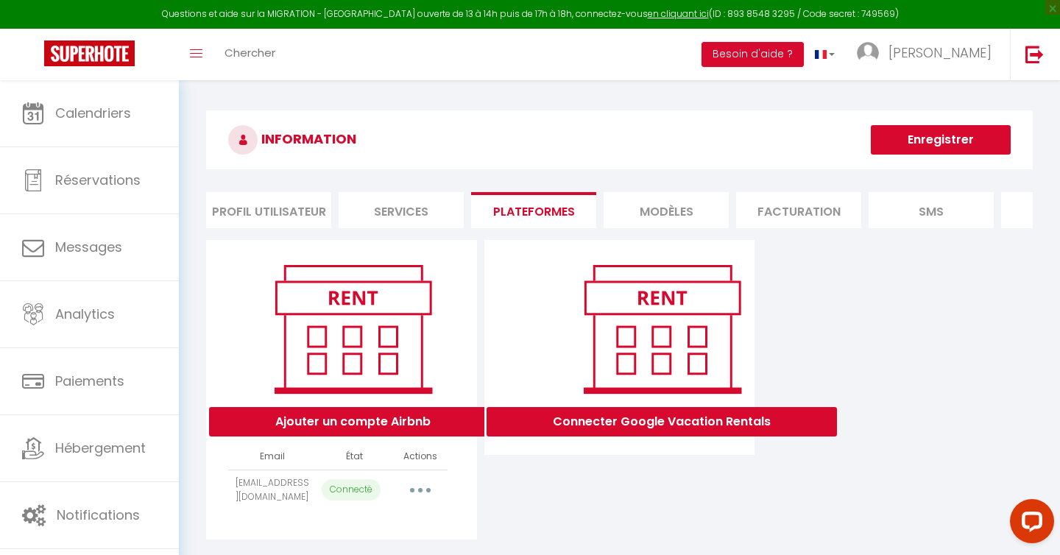
click at [416, 495] on button "button" at bounding box center [420, 491] width 41 height 24
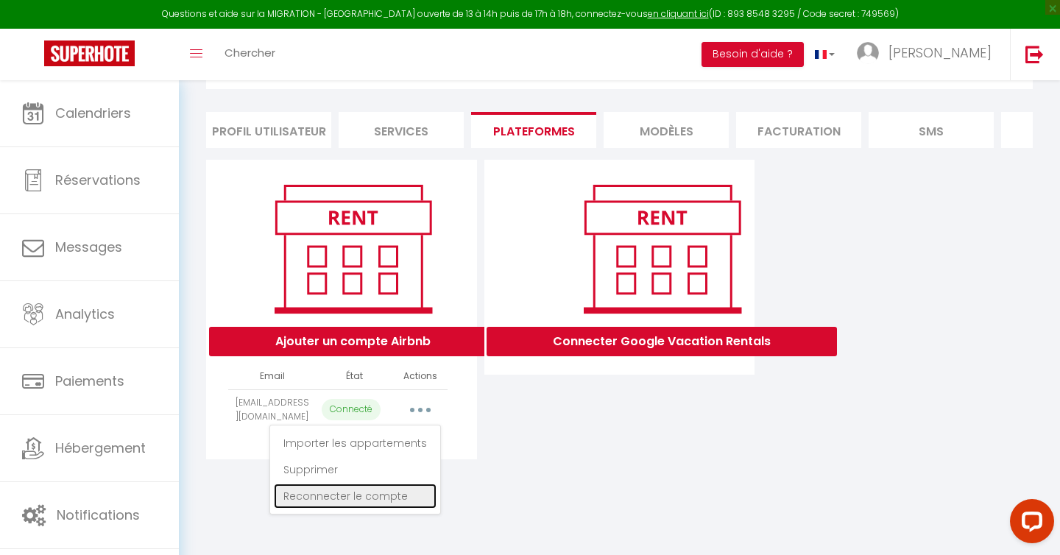
click at [379, 498] on link "Reconnecter le compte" at bounding box center [355, 496] width 163 height 25
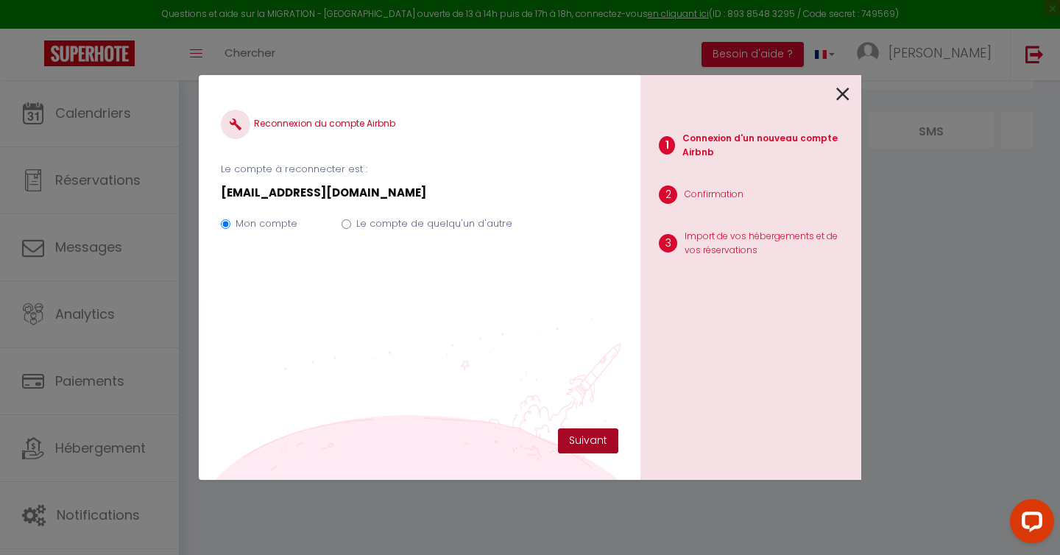
click at [599, 440] on button "Suivant" at bounding box center [588, 441] width 60 height 25
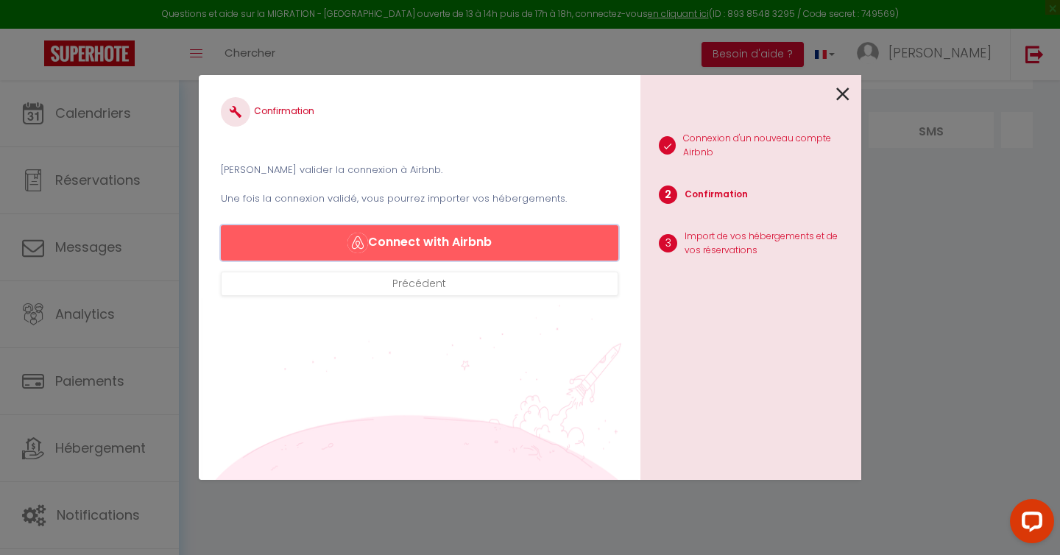
click at [421, 244] on button "Connect with Airbnb" at bounding box center [420, 242] width 398 height 35
click at [842, 92] on icon at bounding box center [842, 94] width 13 height 22
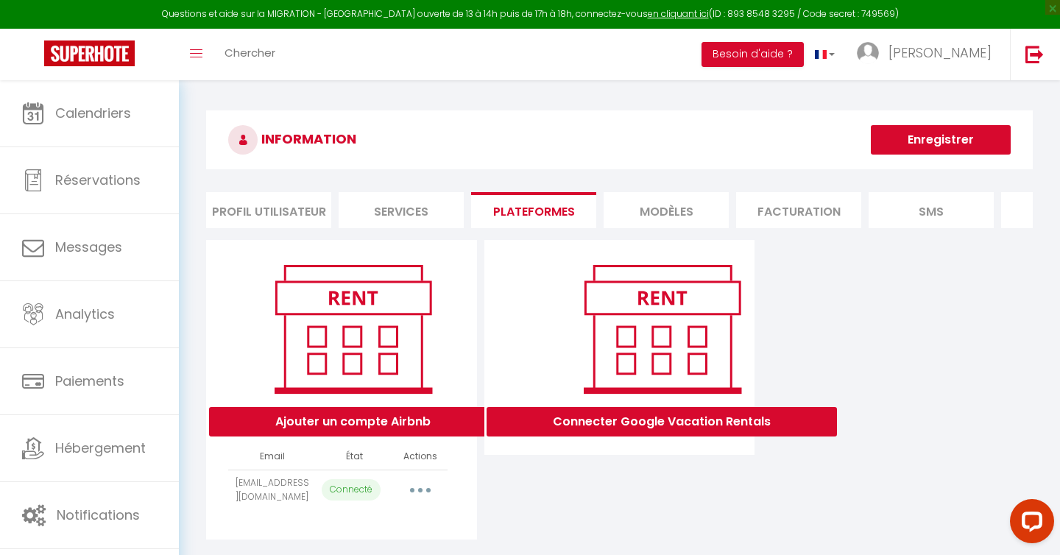
select select "71785"
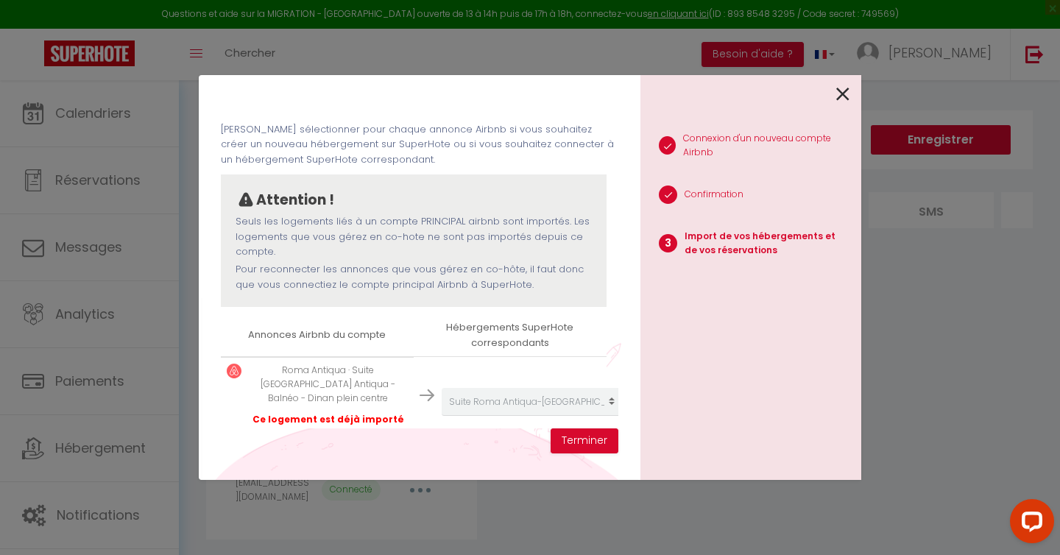
scroll to position [57, 0]
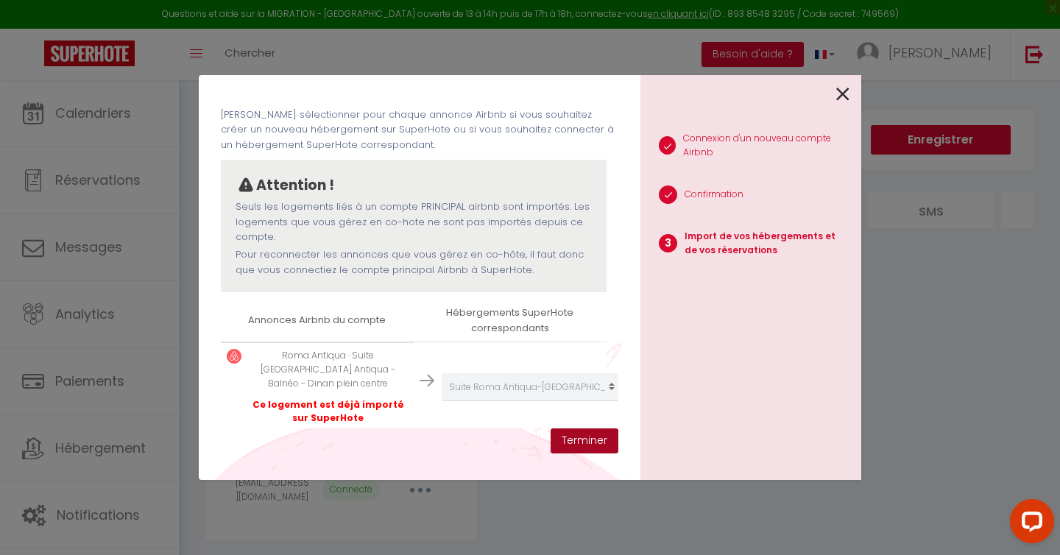
click at [585, 440] on button "Terminer" at bounding box center [585, 441] width 68 height 25
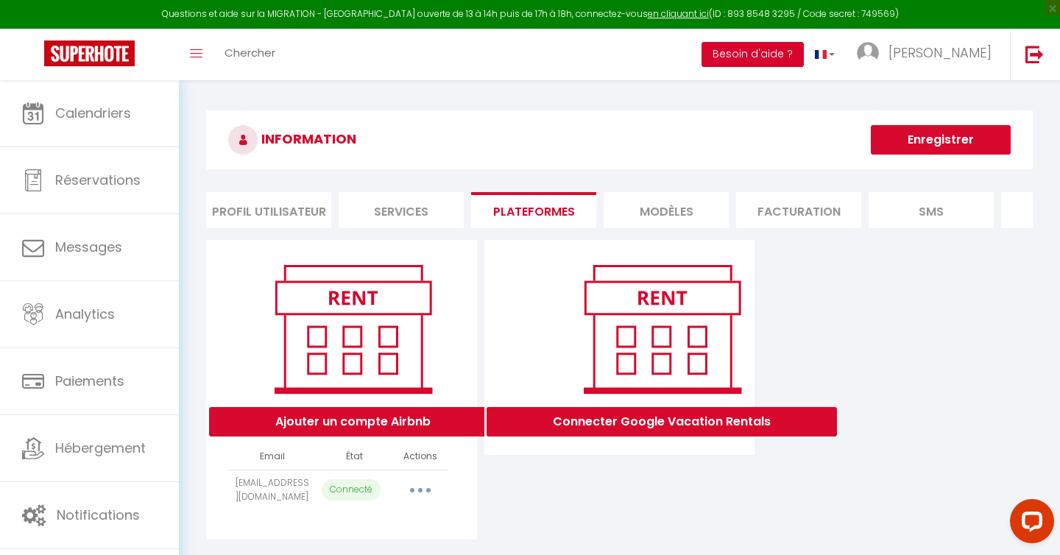
click at [804, 54] on button "Besoin d'aide ?" at bounding box center [753, 54] width 102 height 25
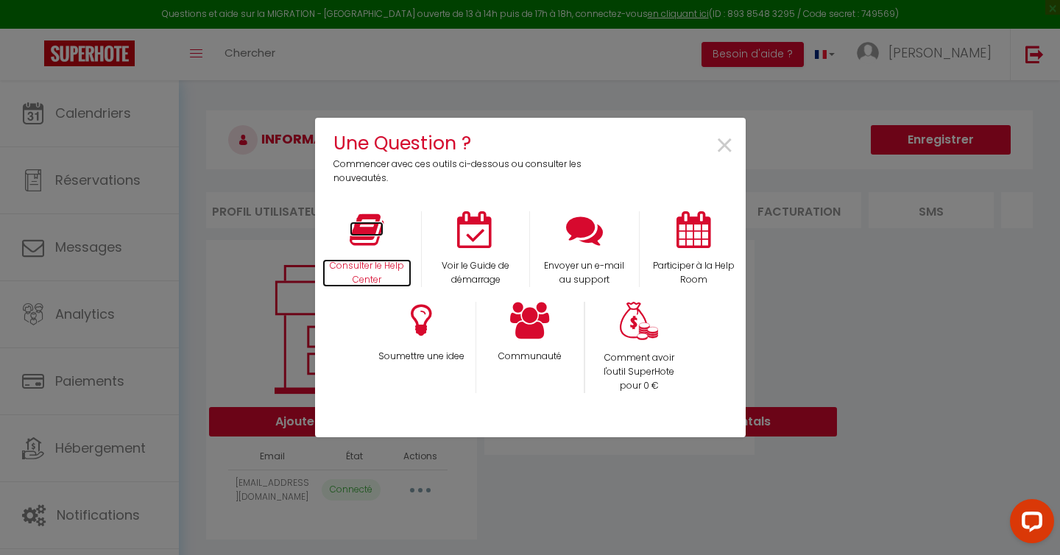
click at [355, 238] on icon at bounding box center [367, 229] width 34 height 37
click at [726, 144] on span "×" at bounding box center [725, 146] width 20 height 46
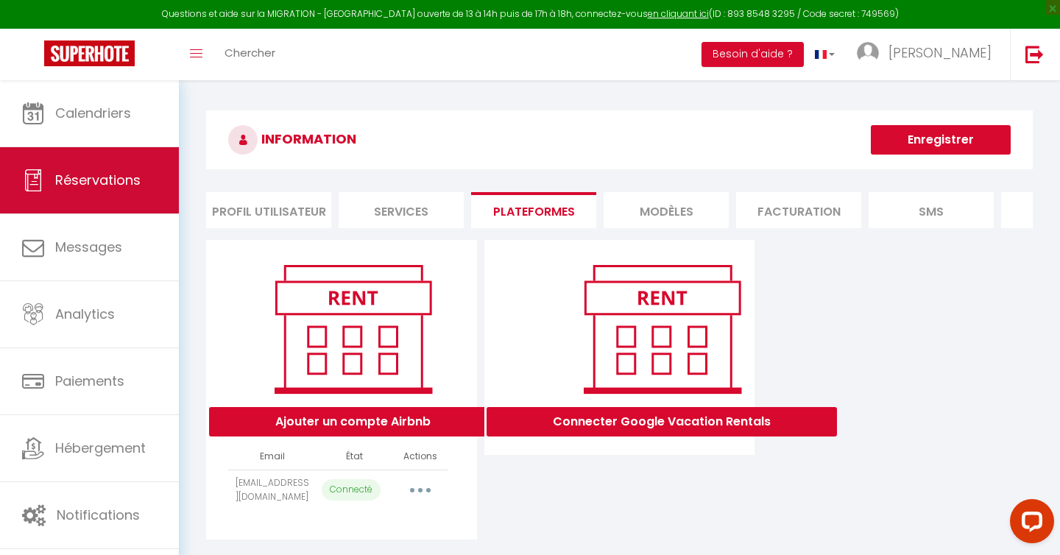
click at [79, 192] on link "Réservations" at bounding box center [89, 180] width 179 height 66
select select "not_cancelled"
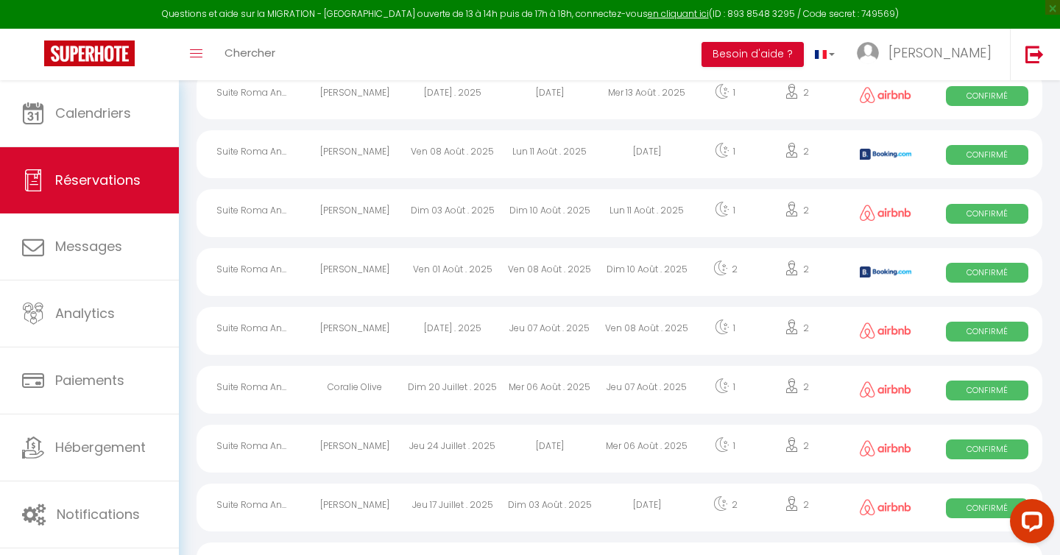
scroll to position [565, 0]
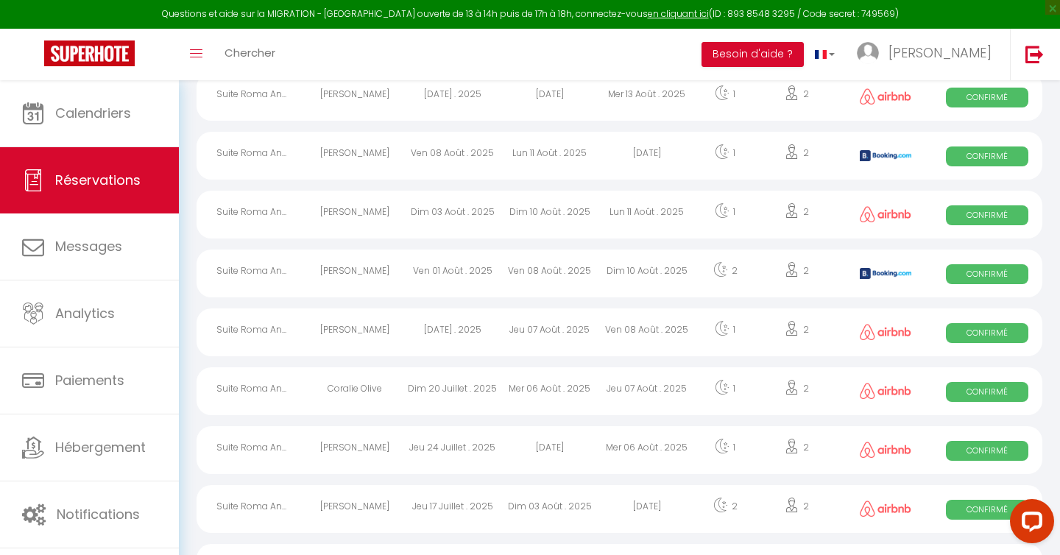
click at [360, 158] on div "[PERSON_NAME]" at bounding box center [354, 156] width 97 height 48
select select "OK"
select select "KO"
select select "0"
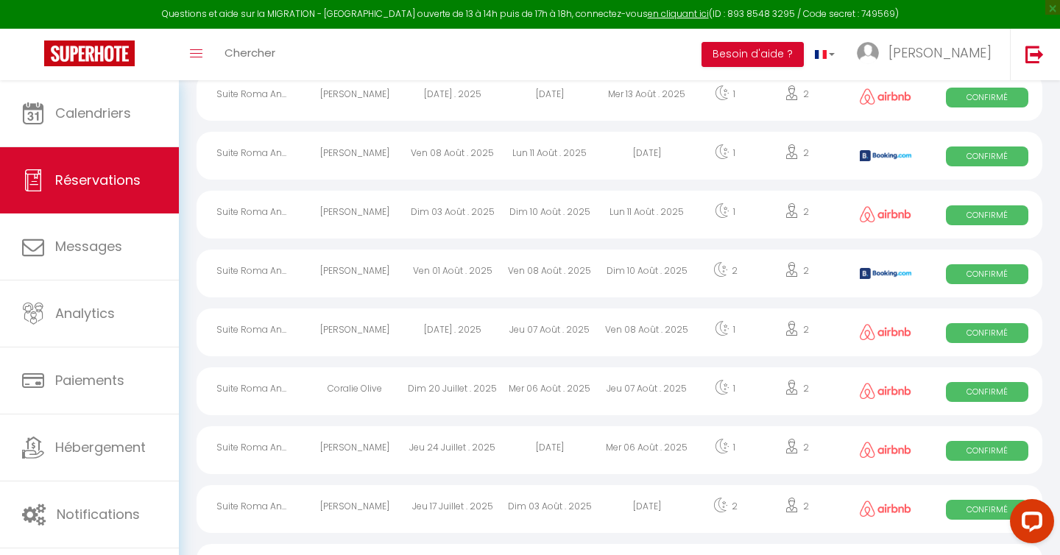
select select "1"
select select
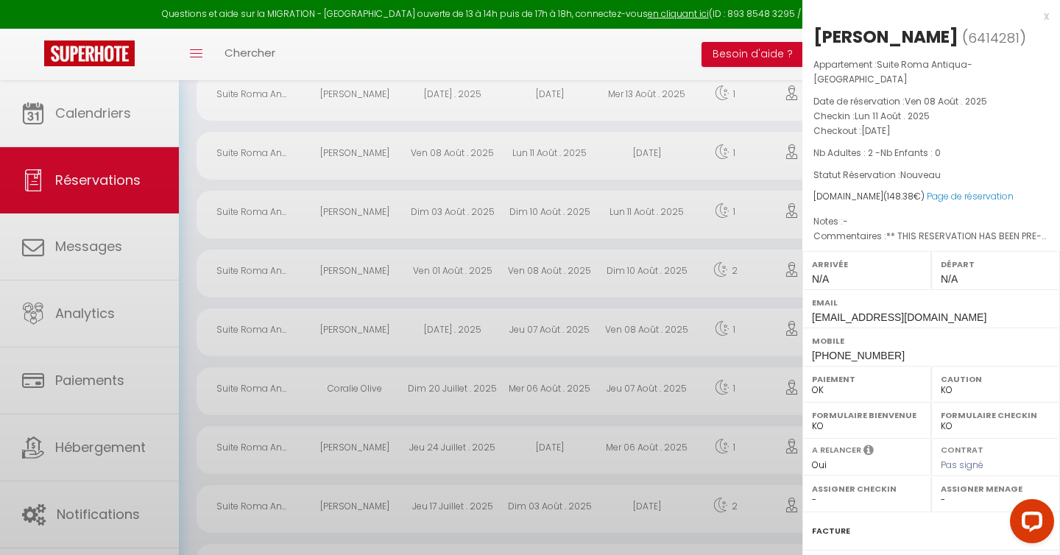
select select "48600"
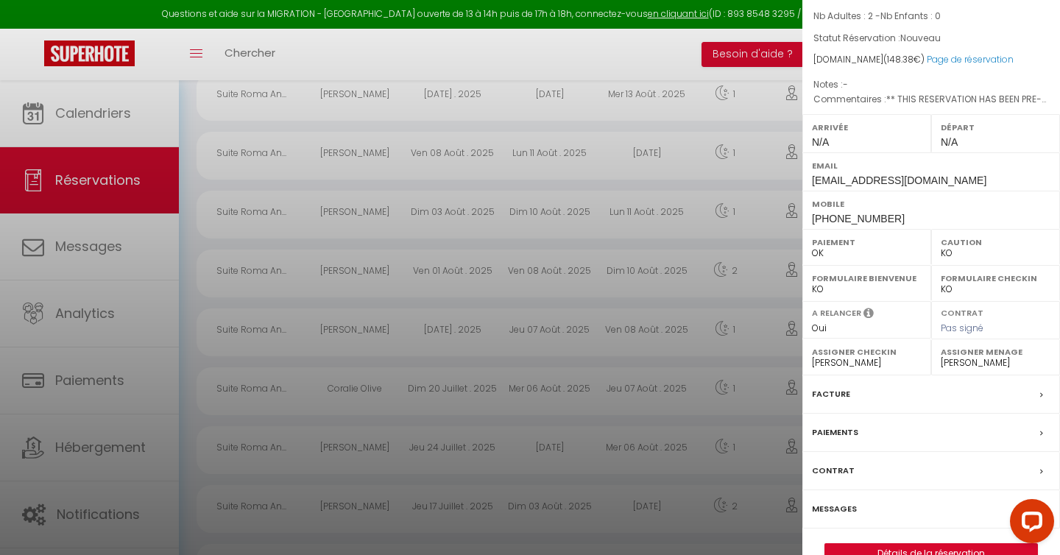
scroll to position [153, 0]
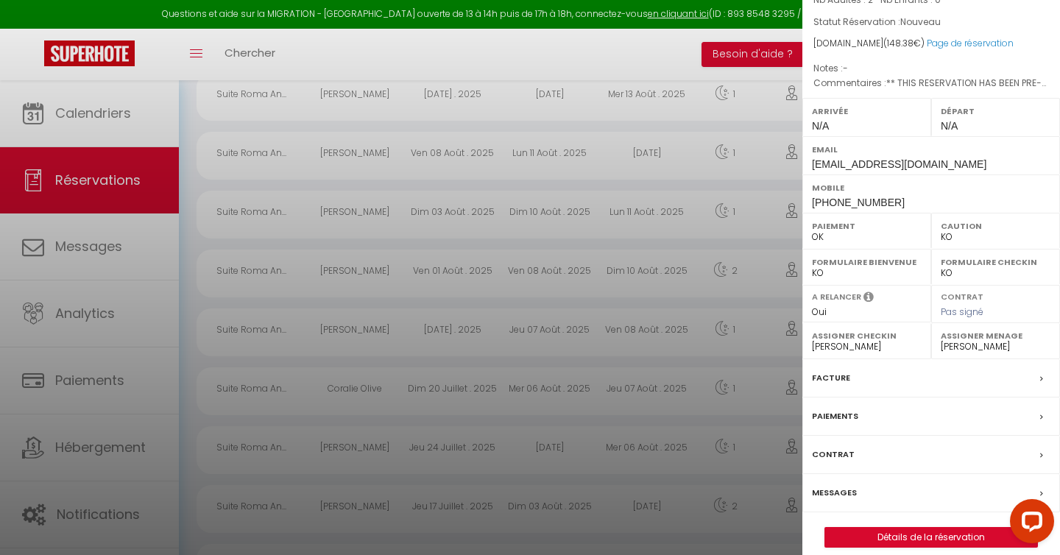
click at [867, 479] on div "Messages" at bounding box center [932, 493] width 258 height 38
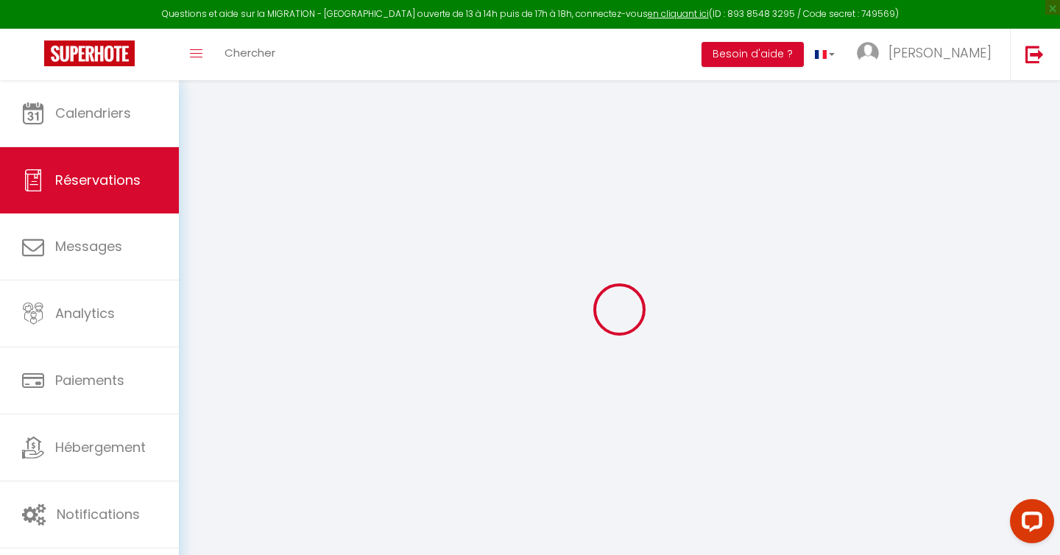
select select
checkbox input "false"
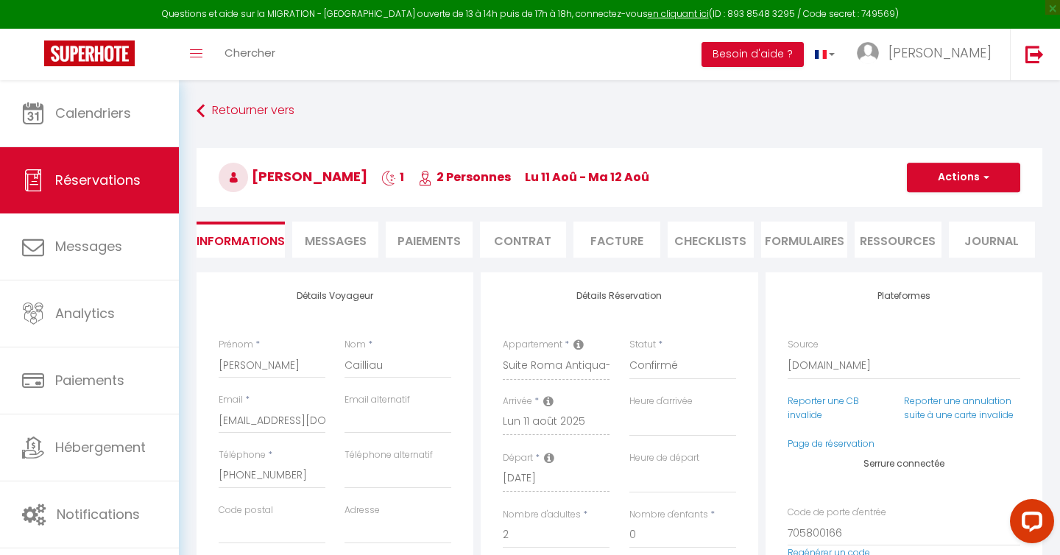
select select
checkbox input "false"
type textarea "** THIS RESERVATION HAS BEEN PRE-PAID ** Reservation has a cancellation grace p…"
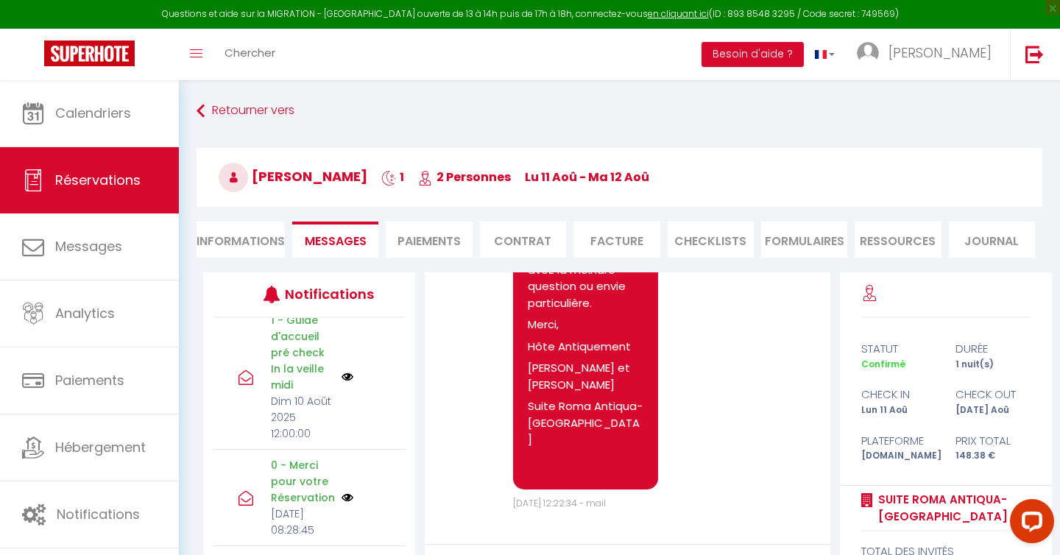
scroll to position [945, 0]
click at [290, 379] on p "1 - Guide d'accueil pré check In la veille midi" at bounding box center [301, 338] width 61 height 81
click at [366, 373] on div "1 - Guide d'accueil pré check In la veille midi Dim 10 Août 2025 12:00:00" at bounding box center [309, 363] width 193 height 145
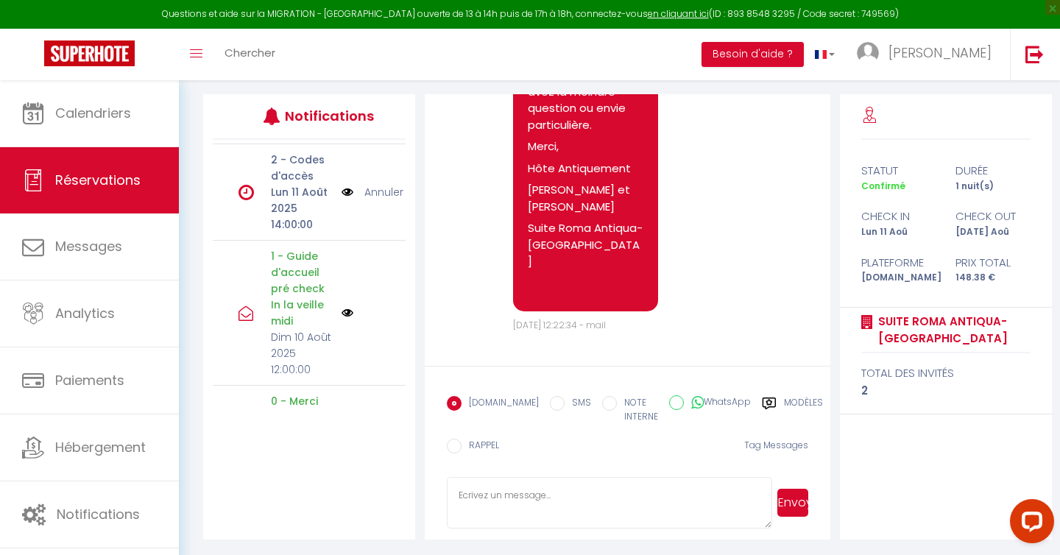
scroll to position [180, 0]
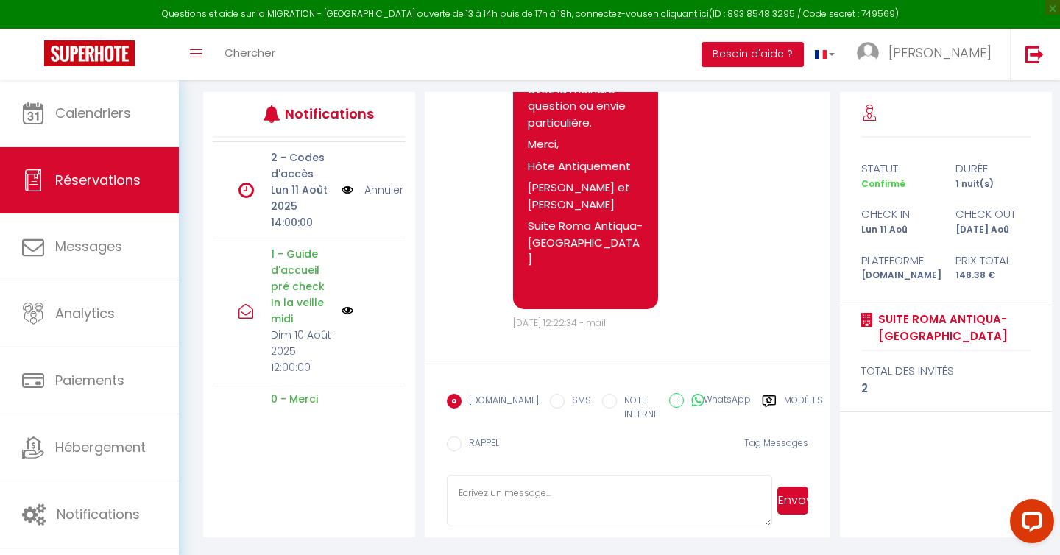
click at [570, 495] on textarea at bounding box center [609, 501] width 325 height 52
click at [496, 493] on textarea "Bonjour, je vois que le lien du guide d'accueil n'est pas passé. Je vous le ren…" at bounding box center [609, 501] width 325 height 52
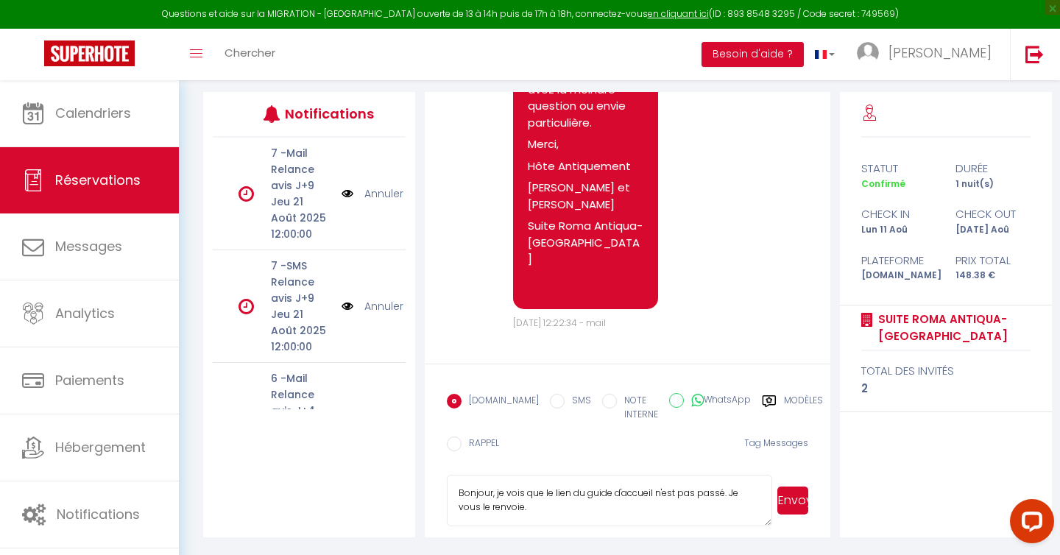
scroll to position [2028, 0]
drag, startPoint x: 494, startPoint y: 493, endPoint x: 420, endPoint y: 493, distance: 73.6
click at [420, 493] on div "Note Sms Bonjour Francois Merci d'avoir réservé notre logement Suite Roma Antiq…" at bounding box center [627, 314] width 425 height 445
click at [572, 513] on textarea "François, je vois que le lien du guide d'accueil n'est pas passé. Je vous le re…" at bounding box center [609, 501] width 325 height 52
paste textarea "https://www.canva.com/design/DAGqpBBxlbU/aCM6zIO0HbsZ7raY5jf-ng/view?utm_conten…"
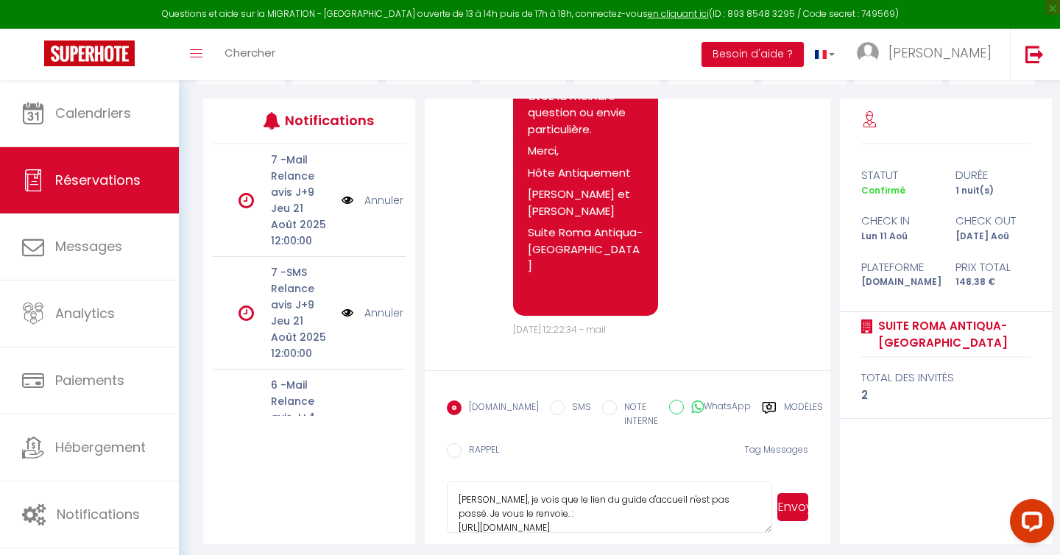
scroll to position [173, 0]
click at [528, 514] on textarea "François, je vois que le lien du guide d'accueil n'est pas passé. Je vous le re…" at bounding box center [609, 508] width 325 height 52
click at [631, 505] on textarea "François, je vois que le lien du guide d'accueil n'est pas passé. Je vous le re…" at bounding box center [609, 508] width 325 height 52
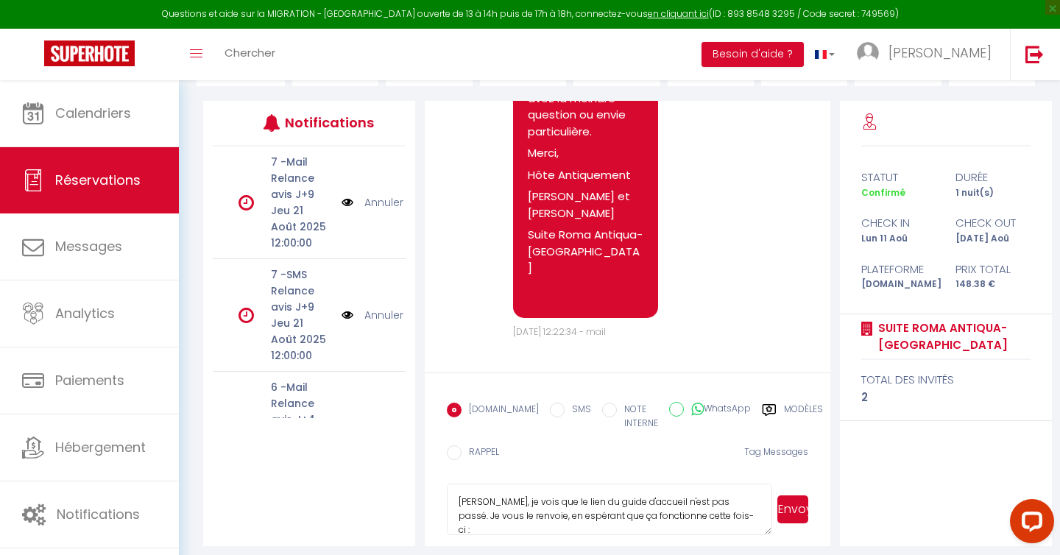
scroll to position [180, 0]
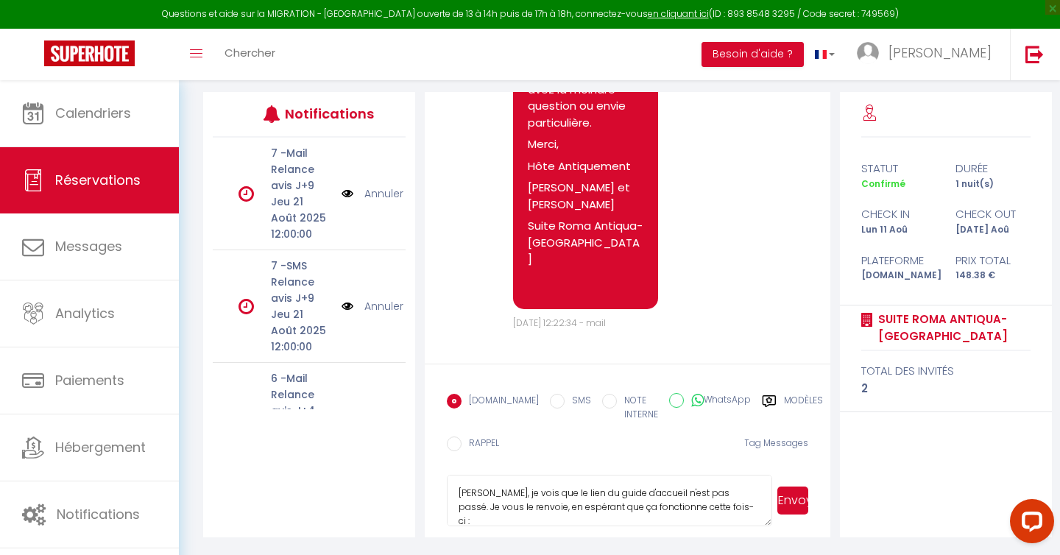
click at [498, 493] on textarea "François, je vois que le lien du guide d'accueil n'est pas passé. Je vous le re…" at bounding box center [609, 501] width 325 height 52
click at [728, 498] on textarea "François, Je me suis aperçu que le lien du guide d'accueil n'est pas passé. Je …" at bounding box center [609, 501] width 325 height 52
click at [706, 510] on textarea "François, Je me suis aperçu que le lien du guide d'accueil n'est pas passé. Je …" at bounding box center [609, 501] width 325 height 52
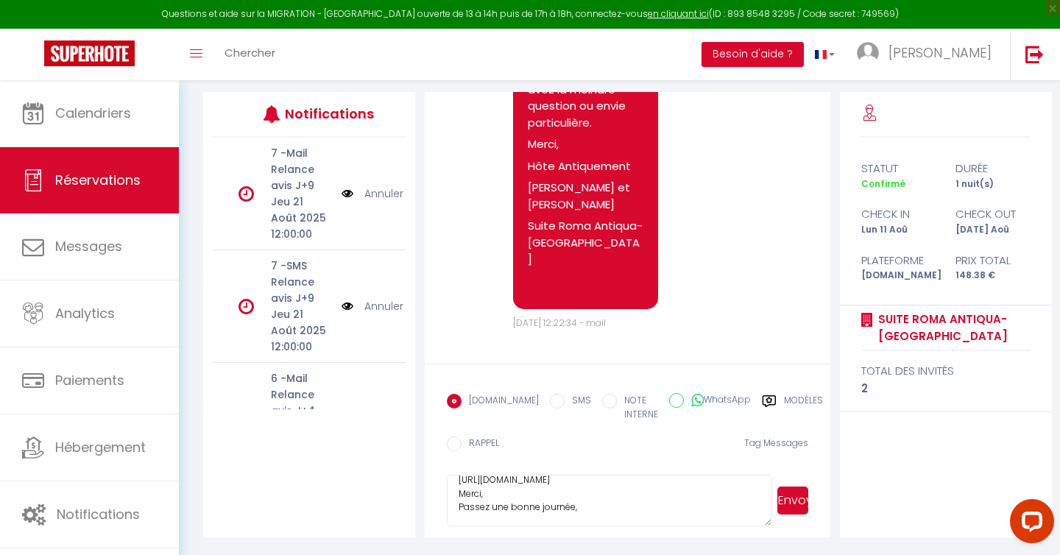
scroll to position [99, 0]
type textarea "François, Je me suis aperçu que le lien du guide d'accueil n'est pas passé. Je …"
click at [794, 504] on button "Envoyer" at bounding box center [792, 501] width 31 height 28
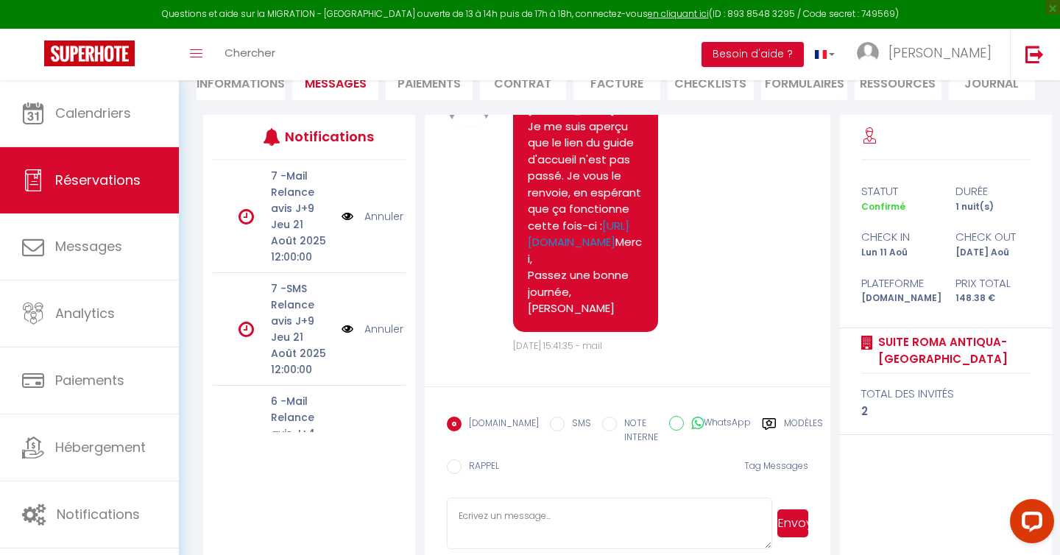
scroll to position [2474, 0]
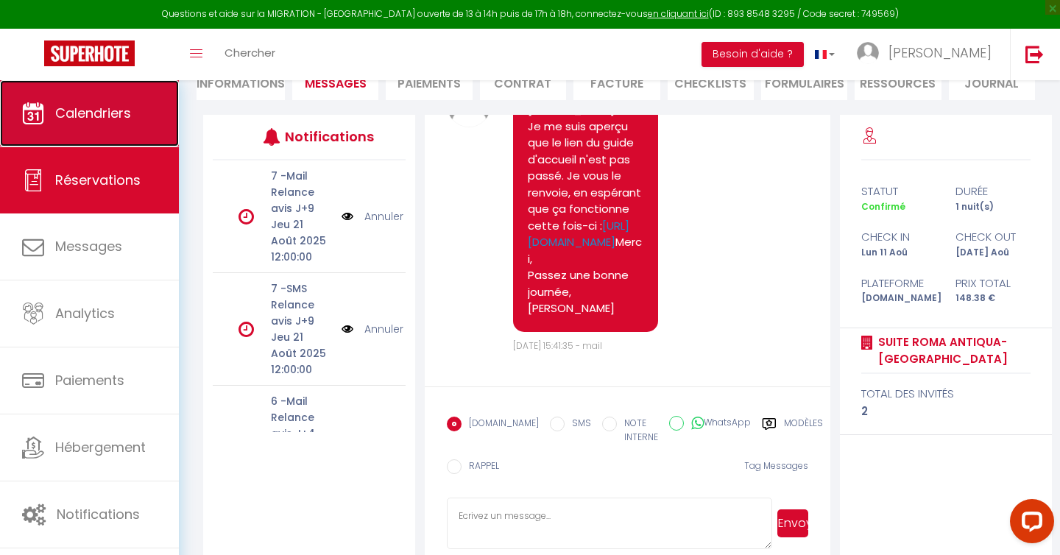
click at [92, 121] on span "Calendriers" at bounding box center [93, 113] width 76 height 18
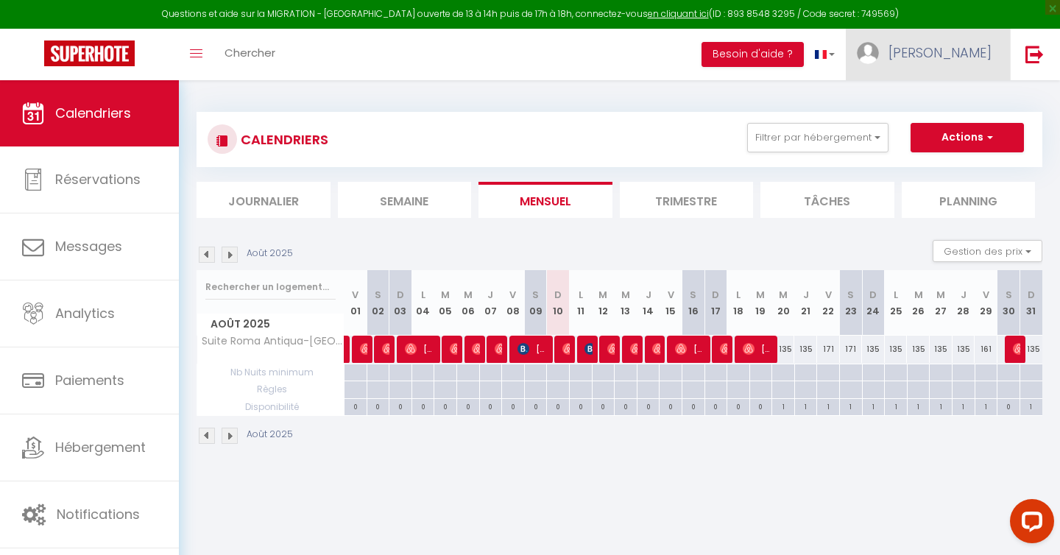
click at [952, 54] on link "[PERSON_NAME]" at bounding box center [928, 55] width 164 height 52
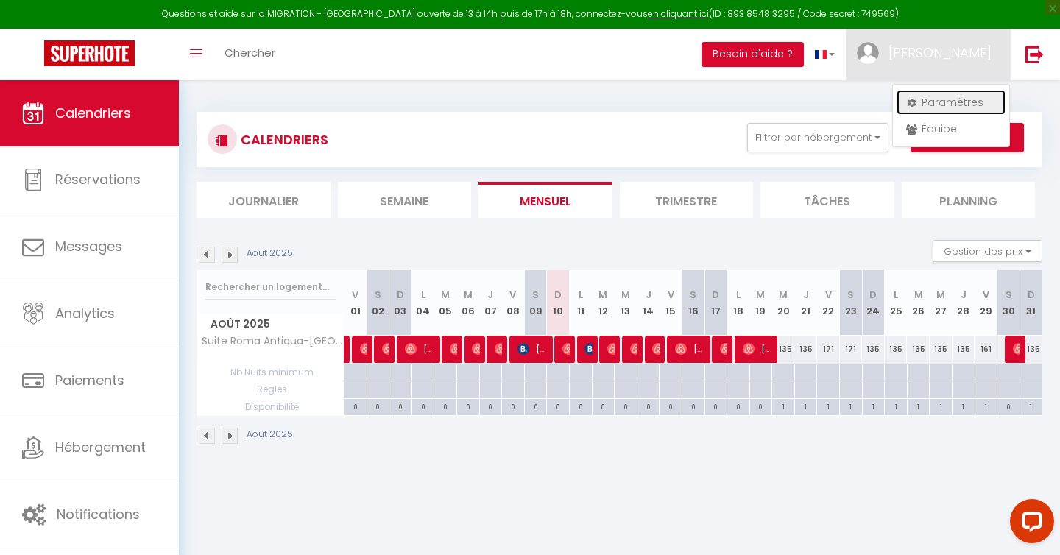
click at [927, 107] on link "Paramètres" at bounding box center [951, 102] width 109 height 25
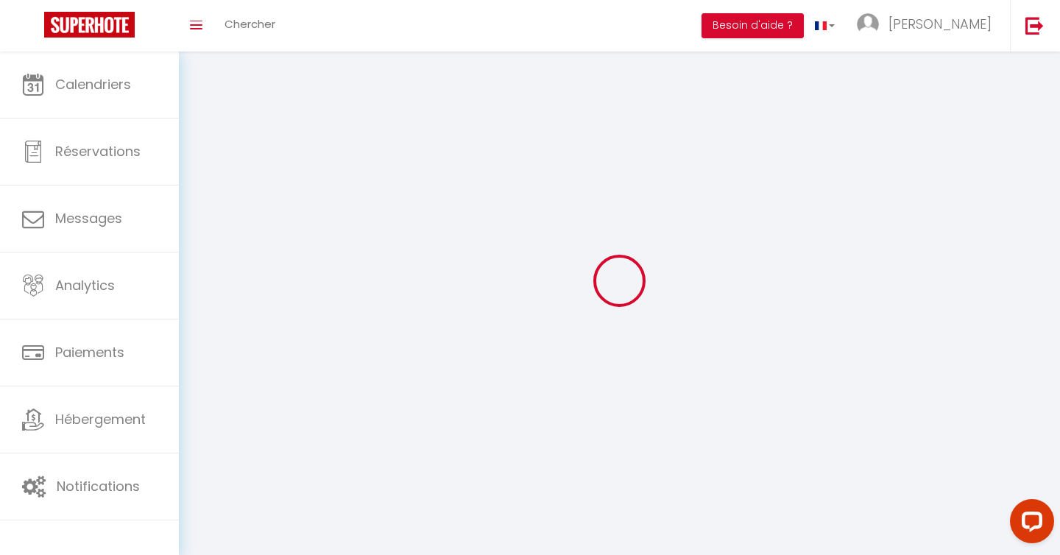
select select "fr"
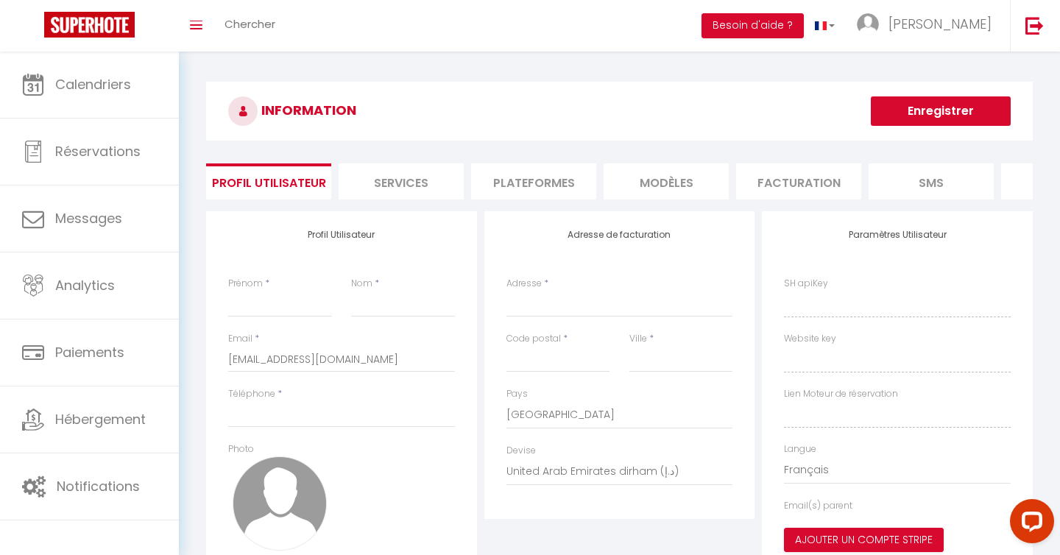
type input "[PERSON_NAME]"
type input "0630650958"
type input "13Bis Le Hil"
type input "35135"
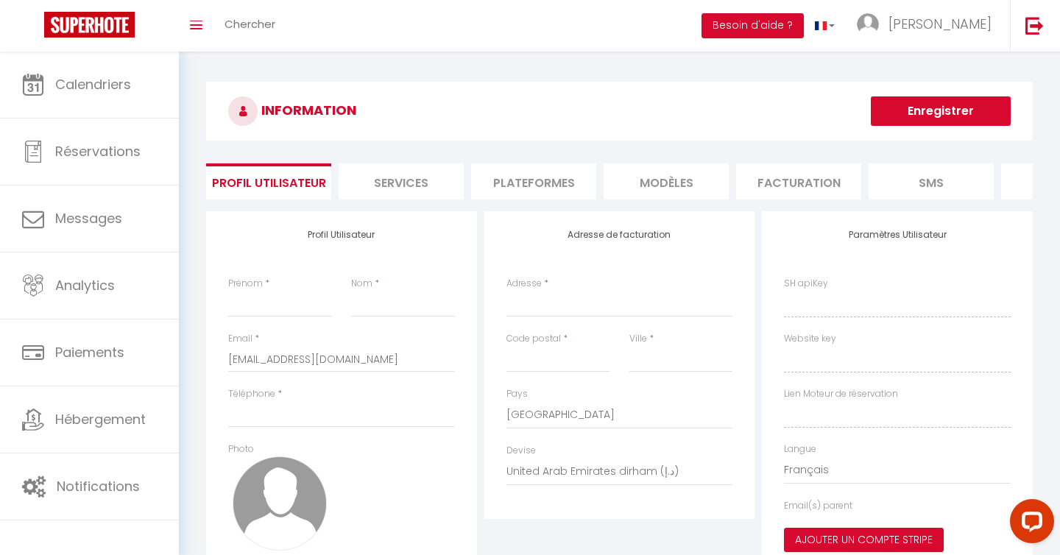
type input "Chantepie"
select select "28"
type input "OzcsGfRYAoSTnmb1jR6RwGOYt"
type input "2jxX2qiwdBX0zYYPiZl4npxXp"
type input "[URL][DOMAIN_NAME]"
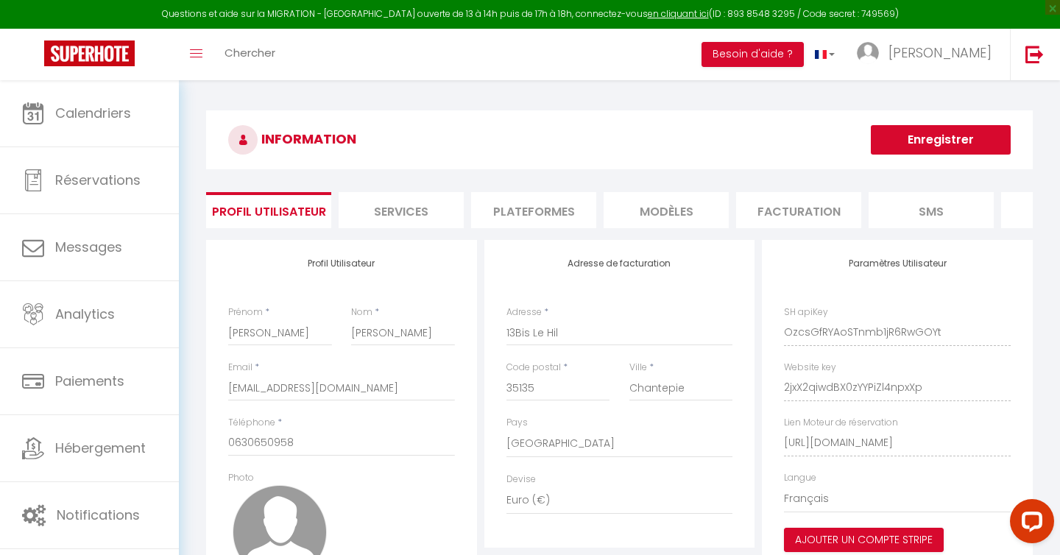
click at [807, 183] on div "INFORMATION Enregistrer Profil Utilisateur Services Plateformes MODÈLES Factura…" at bounding box center [619, 381] width 827 height 543
click at [780, 216] on li "Facturation" at bounding box center [798, 210] width 125 height 36
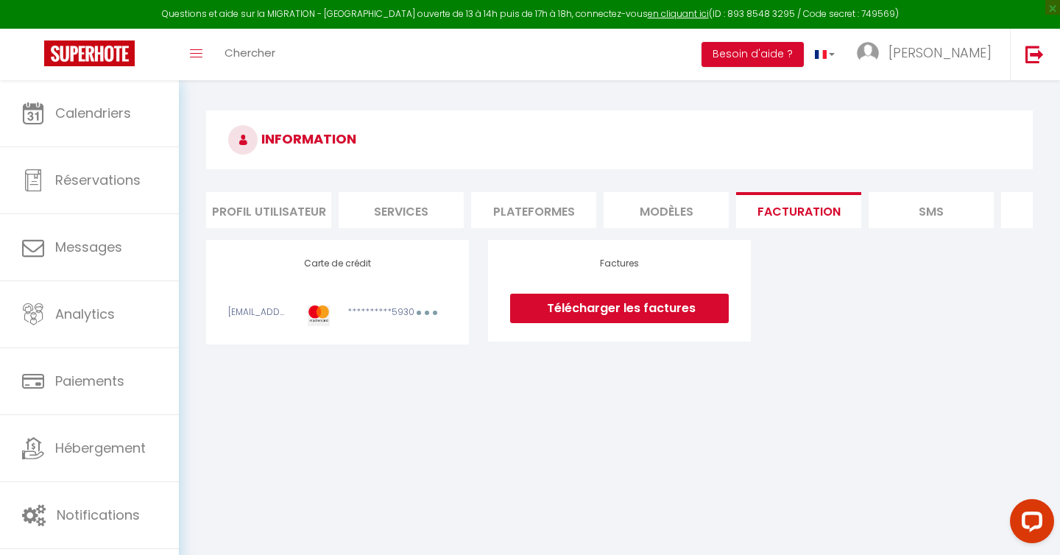
click at [693, 295] on link "Télécharger les factures" at bounding box center [619, 308] width 219 height 29
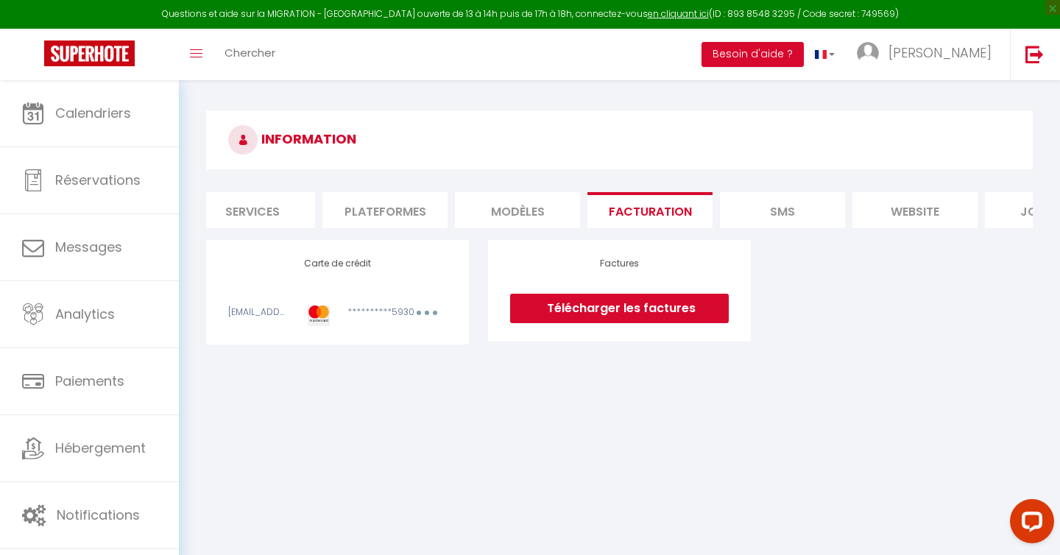
scroll to position [0, 233]
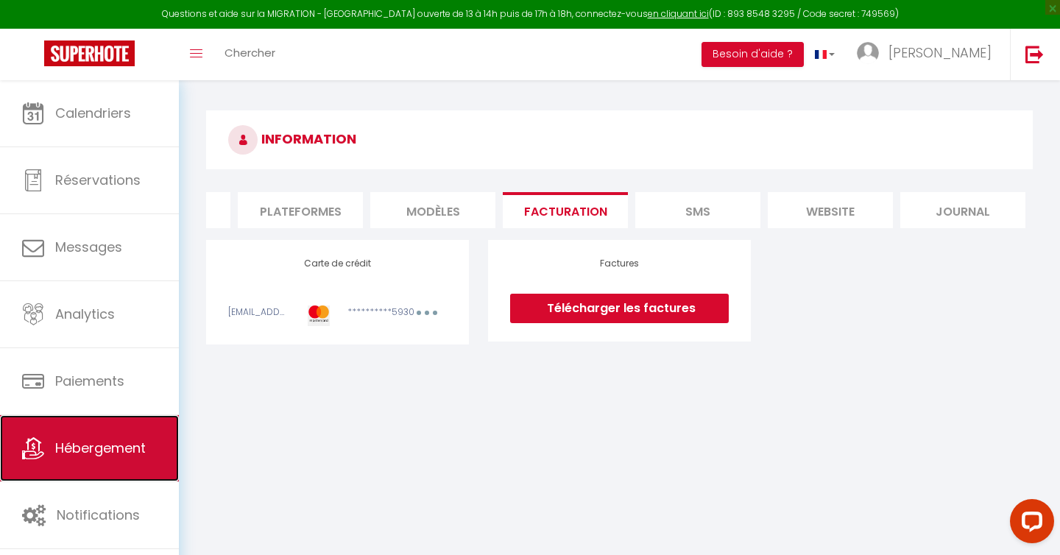
click at [104, 437] on link "Hébergement" at bounding box center [89, 448] width 179 height 66
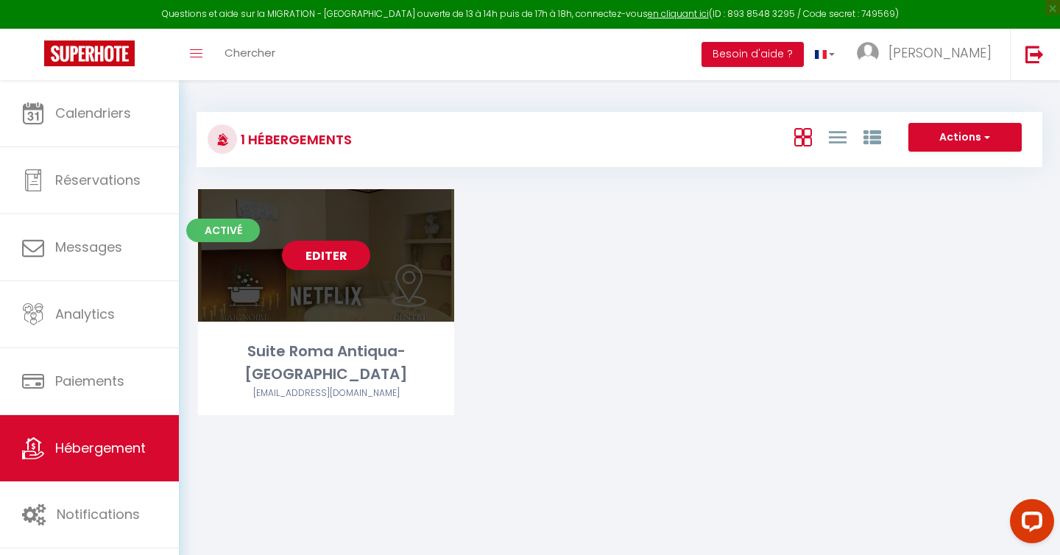
click at [331, 264] on link "Editer" at bounding box center [326, 255] width 88 height 29
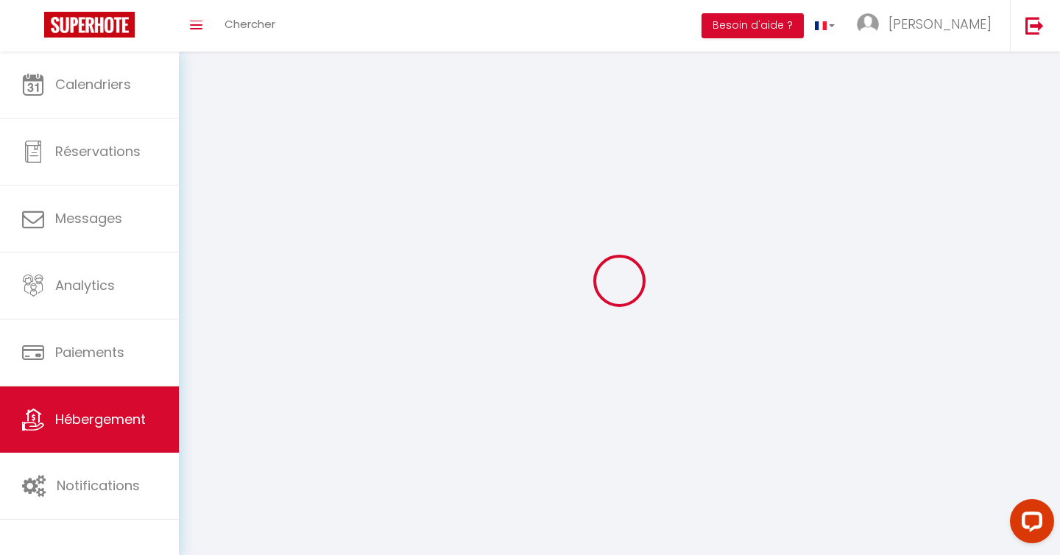
select select
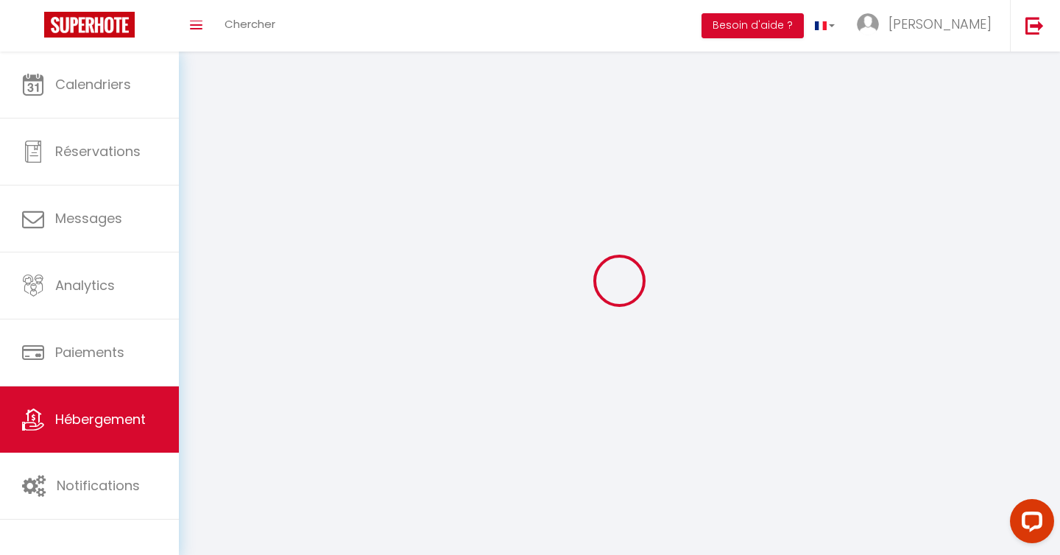
select select "1"
select select
checkbox input "false"
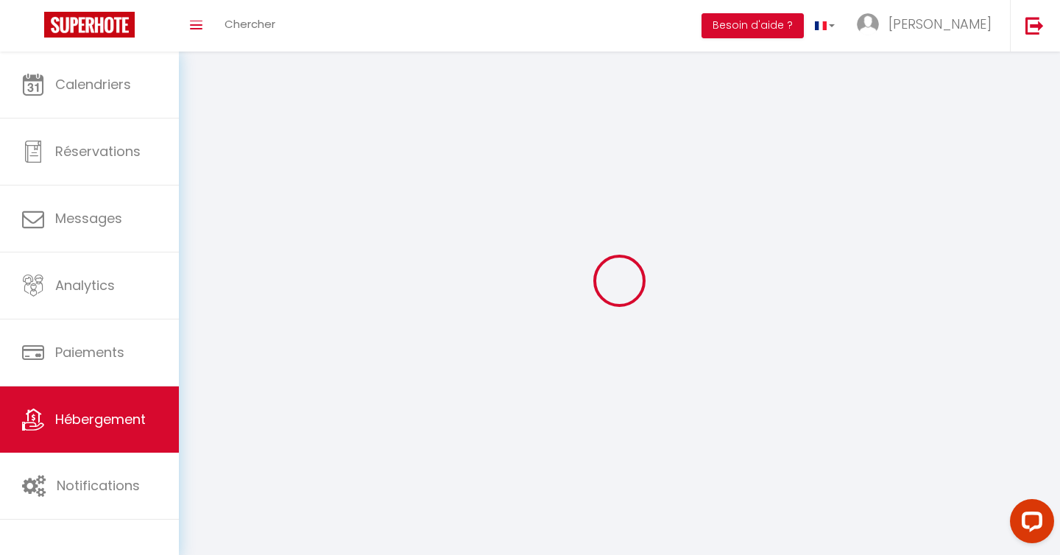
checkbox input "false"
select select "28"
select select
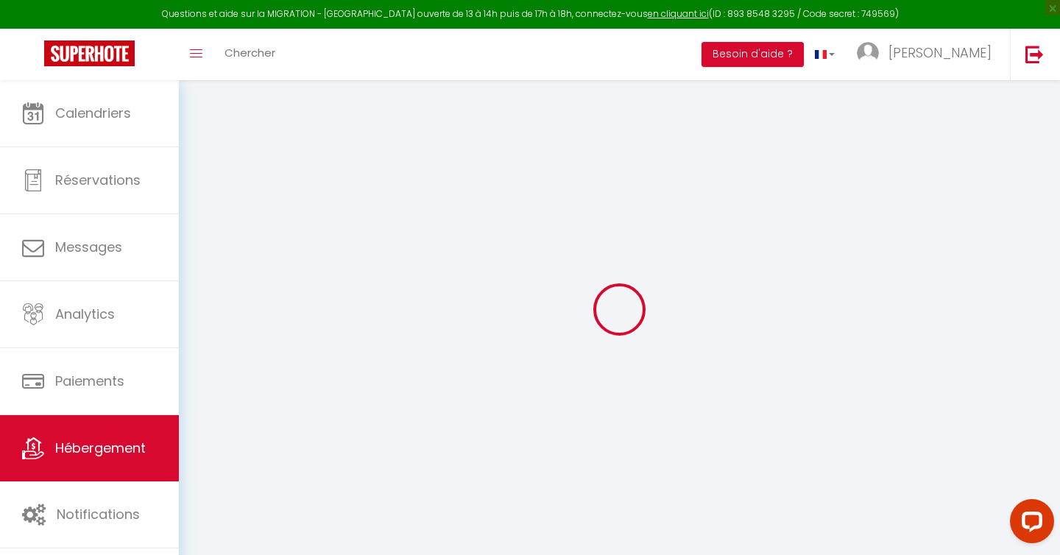
select select
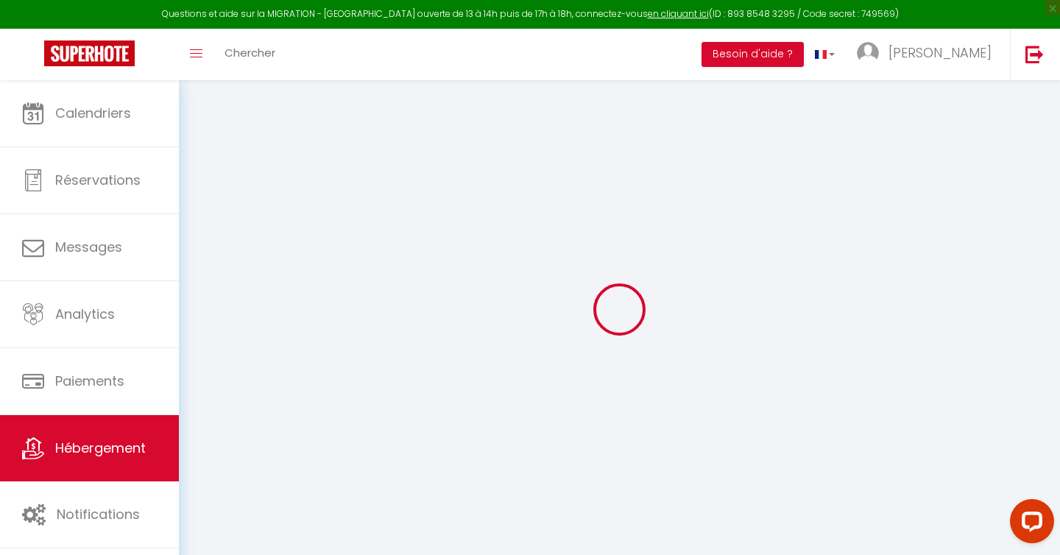
select select
checkbox input "false"
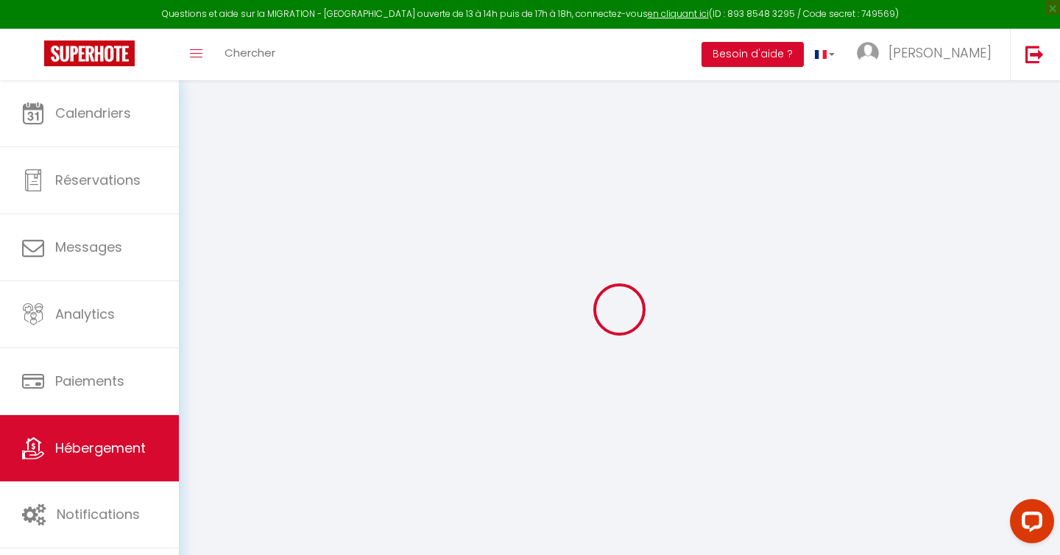
select select
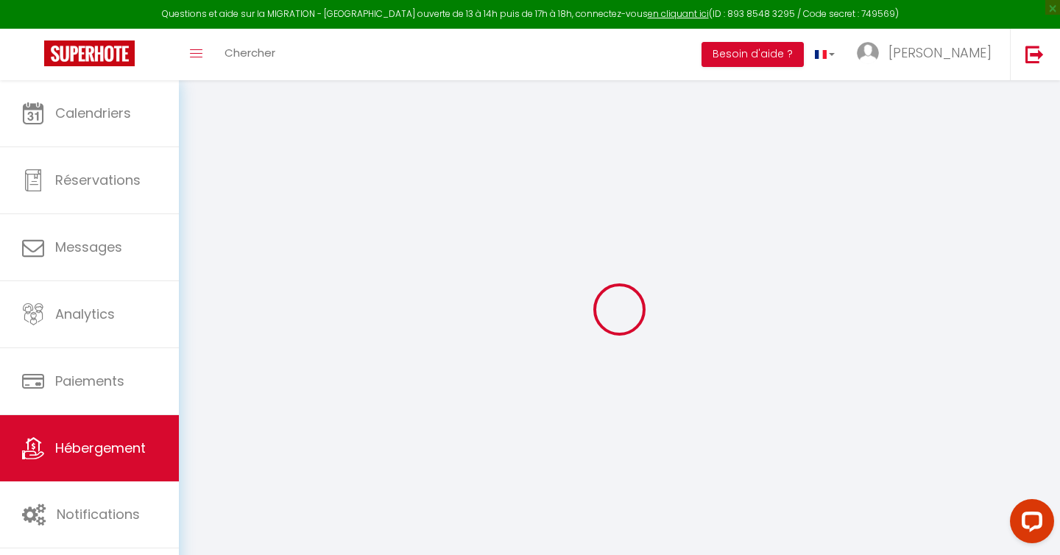
select select
checkbox input "false"
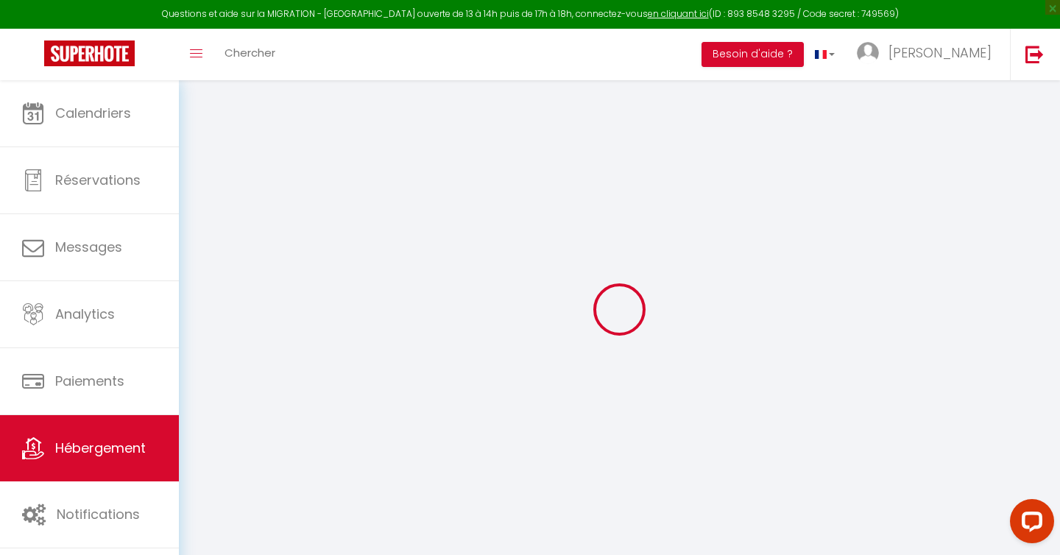
checkbox input "false"
select select
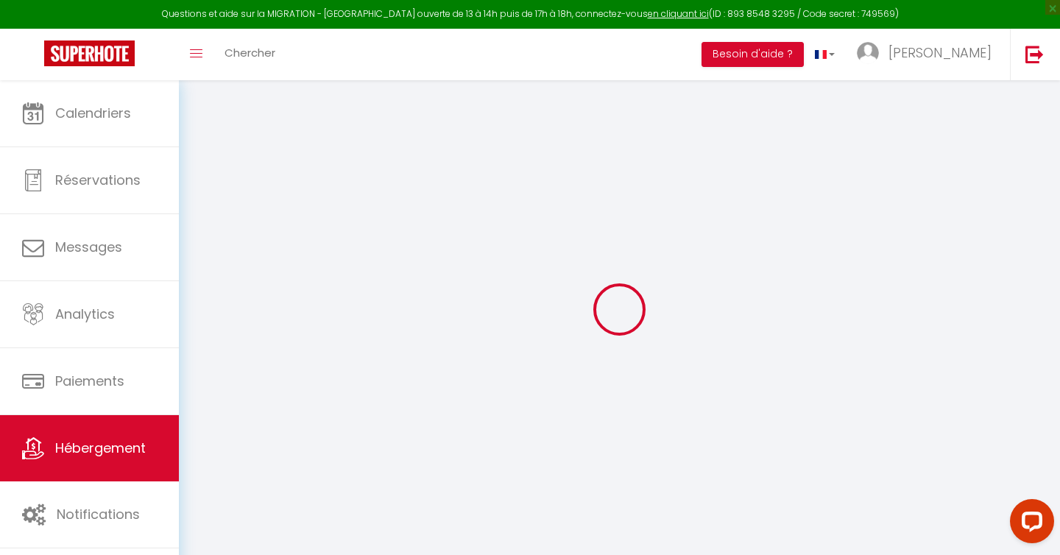
select select
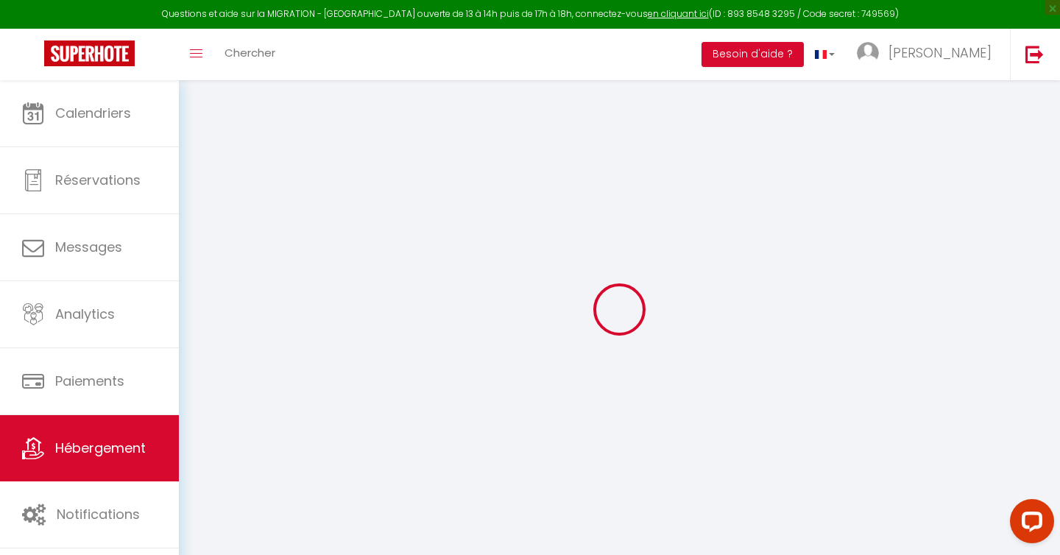
checkbox input "false"
select select
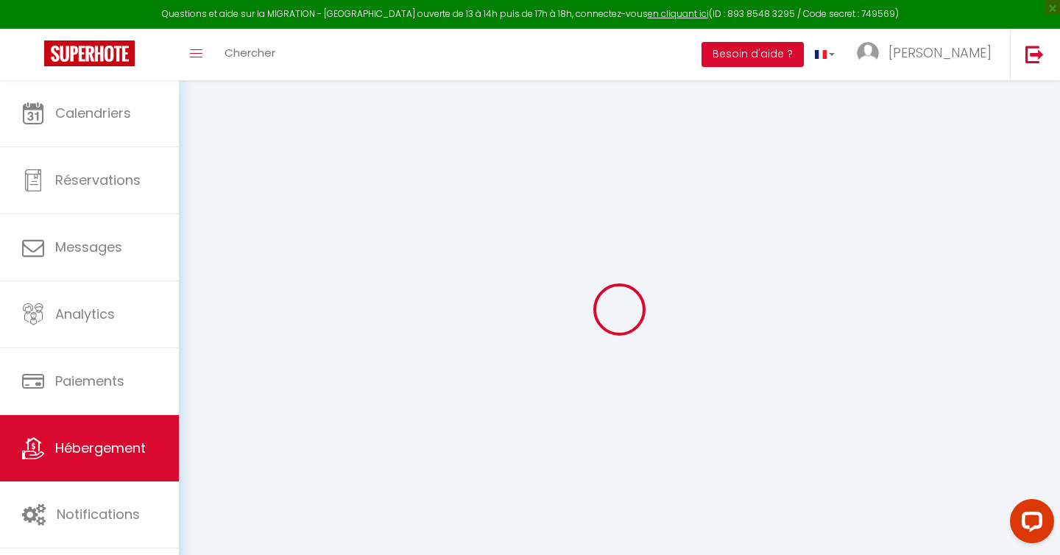
select select
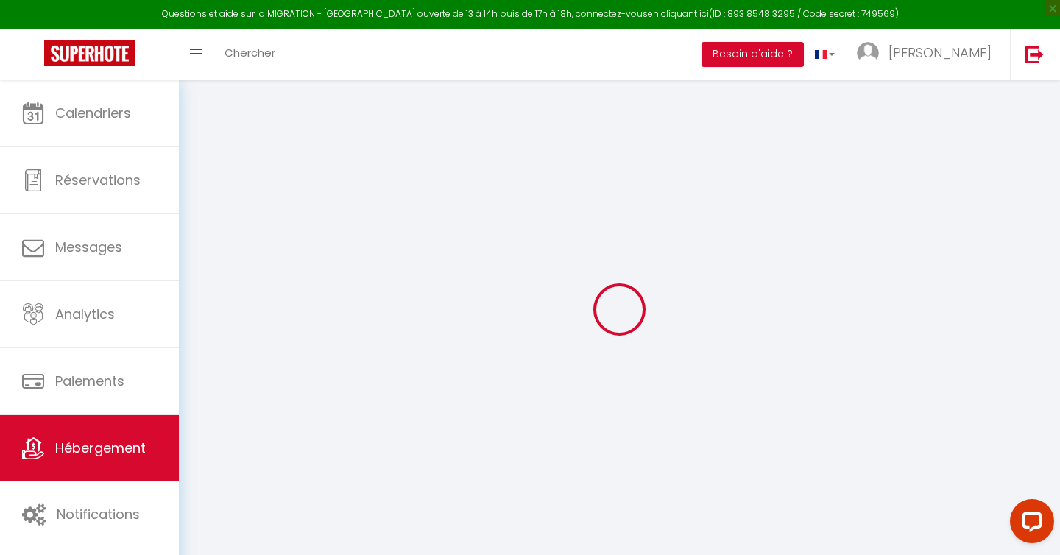
select select
checkbox input "false"
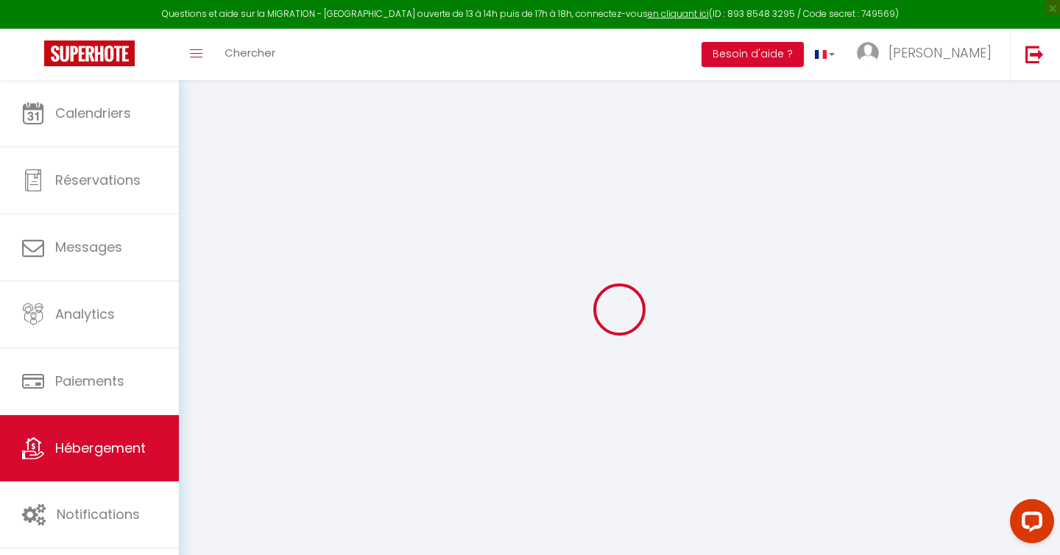
checkbox input "false"
select select
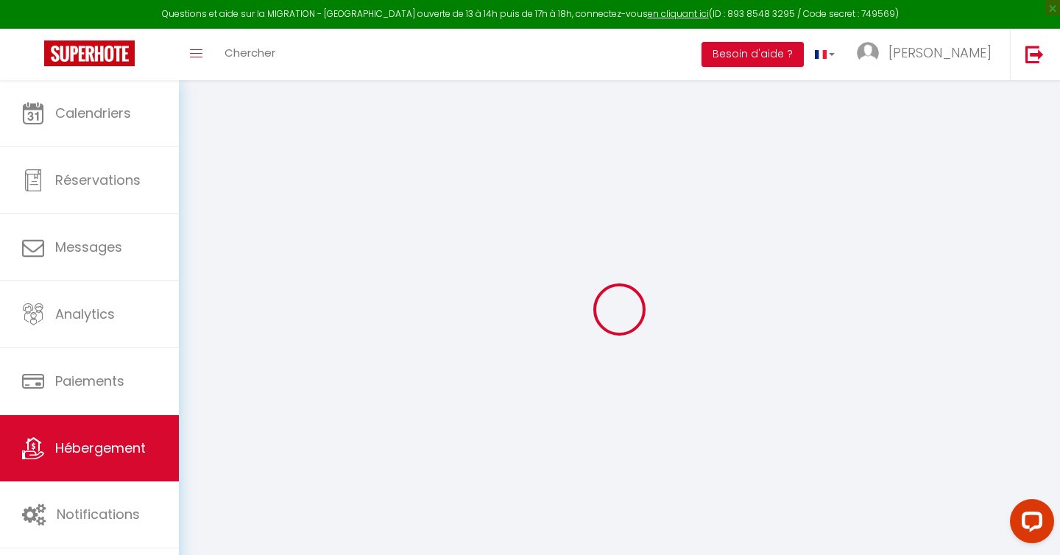
select select
checkbox input "false"
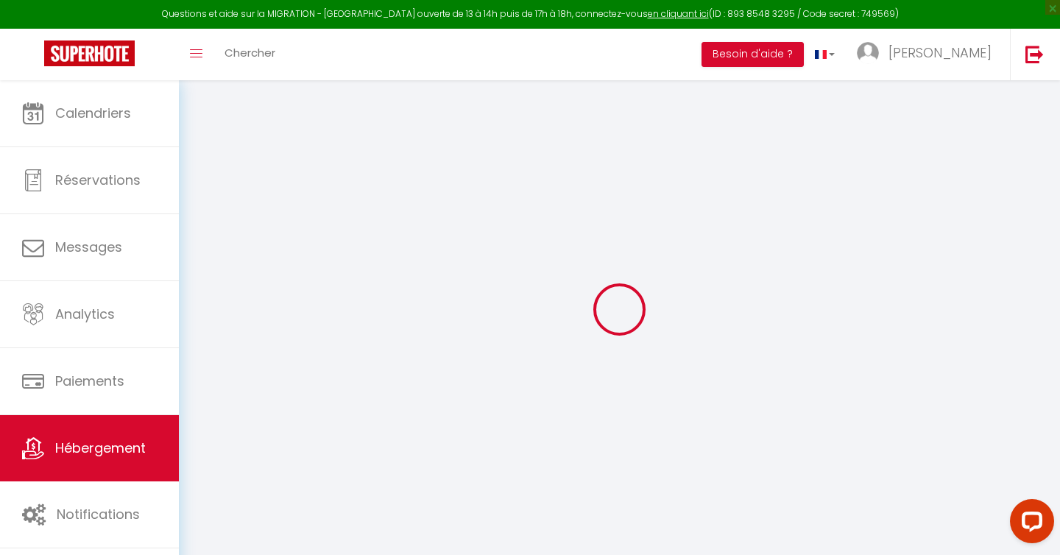
checkbox input "false"
select select
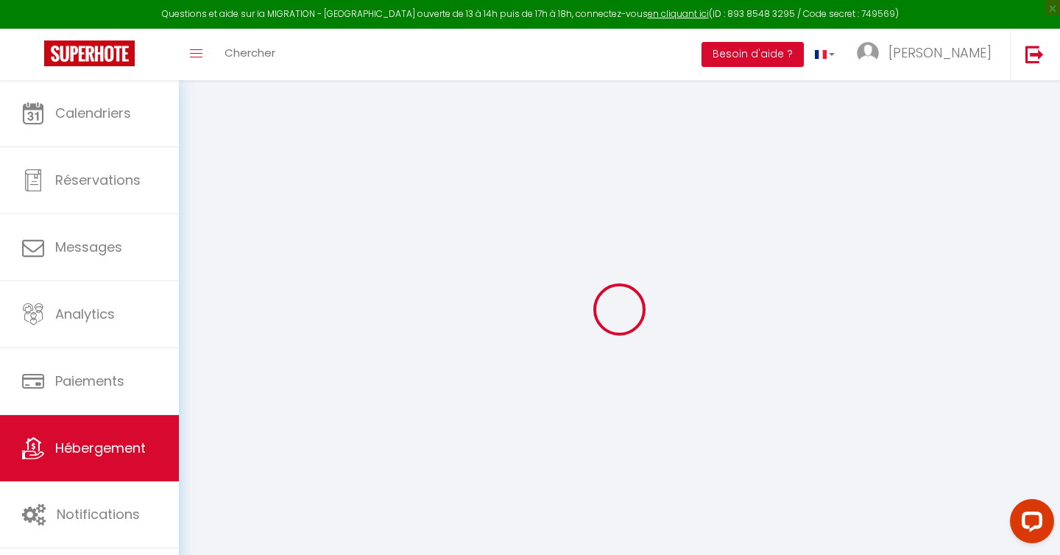
type input "Suite Roma Antiqua-[GEOGRAPHIC_DATA]"
type input "[PERSON_NAME]"
select select "2"
type input "189"
select select
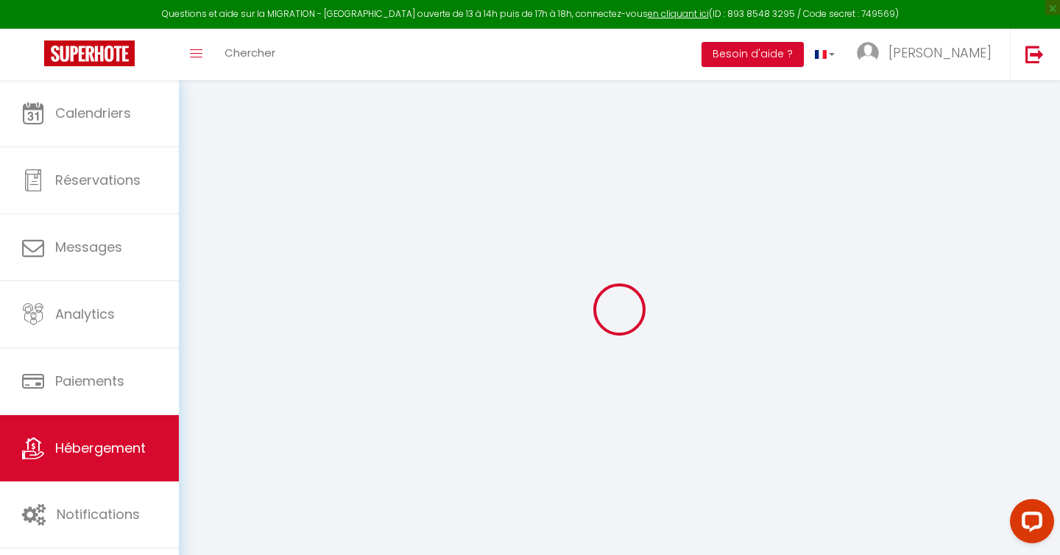
select select
type input "[STREET_ADDRESS]"
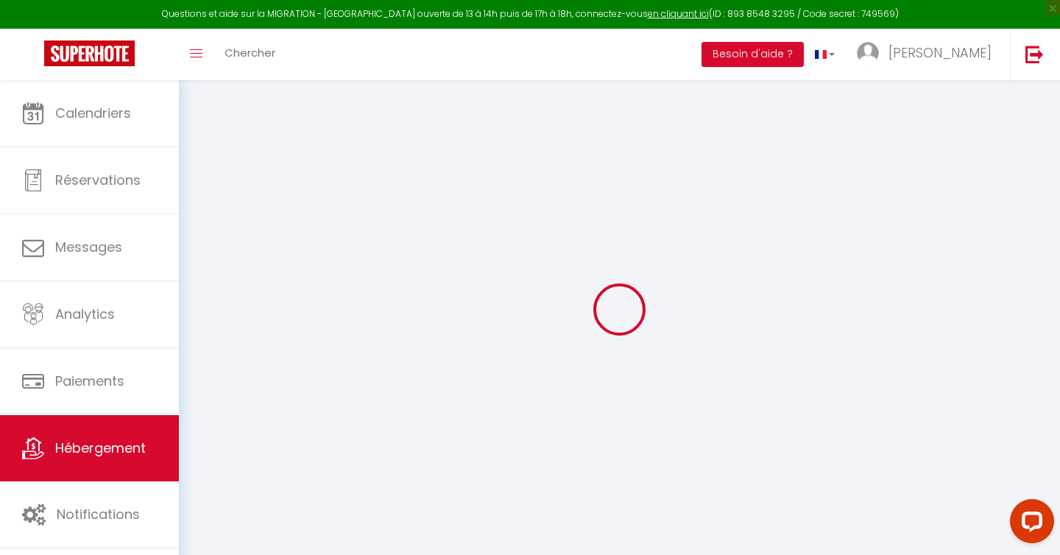
type input "22100"
type input "Dinan"
type input "[EMAIL_ADDRESS][DOMAIN_NAME]"
select select
checkbox input "true"
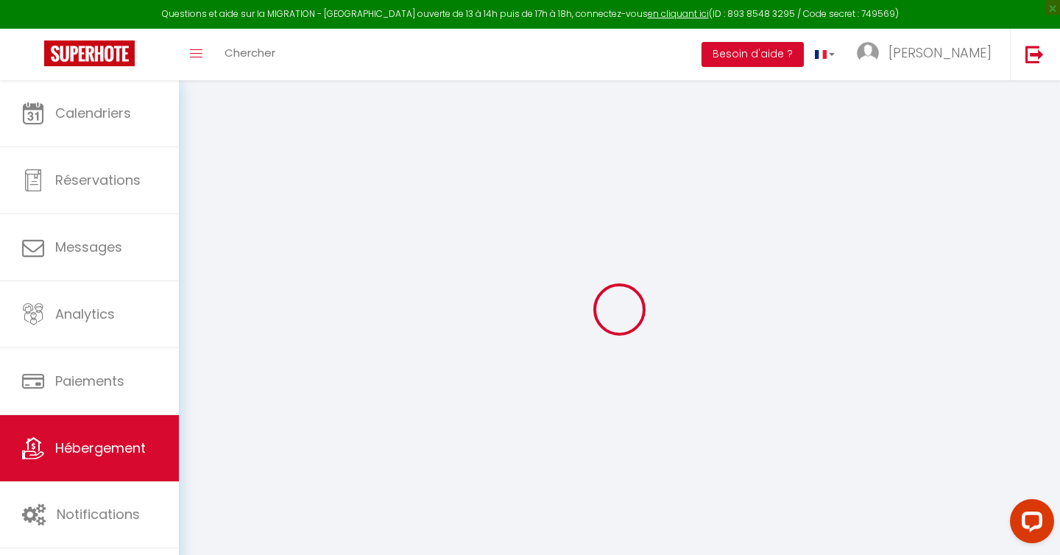
checkbox input "false"
type input "0"
type input "40"
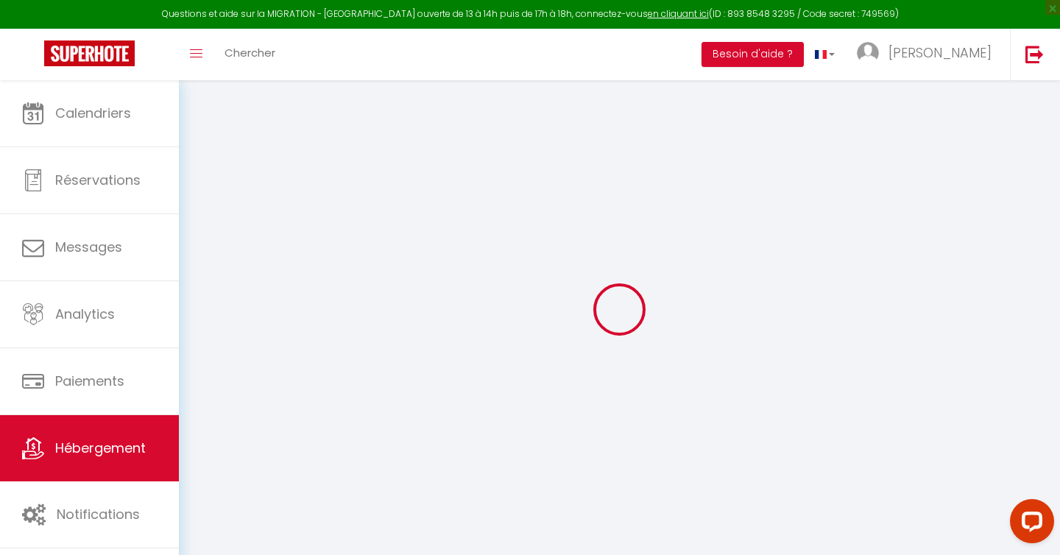
type input "0"
select select "+ 21 %"
select select "+ 30 %"
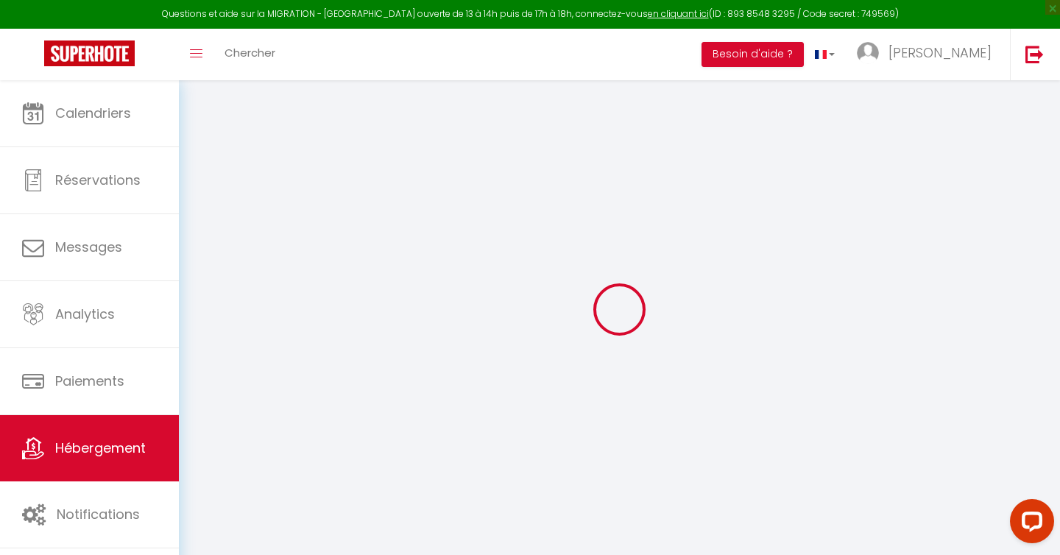
select select
checkbox input "true"
checkbox input "false"
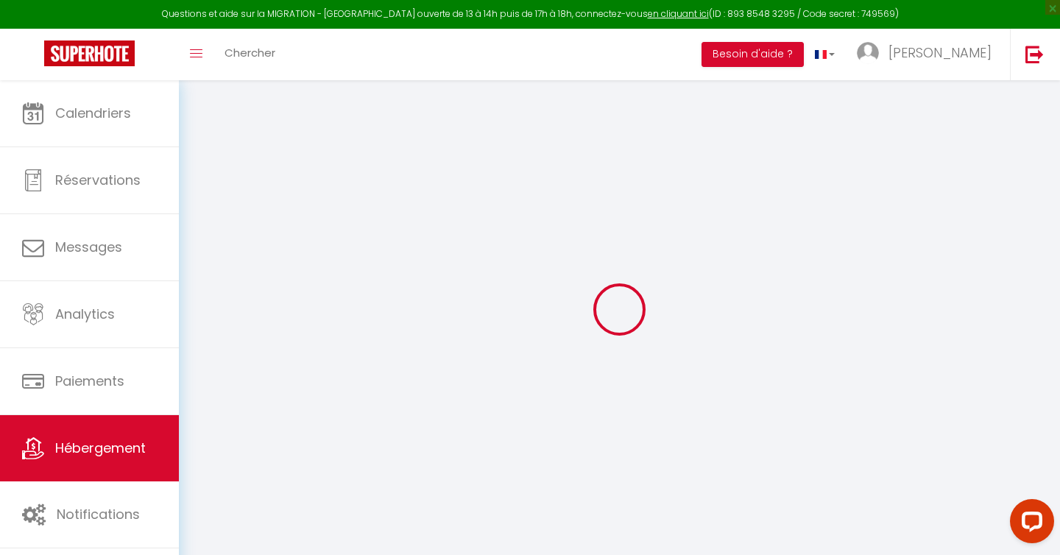
select select "17:00"
select select
select select "11:00"
select select "30"
select select "90"
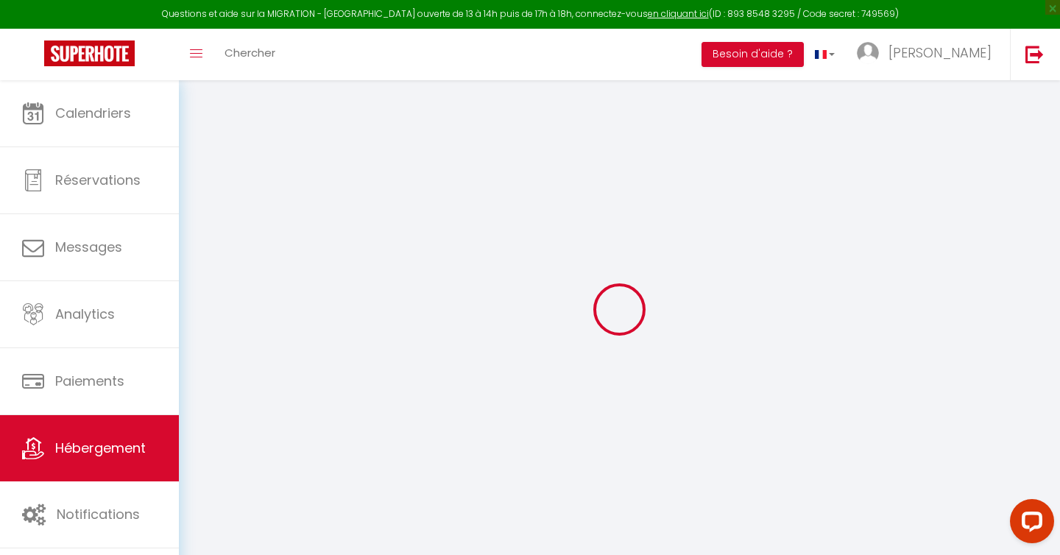
select select
checkbox input "true"
checkbox input "false"
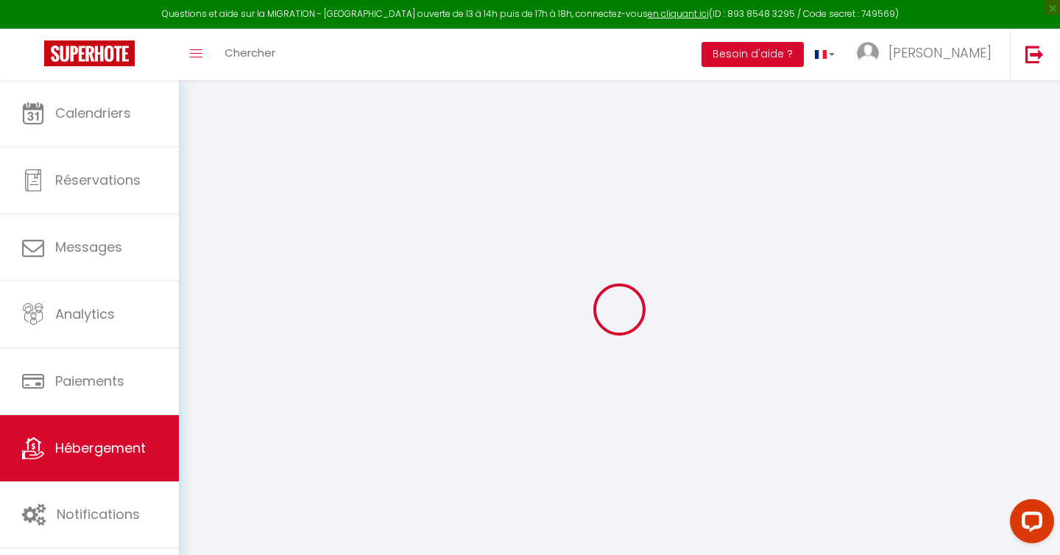
checkbox input "false"
select select "8595-1423614216822868195"
select select "365"
select select "EUR"
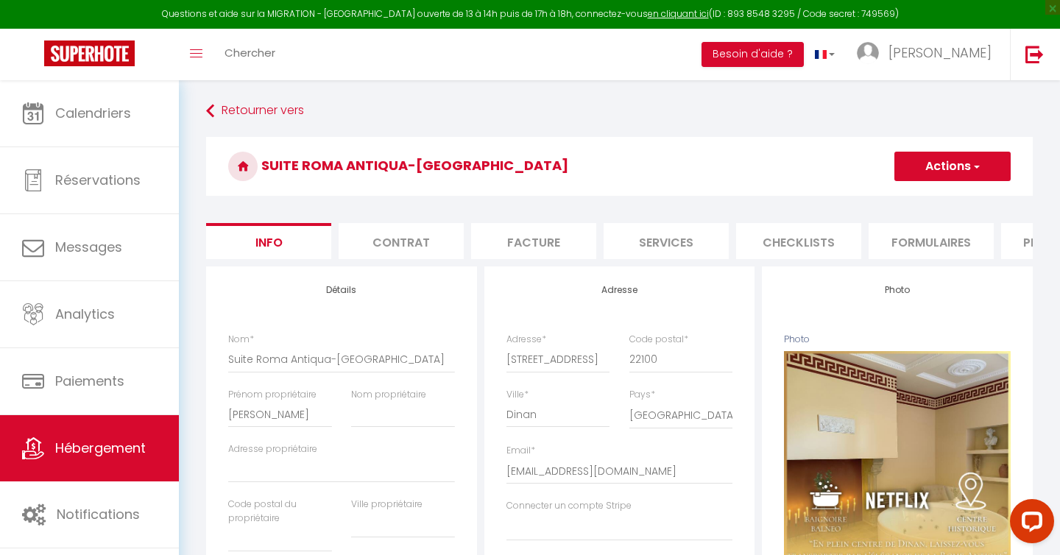
click at [987, 166] on button "Actions" at bounding box center [953, 166] width 116 height 29
click at [715, 203] on div "Suite Roma Antiqua-Balnéo-Centre Actions Enregistrer Dupliquer Supprimer Import…" at bounding box center [619, 170] width 827 height 67
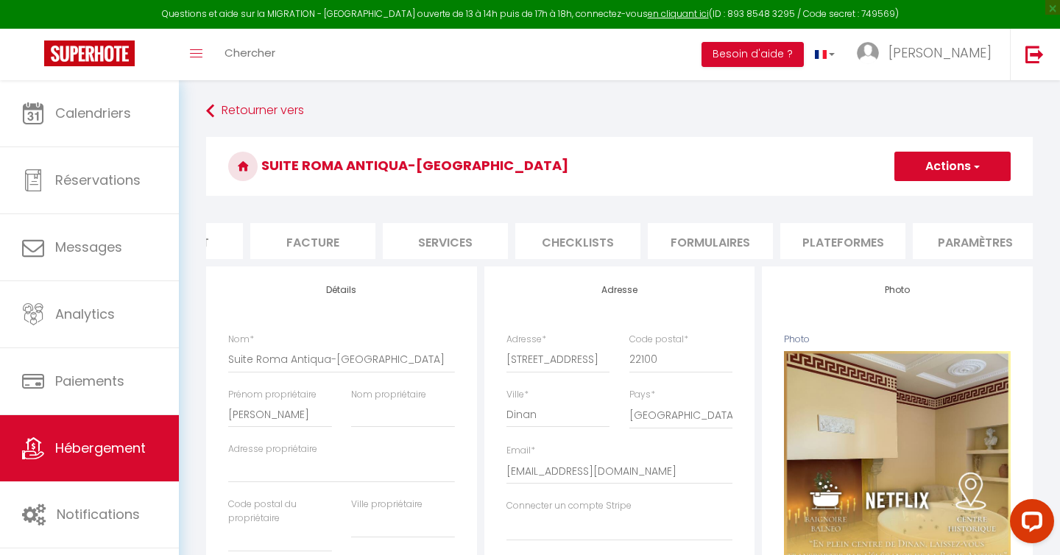
scroll to position [0, 238]
click at [803, 238] on li "Plateformes" at bounding box center [825, 241] width 125 height 36
